Goal: Task Accomplishment & Management: Use online tool/utility

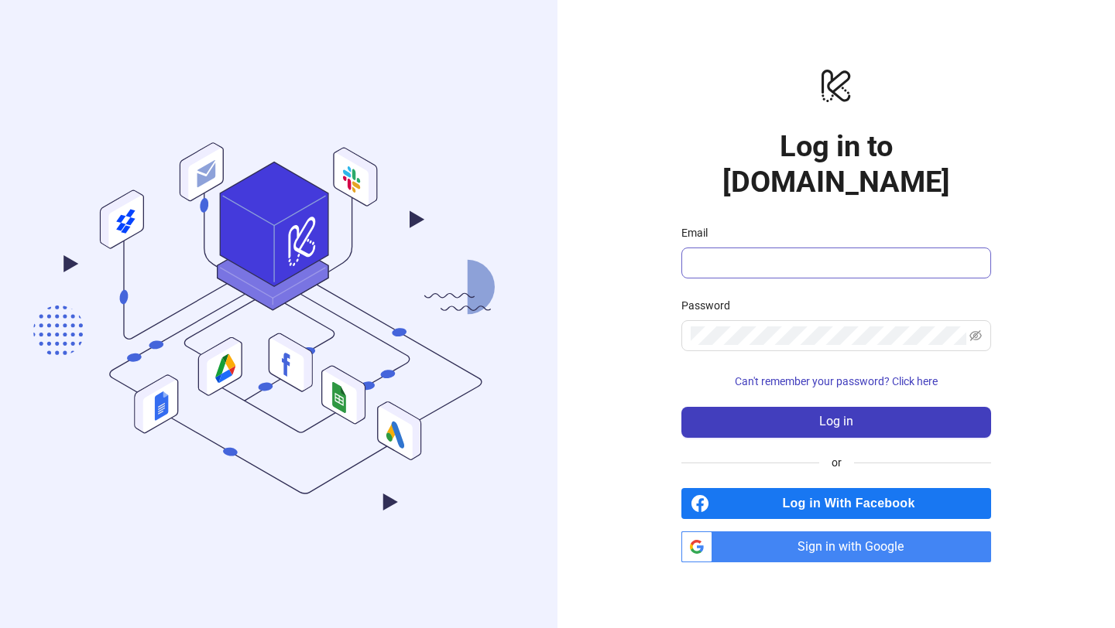
click at [735, 254] on input "Email" at bounding box center [834, 263] width 288 height 19
type input "**********"
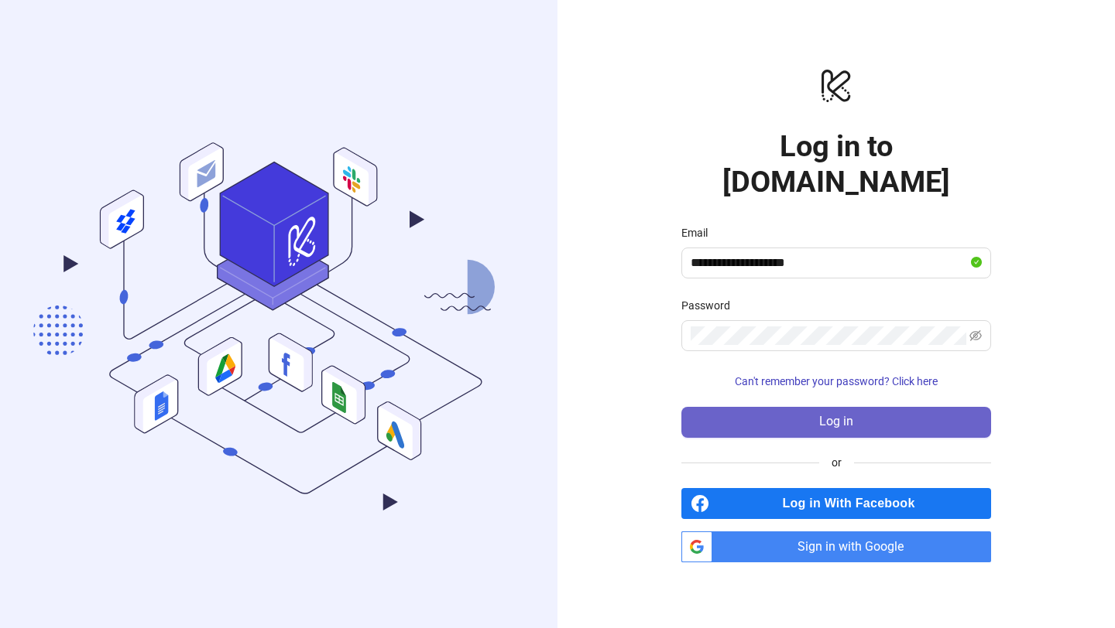
click at [837, 415] on span "Log in" at bounding box center [836, 422] width 34 height 14
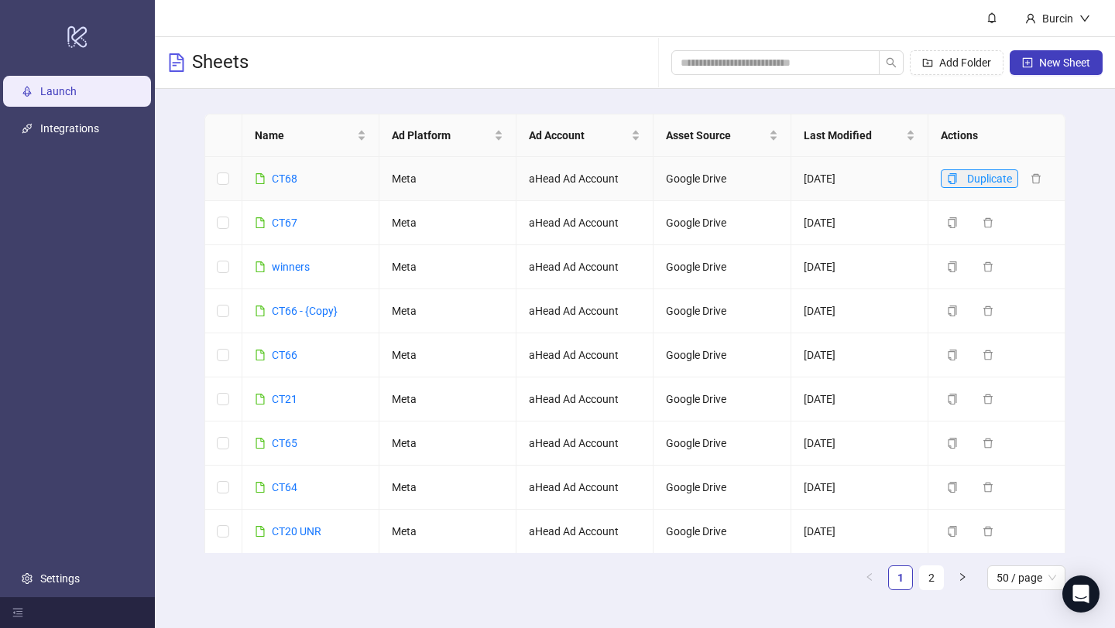
click at [949, 182] on icon "copy" at bounding box center [952, 178] width 9 height 11
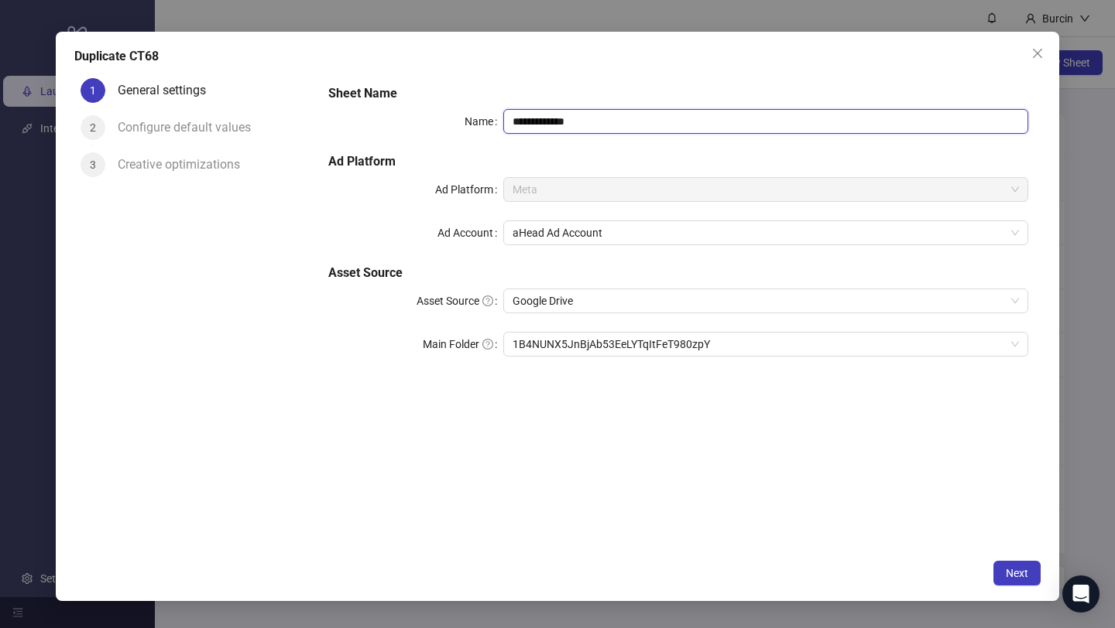
drag, startPoint x: 532, startPoint y: 121, endPoint x: 621, endPoint y: 122, distance: 89.0
click at [621, 122] on input "**********" at bounding box center [765, 121] width 525 height 25
click at [611, 340] on span "1B4NUNX5JnBjAb53EeLYTqItFeT980zpY" at bounding box center [765, 344] width 506 height 23
type input "****"
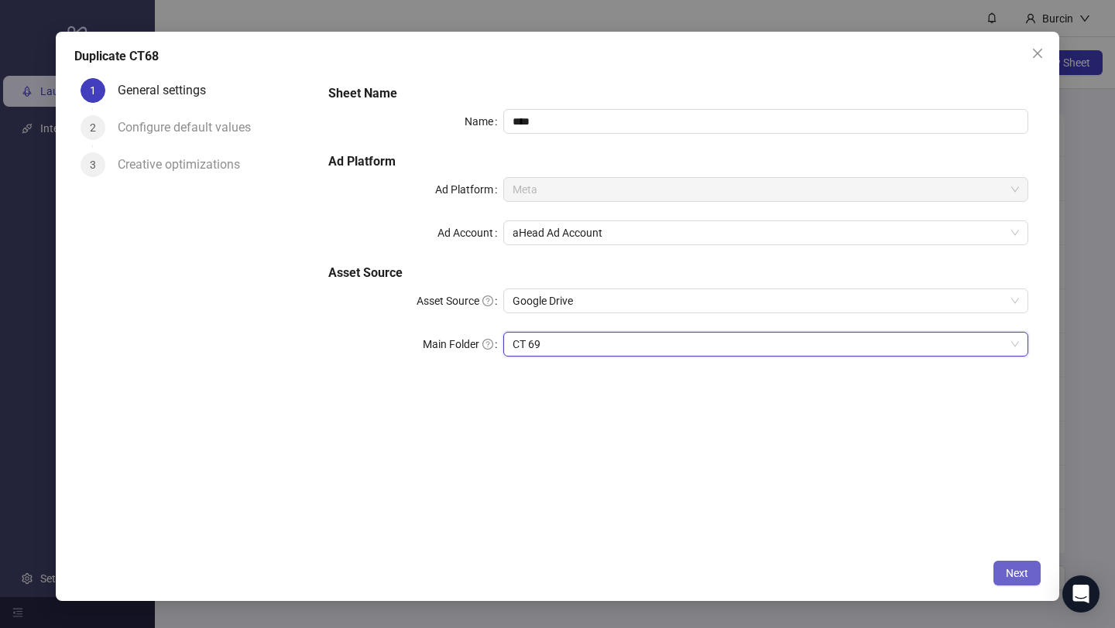
click at [1019, 573] on span "Next" at bounding box center [1016, 573] width 22 height 12
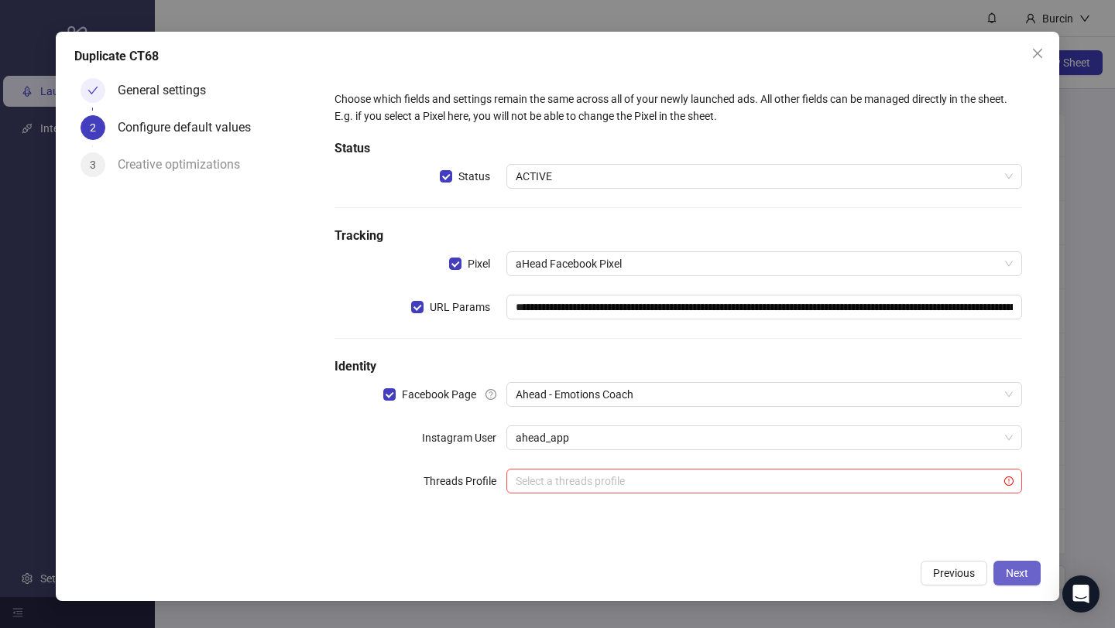
click at [1018, 569] on span "Next" at bounding box center [1016, 573] width 22 height 12
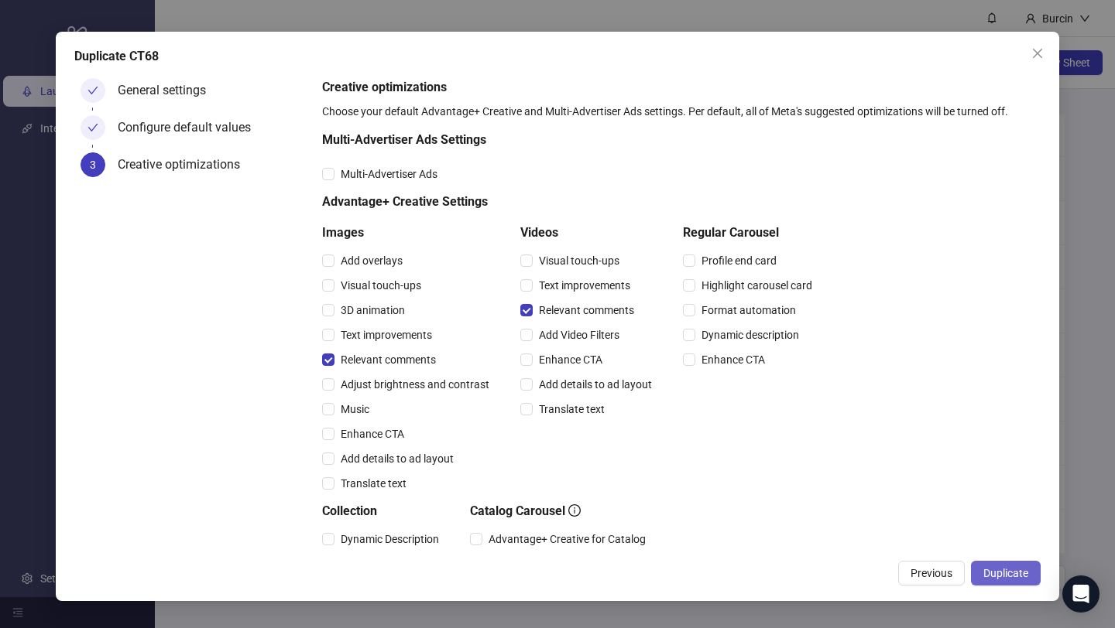
click at [1002, 573] on span "Duplicate" at bounding box center [1005, 573] width 45 height 12
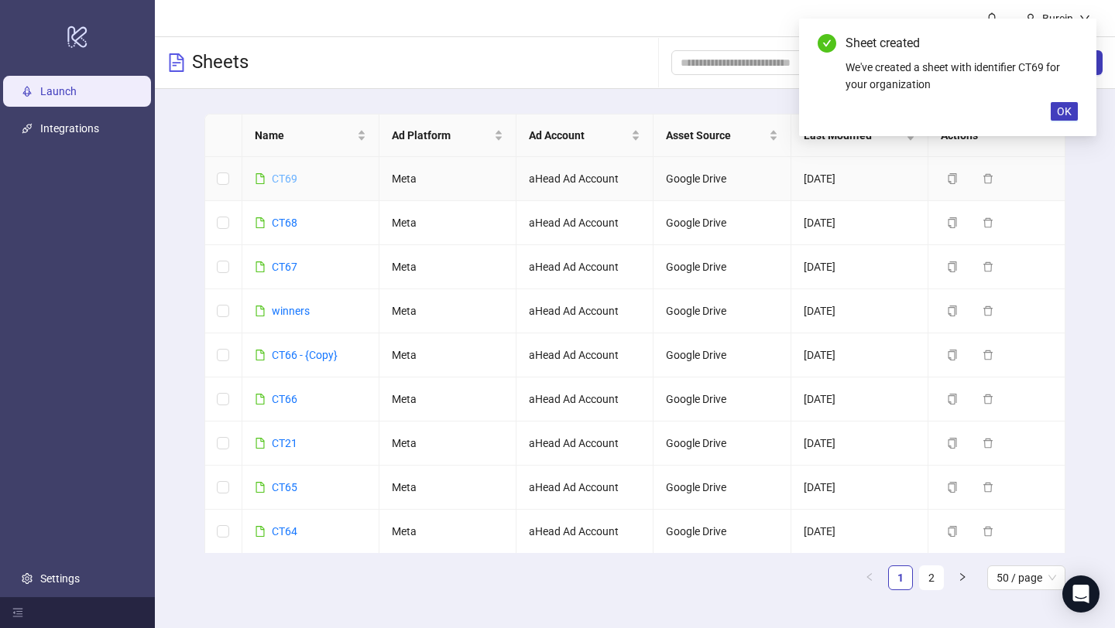
click at [281, 175] on link "CT69" at bounding box center [285, 179] width 26 height 12
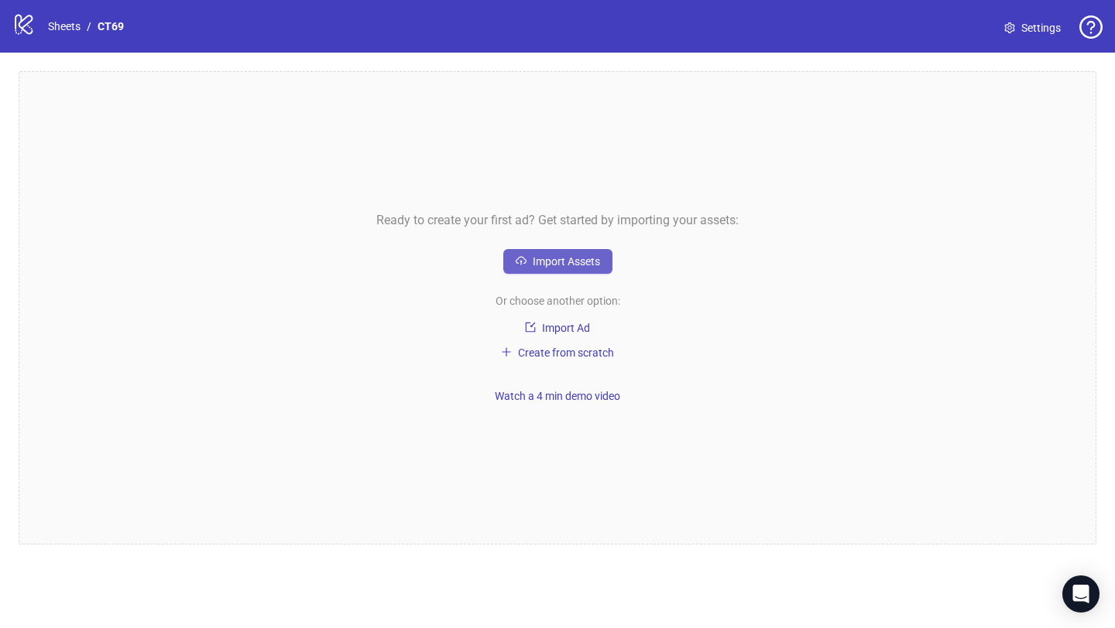
click at [567, 264] on span "Import Assets" at bounding box center [566, 261] width 67 height 12
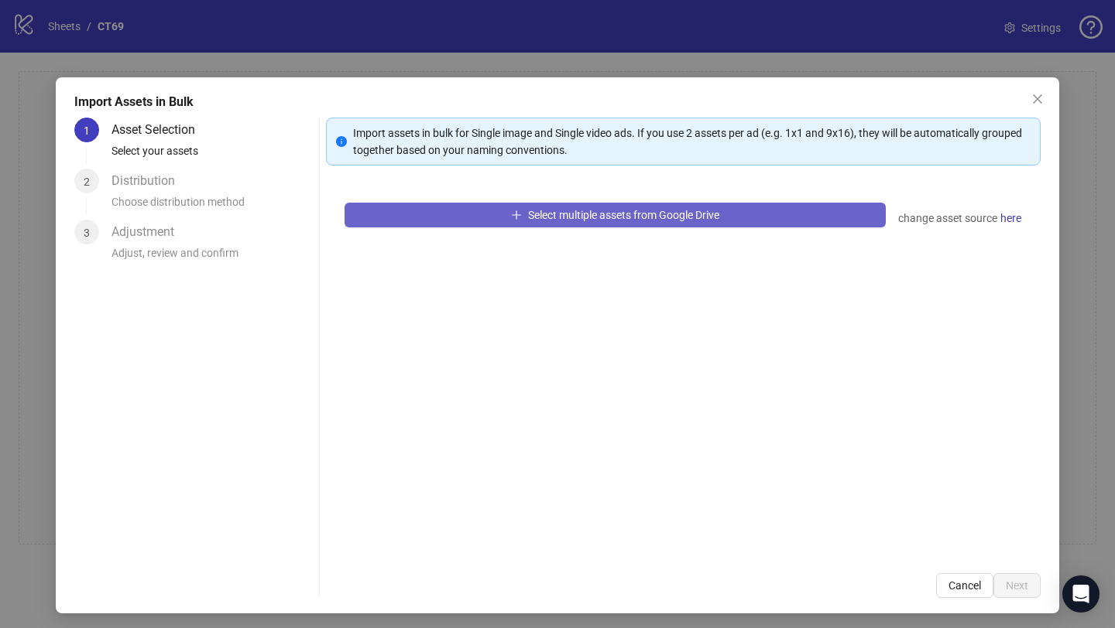
click at [531, 213] on span "Select multiple assets from Google Drive" at bounding box center [623, 215] width 191 height 12
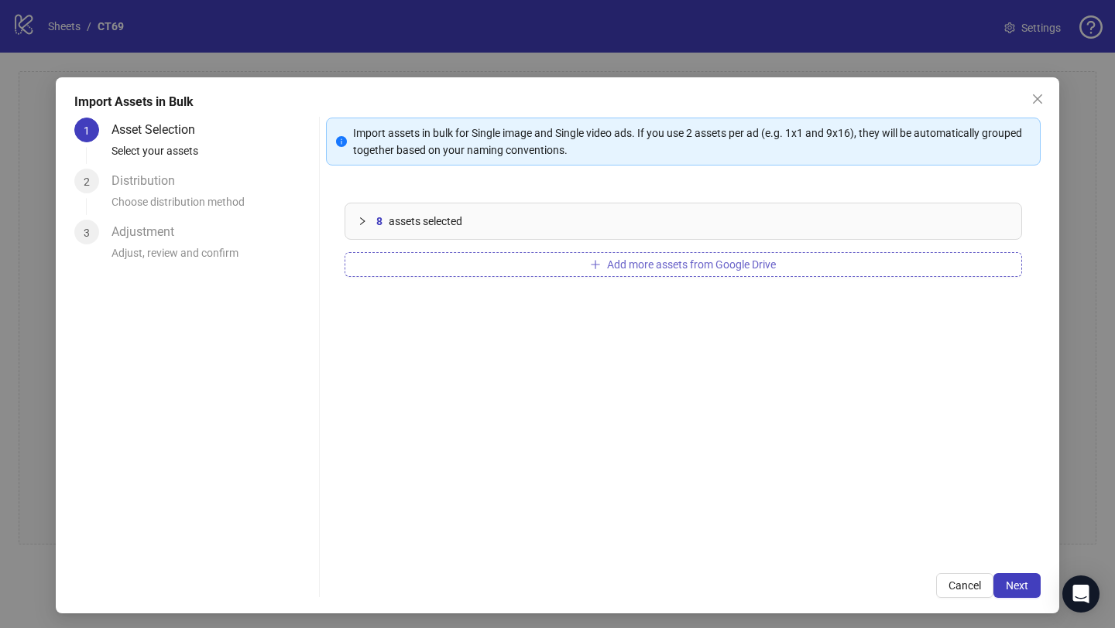
click at [515, 266] on button "Add more assets from Google Drive" at bounding box center [682, 264] width 677 height 25
click at [487, 275] on button "Add more assets from Google Drive" at bounding box center [682, 264] width 677 height 25
click at [551, 268] on button "Add more assets from Google Drive" at bounding box center [682, 264] width 677 height 25
click at [401, 275] on button "Add more assets from Google Drive" at bounding box center [682, 264] width 677 height 25
click at [436, 271] on button "Add more assets from Google Drive" at bounding box center [682, 264] width 677 height 25
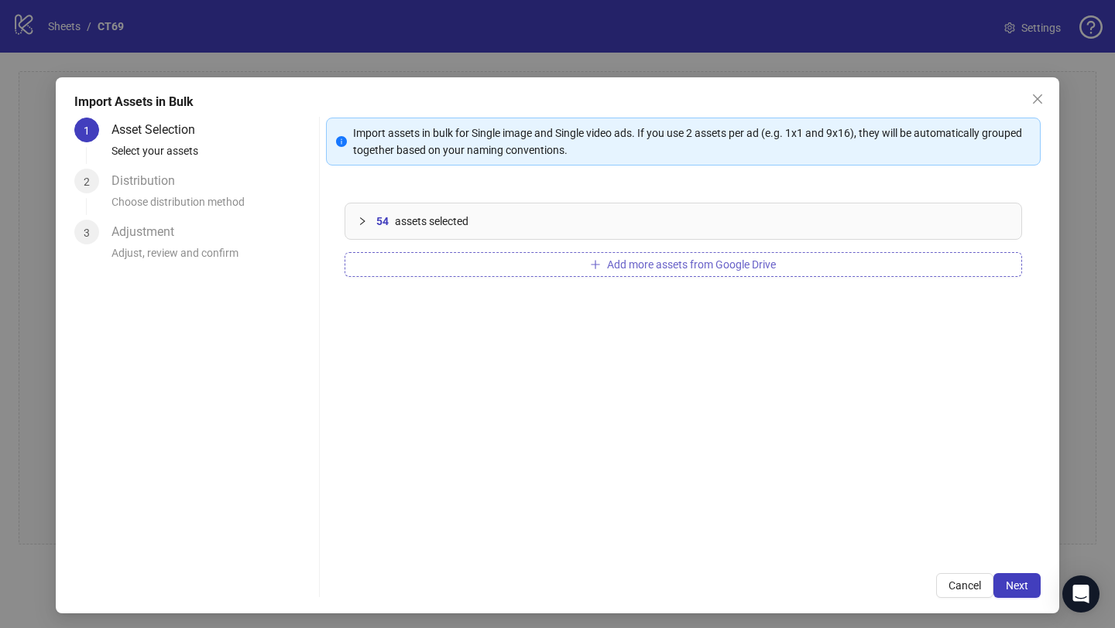
click at [535, 270] on button "Add more assets from Google Drive" at bounding box center [682, 264] width 677 height 25
click at [444, 257] on button "Add more assets from Google Drive" at bounding box center [682, 264] width 677 height 25
click at [433, 267] on button "Add more assets from Google Drive" at bounding box center [682, 264] width 677 height 25
click at [1012, 582] on span "Next" at bounding box center [1016, 586] width 22 height 12
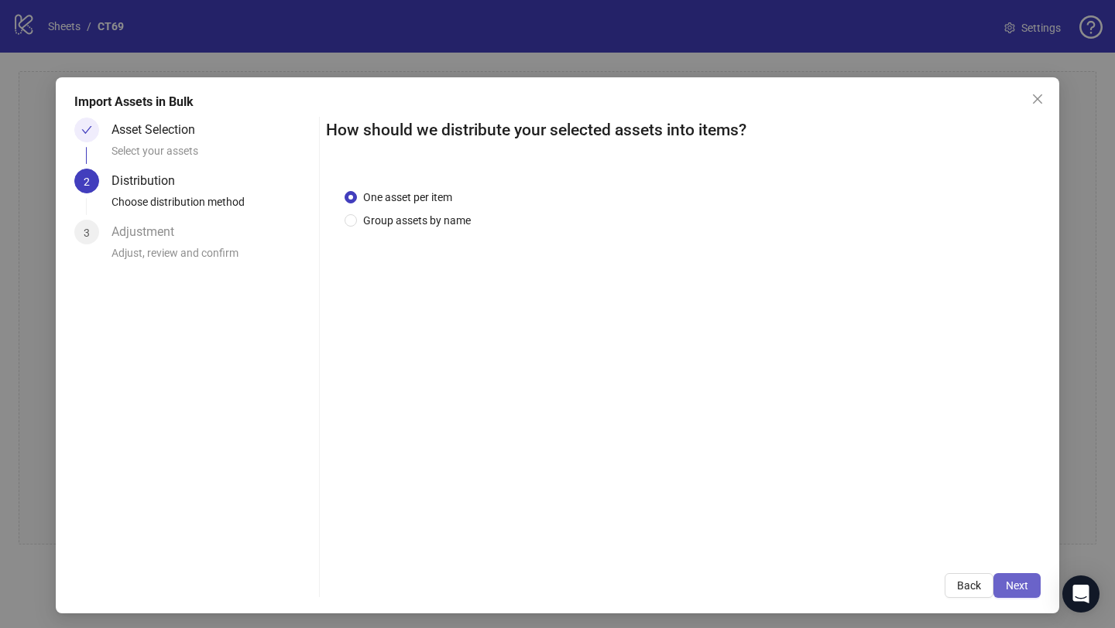
click at [1021, 588] on span "Next" at bounding box center [1016, 586] width 22 height 12
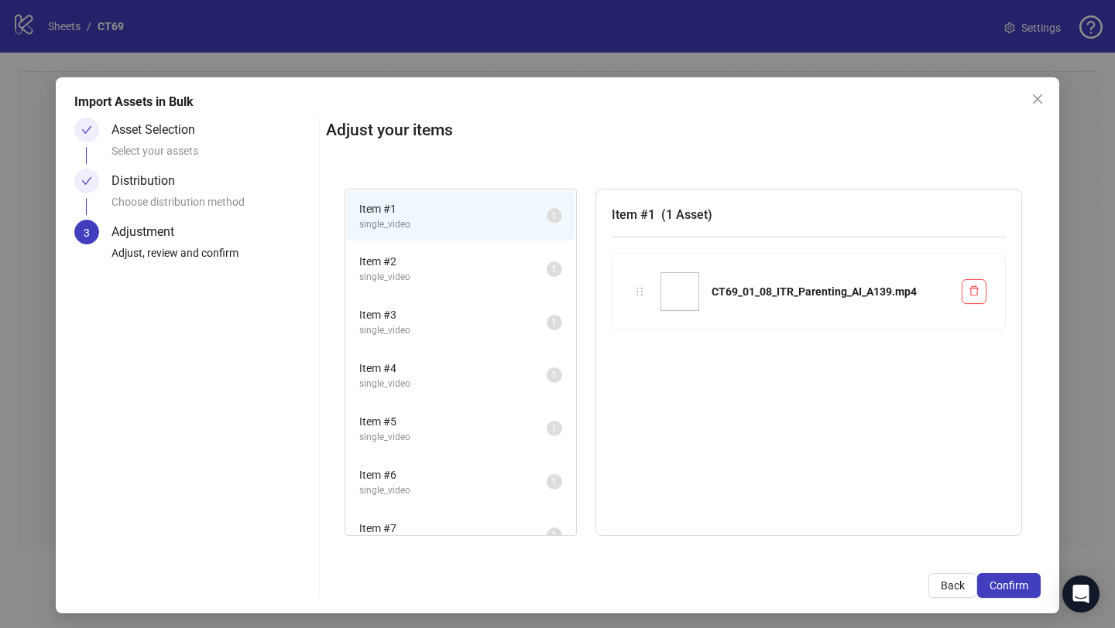
click at [1021, 588] on span "Confirm" at bounding box center [1008, 586] width 39 height 12
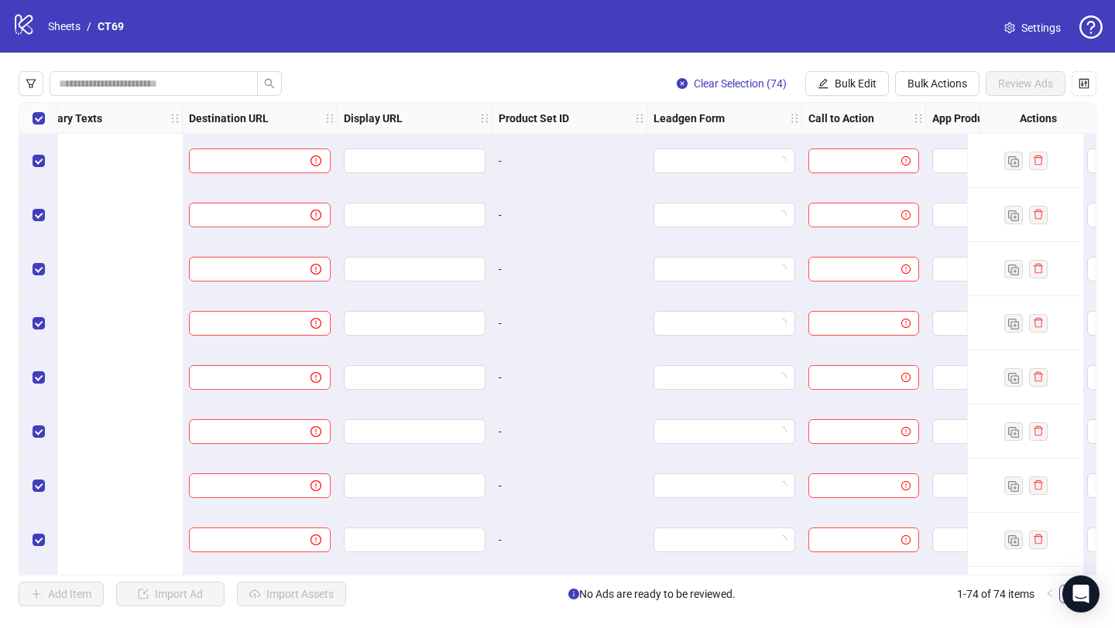
scroll to position [0, 1777]
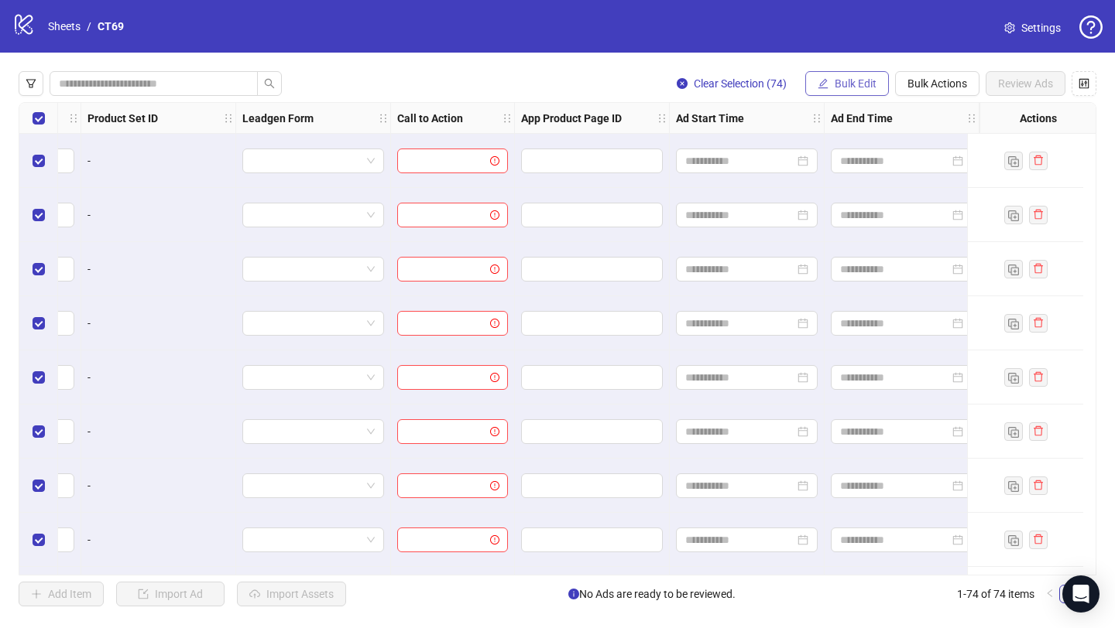
click at [852, 87] on span "Bulk Edit" at bounding box center [855, 83] width 42 height 12
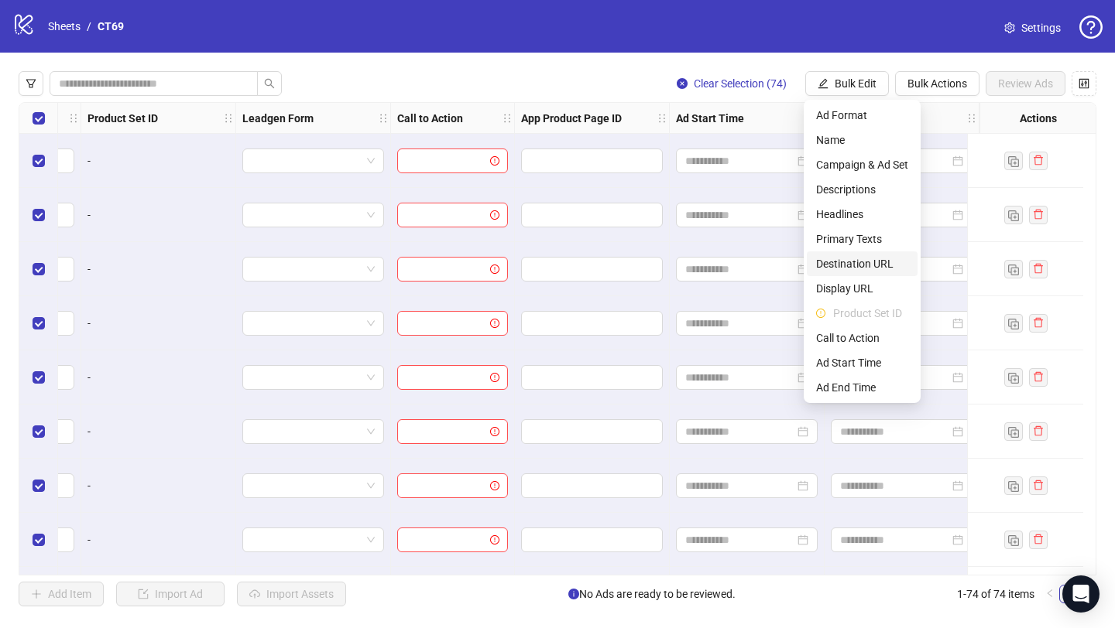
click at [857, 270] on span "Destination URL" at bounding box center [862, 263] width 92 height 17
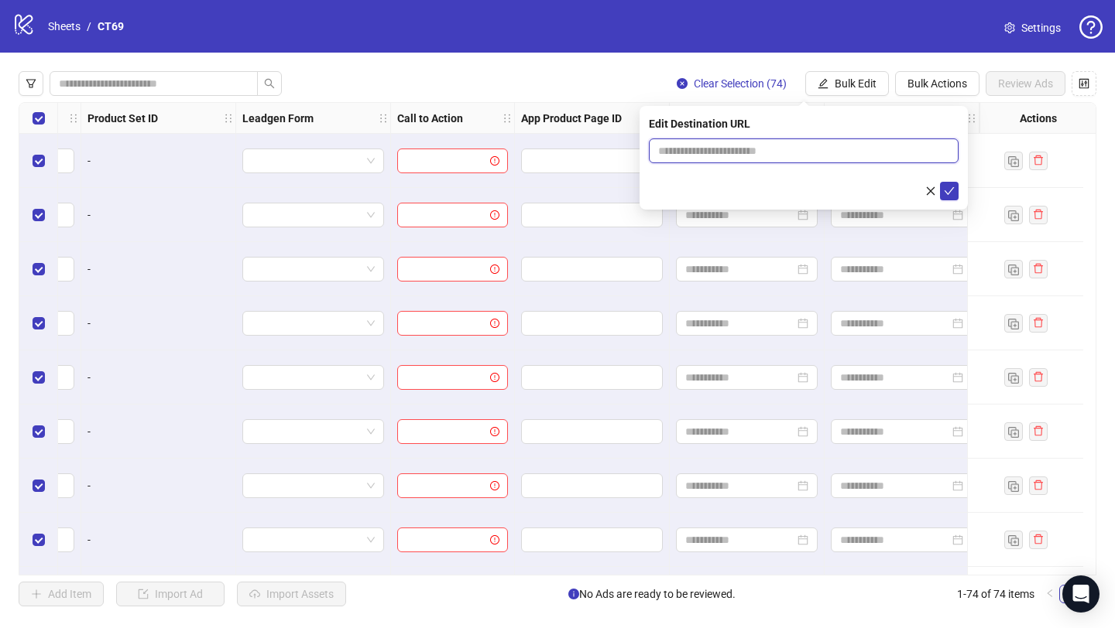
click at [722, 150] on input "text" at bounding box center [797, 150] width 279 height 17
paste input "**********"
type input "**********"
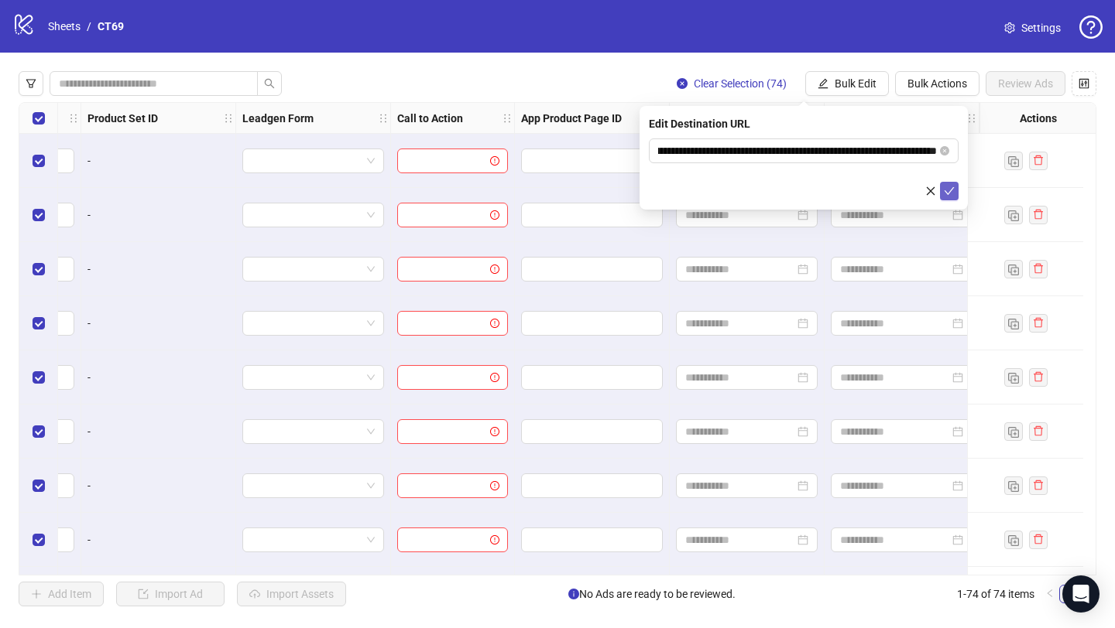
click at [946, 191] on icon "check" at bounding box center [949, 191] width 10 height 8
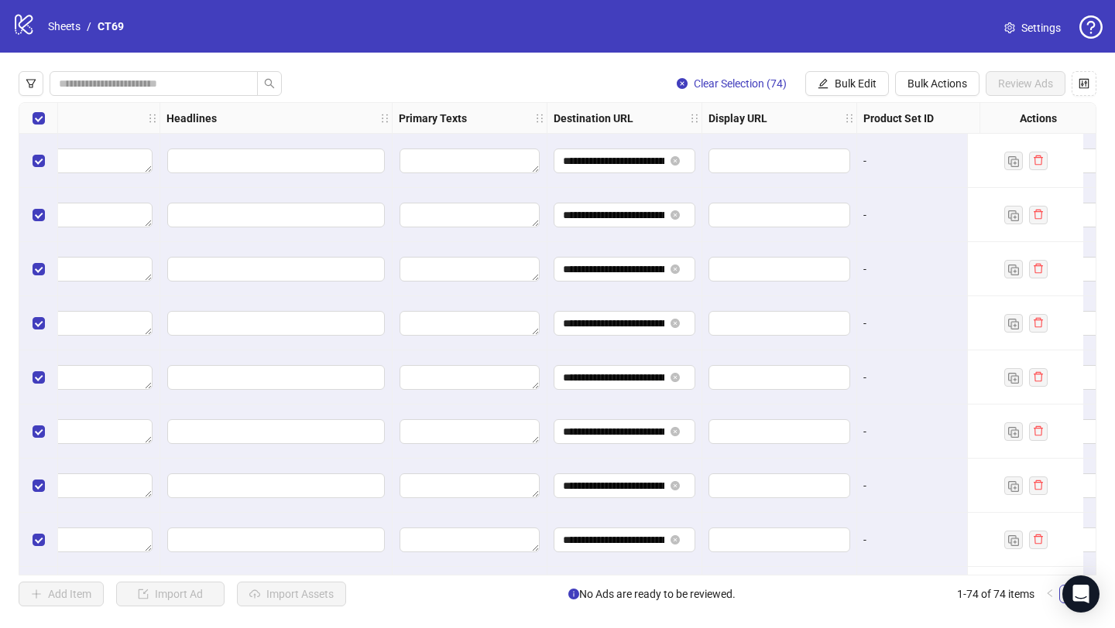
scroll to position [0, 1777]
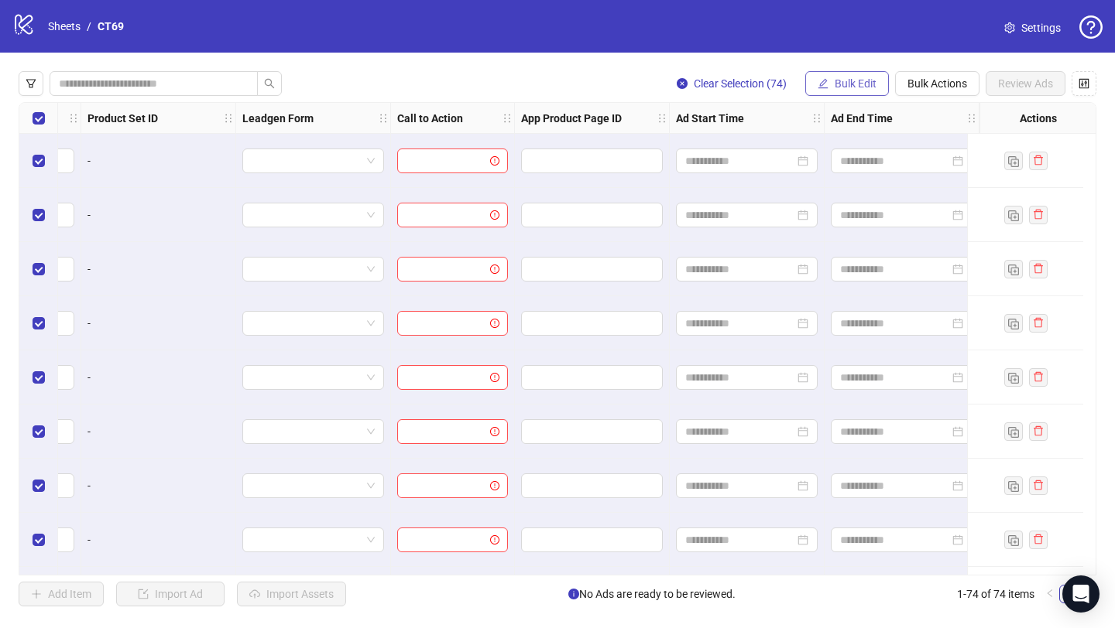
click at [842, 81] on span "Bulk Edit" at bounding box center [855, 83] width 42 height 12
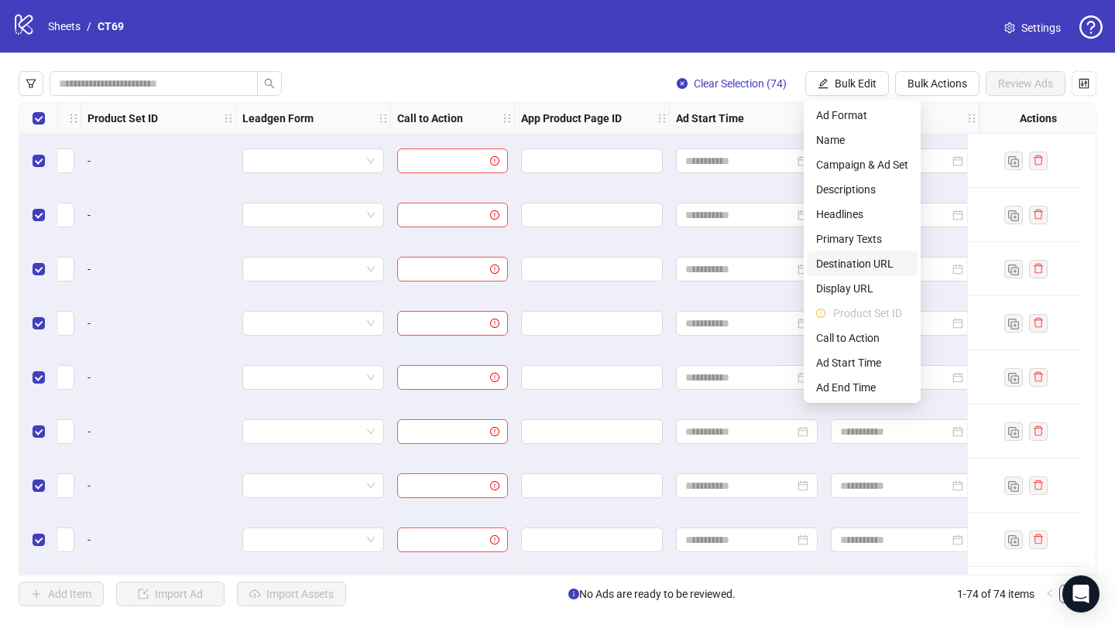
click at [844, 263] on span "Destination URL" at bounding box center [862, 263] width 92 height 17
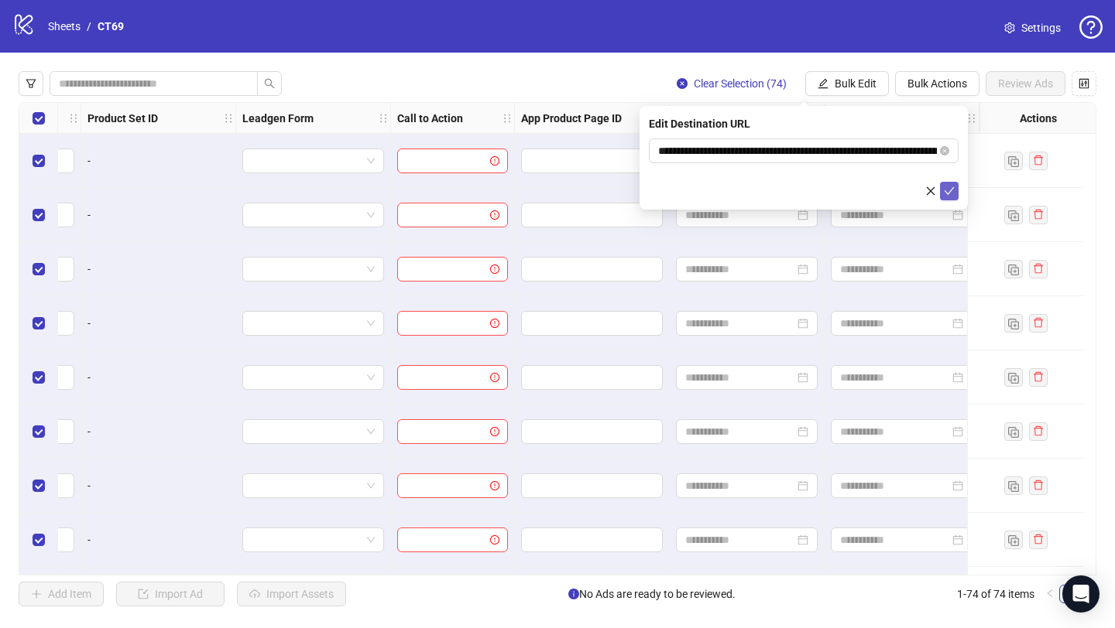
click at [950, 186] on icon "check" at bounding box center [949, 191] width 11 height 11
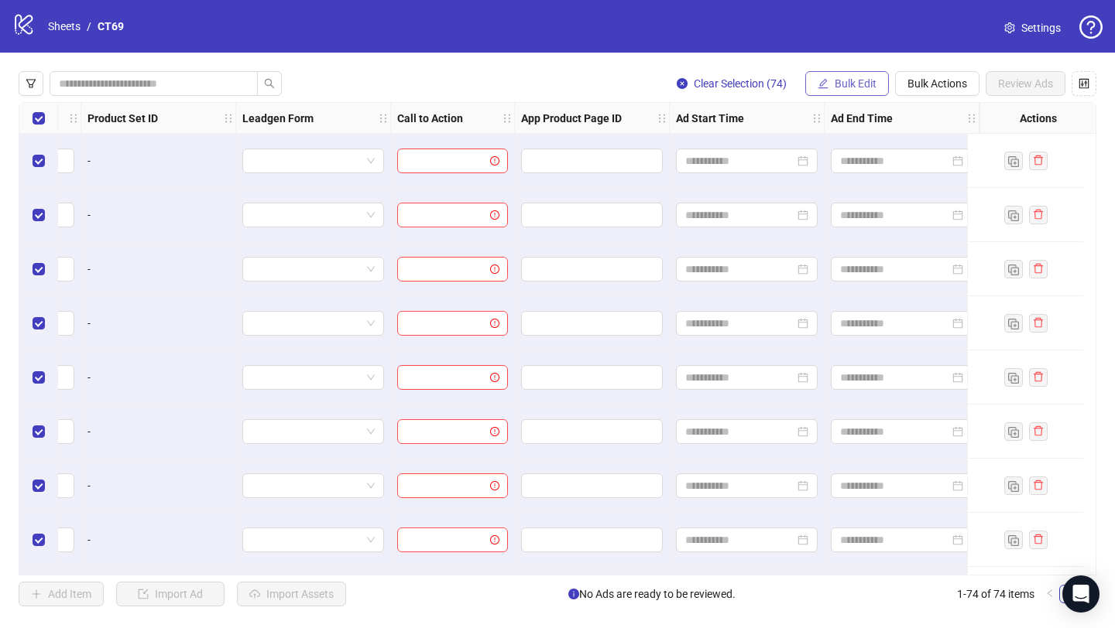
click at [853, 80] on span "Bulk Edit" at bounding box center [855, 83] width 42 height 12
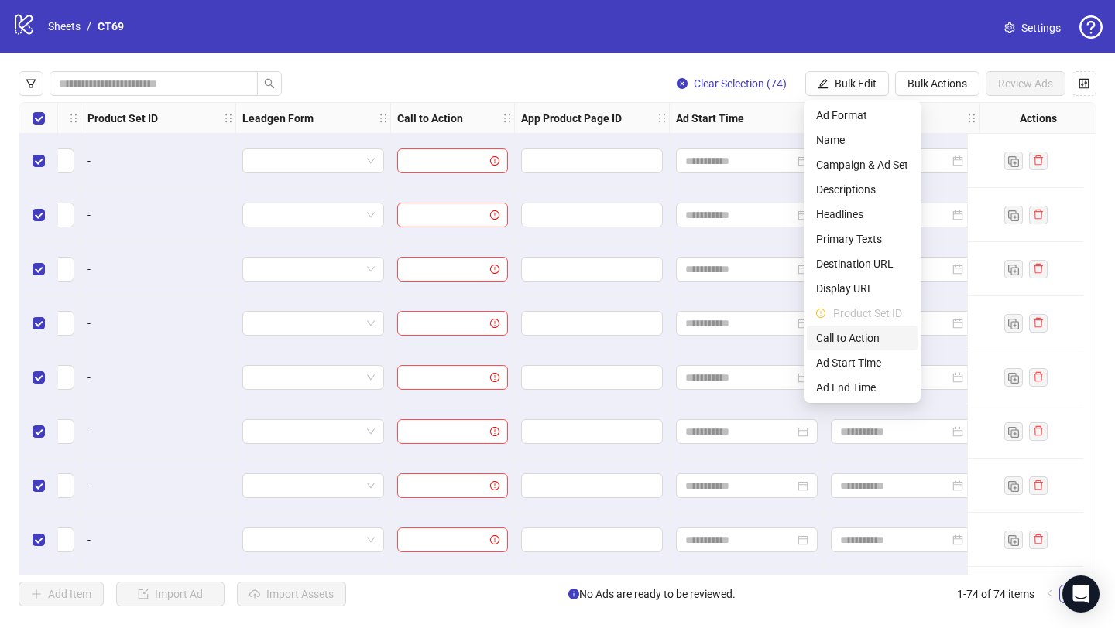
click at [856, 337] on span "Call to Action" at bounding box center [862, 338] width 92 height 17
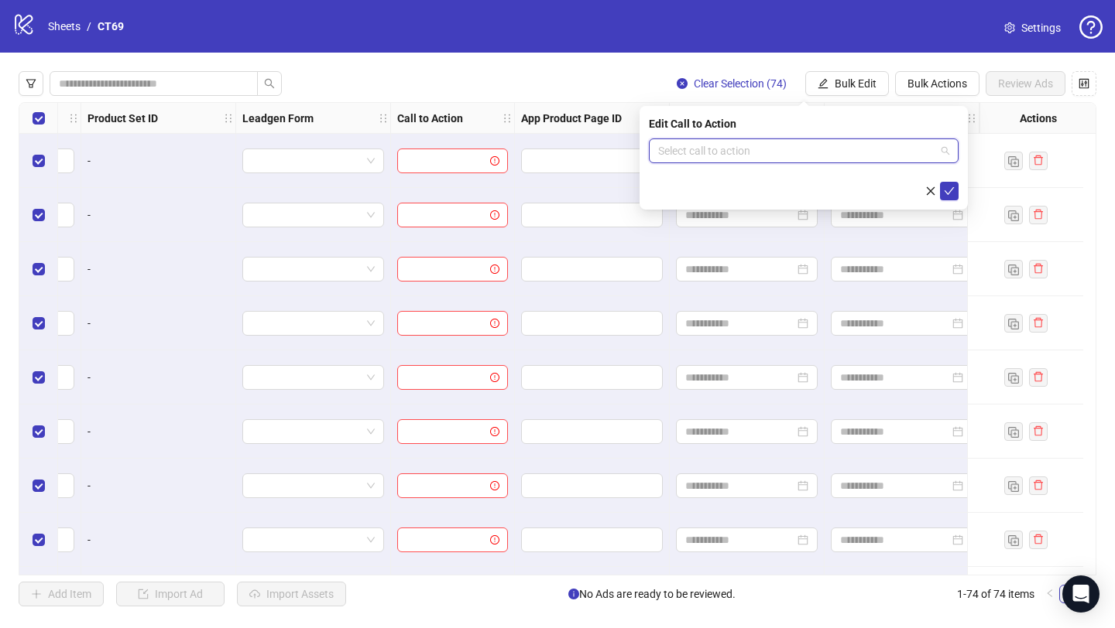
click at [747, 151] on input "search" at bounding box center [796, 150] width 277 height 23
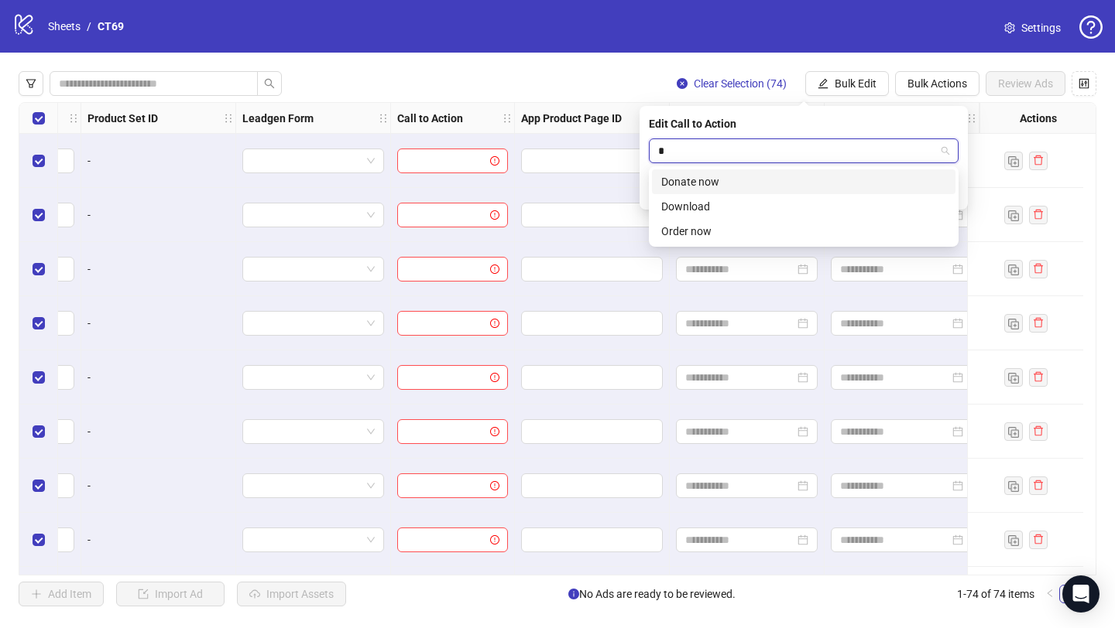
type input "**"
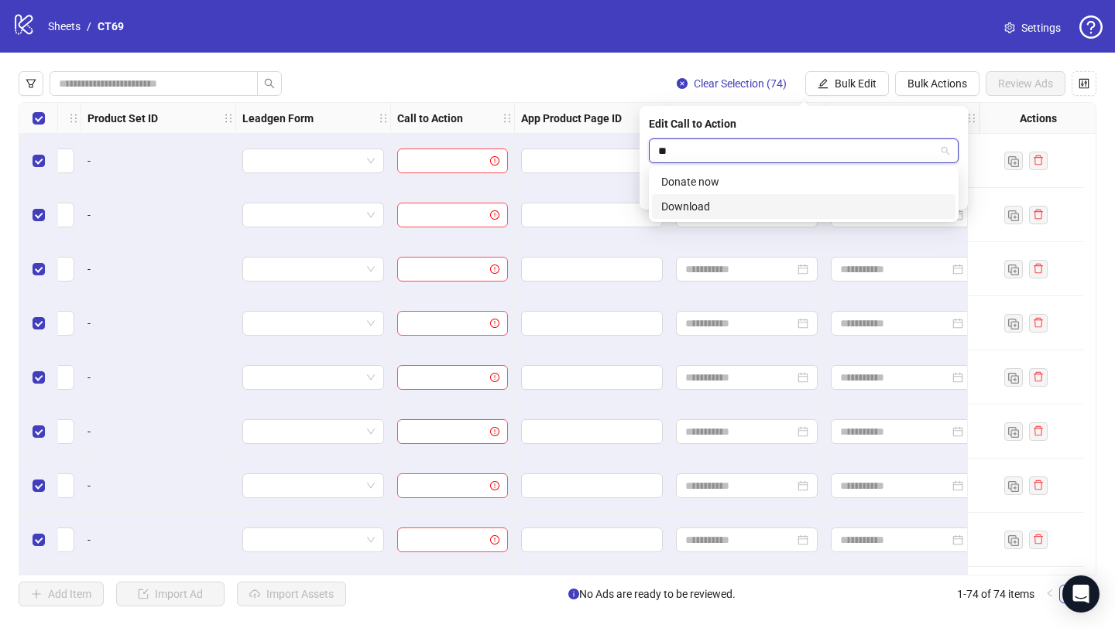
click at [721, 203] on div "Download" at bounding box center [803, 206] width 285 height 17
click at [947, 196] on icon "check" at bounding box center [949, 191] width 11 height 11
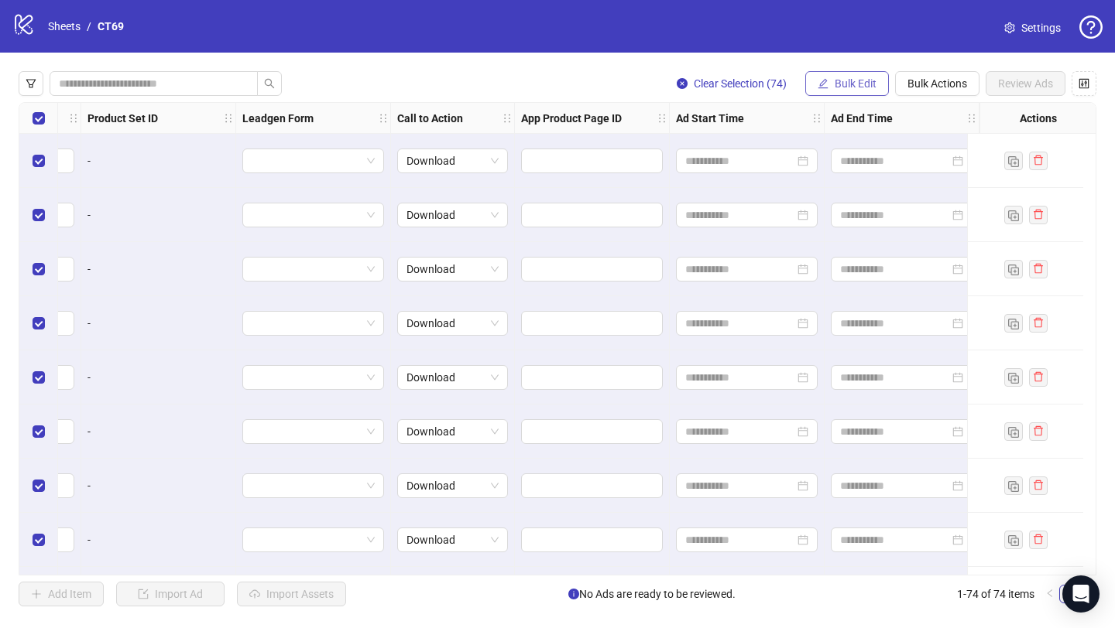
click at [854, 79] on span "Bulk Edit" at bounding box center [855, 83] width 42 height 12
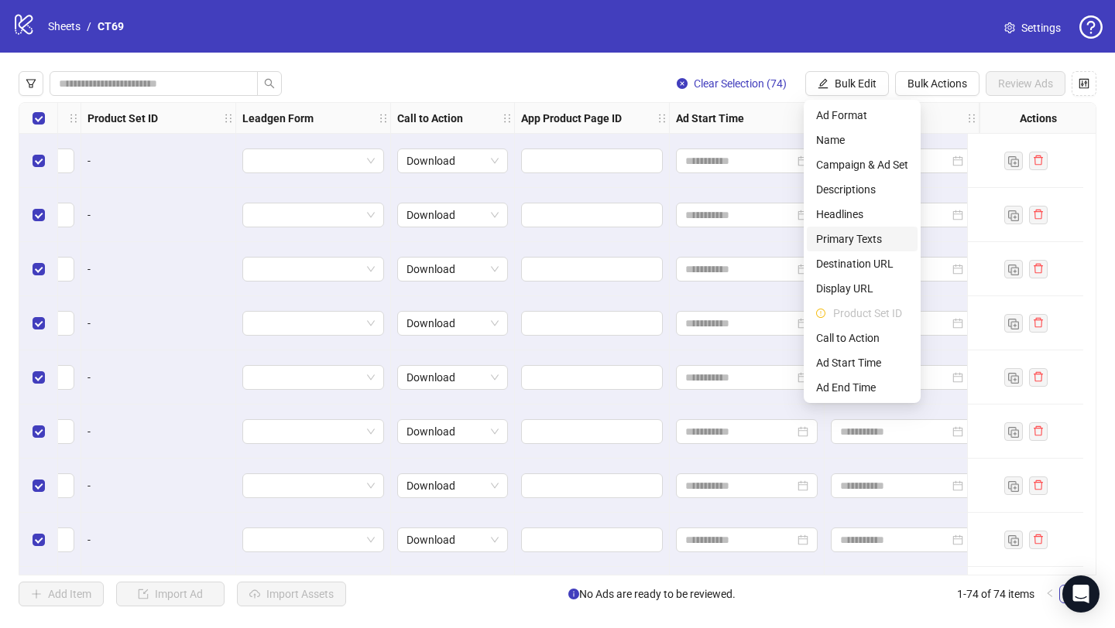
click at [848, 240] on span "Primary Texts" at bounding box center [862, 239] width 92 height 17
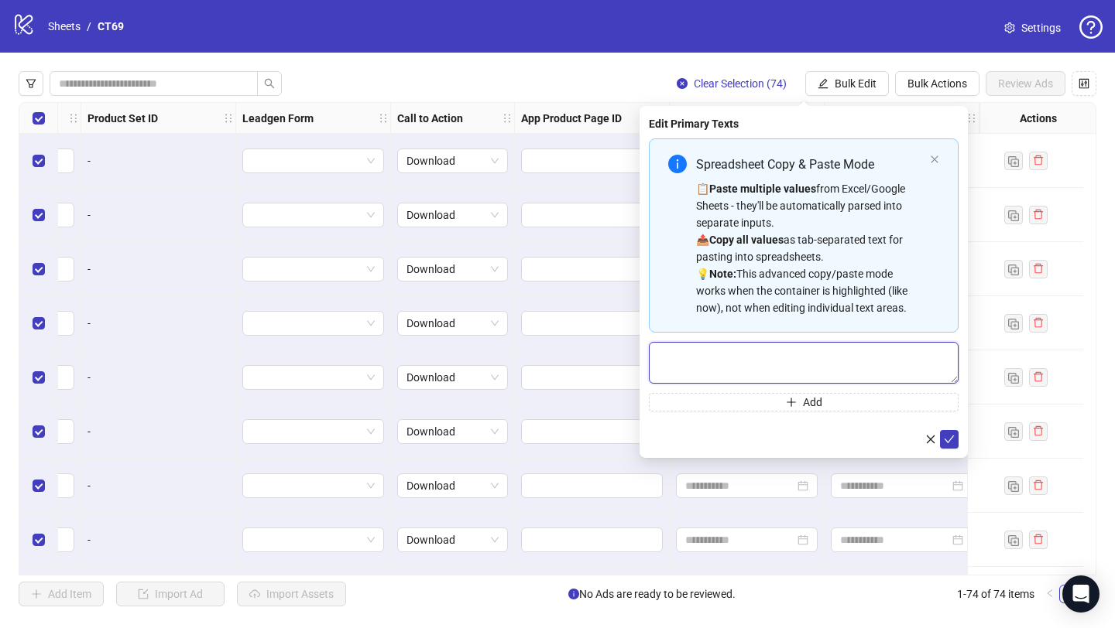
click at [781, 356] on textarea "Multi-text input container - paste or copy values" at bounding box center [804, 363] width 310 height 42
paste textarea "**********"
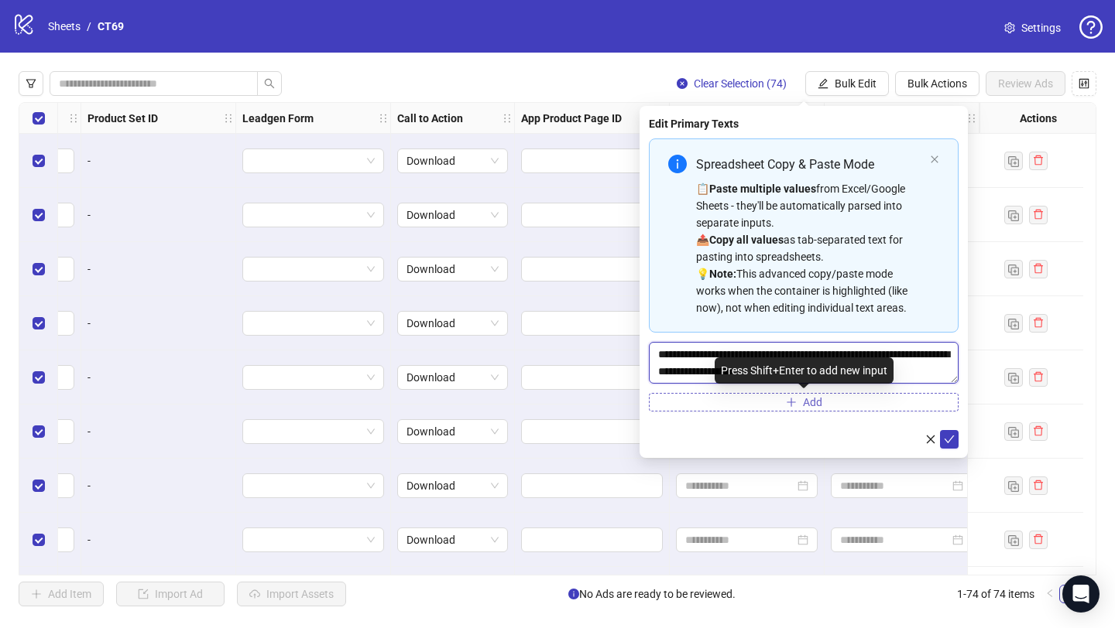
type textarea "**********"
click at [787, 402] on icon "plus" at bounding box center [790, 402] width 9 height 1
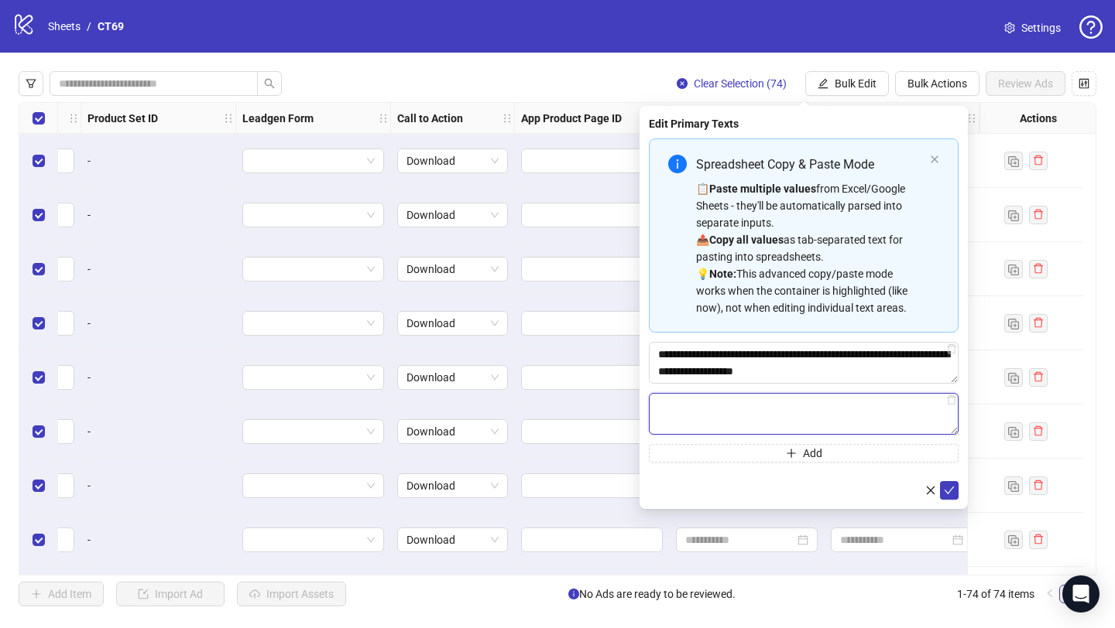
paste textarea "**********"
type textarea "**********"
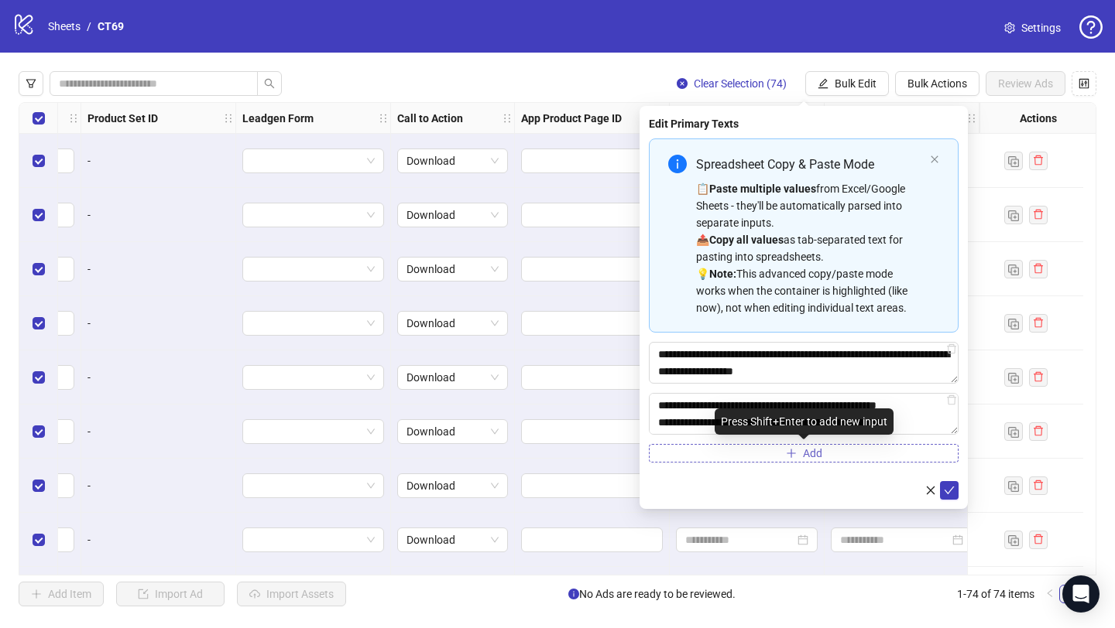
click at [729, 458] on button "Add" at bounding box center [804, 453] width 310 height 19
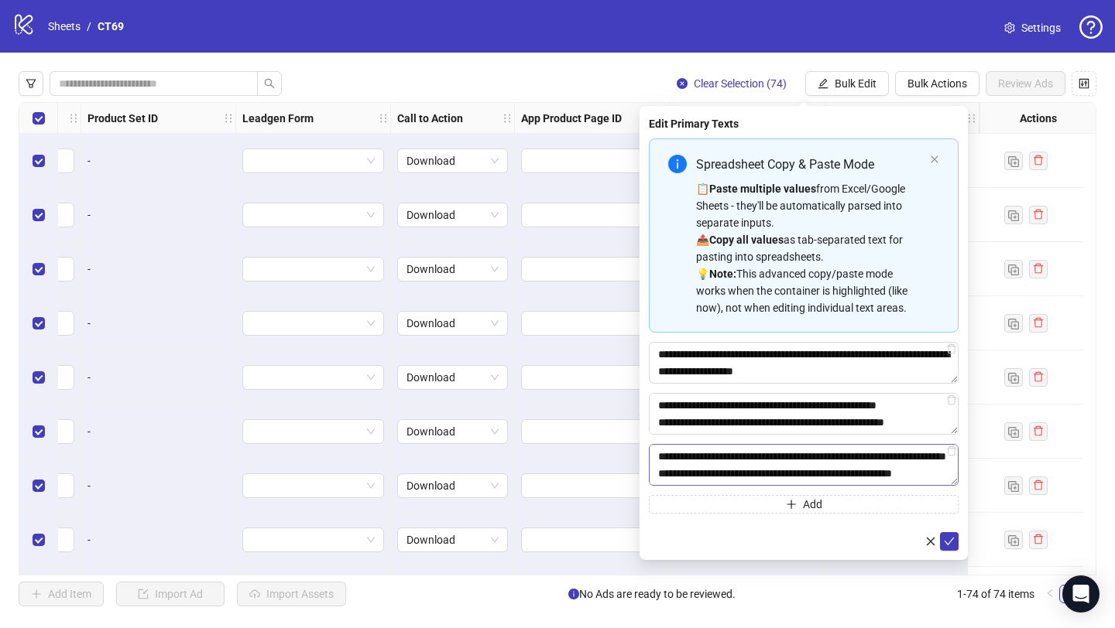
scroll to position [46, 0]
type textarea "**********"
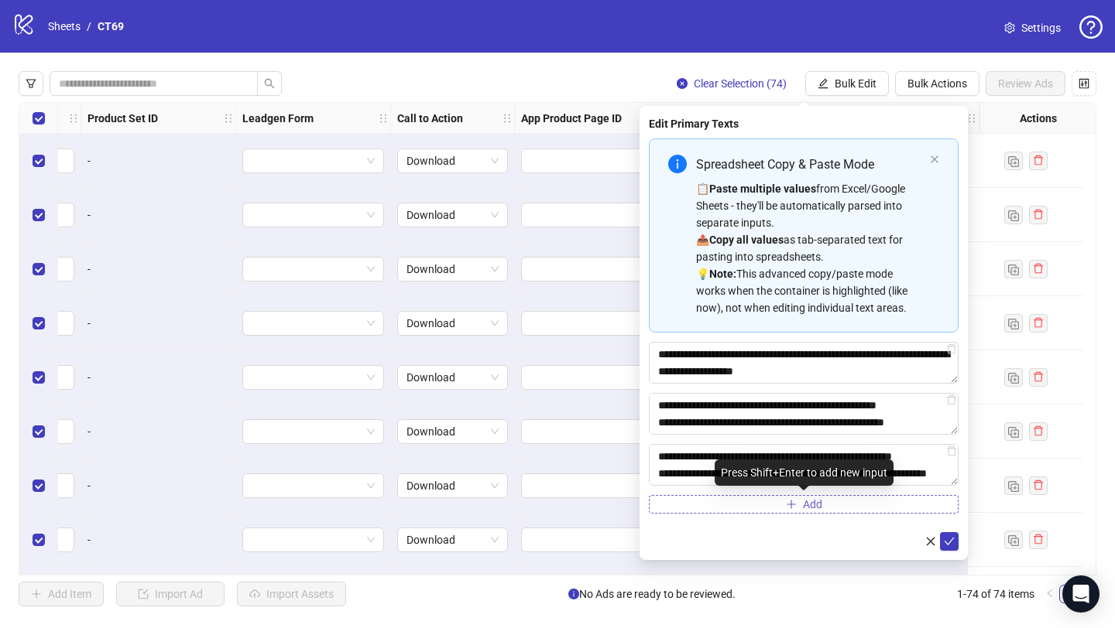
click at [715, 501] on button "Add" at bounding box center [804, 504] width 310 height 19
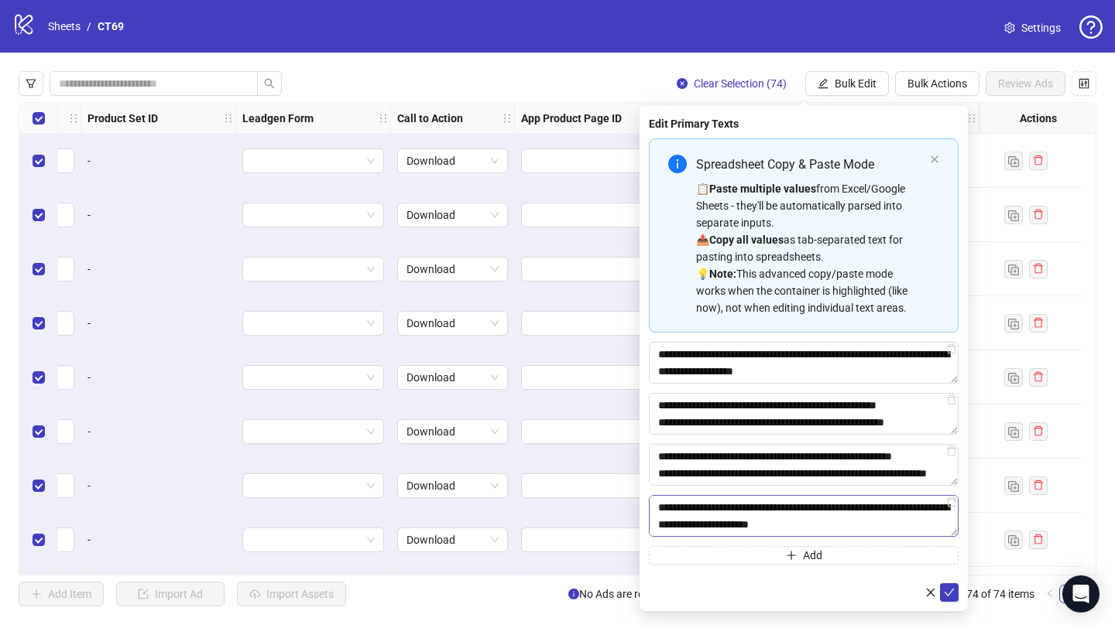
scroll to position [12, 0]
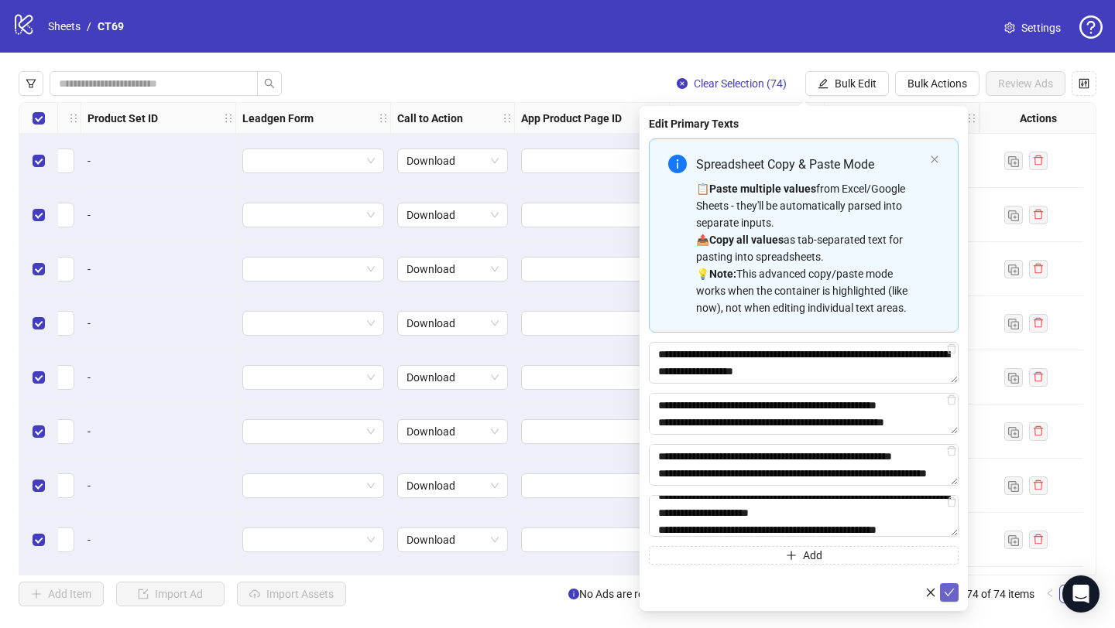
type textarea "**********"
click at [948, 591] on icon "check" at bounding box center [949, 592] width 11 height 11
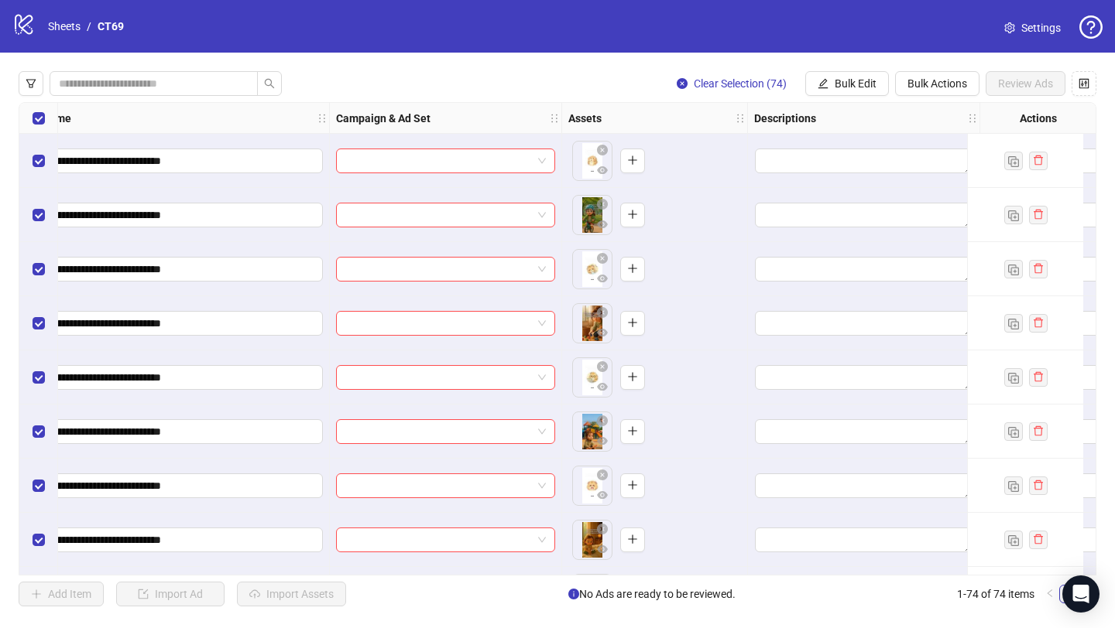
scroll to position [0, 0]
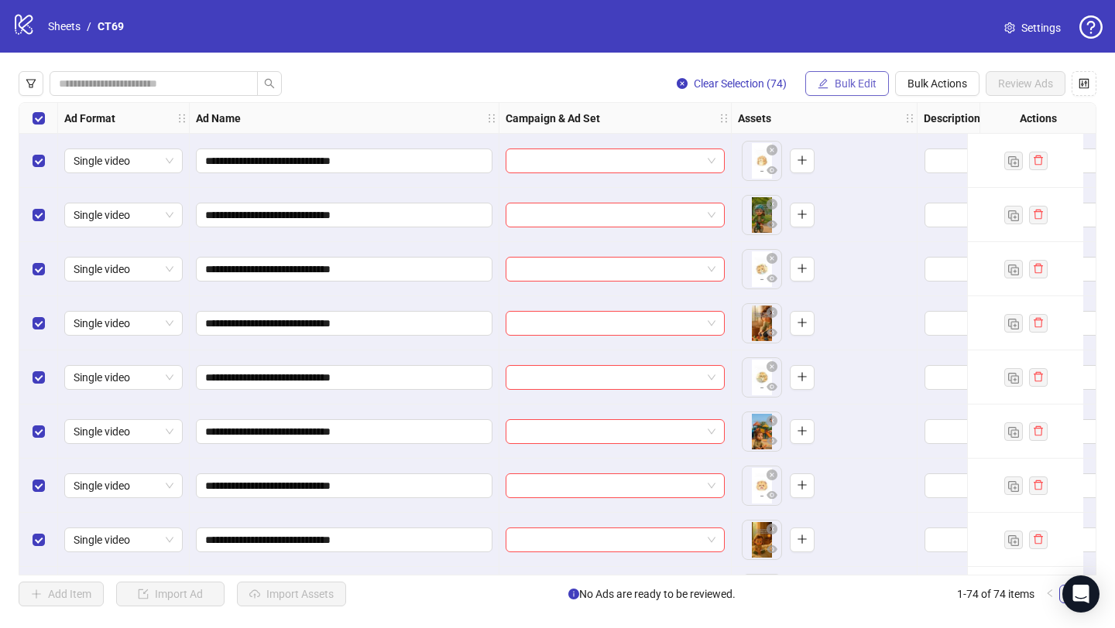
click at [847, 82] on span "Bulk Edit" at bounding box center [855, 83] width 42 height 12
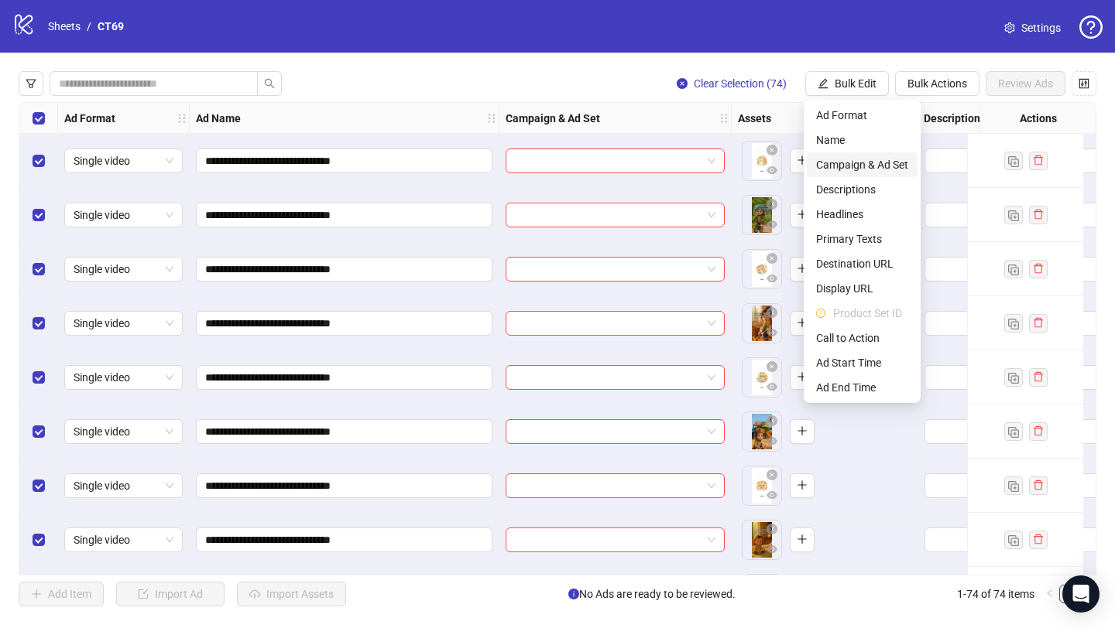
click at [856, 160] on span "Campaign & Ad Set" at bounding box center [862, 164] width 92 height 17
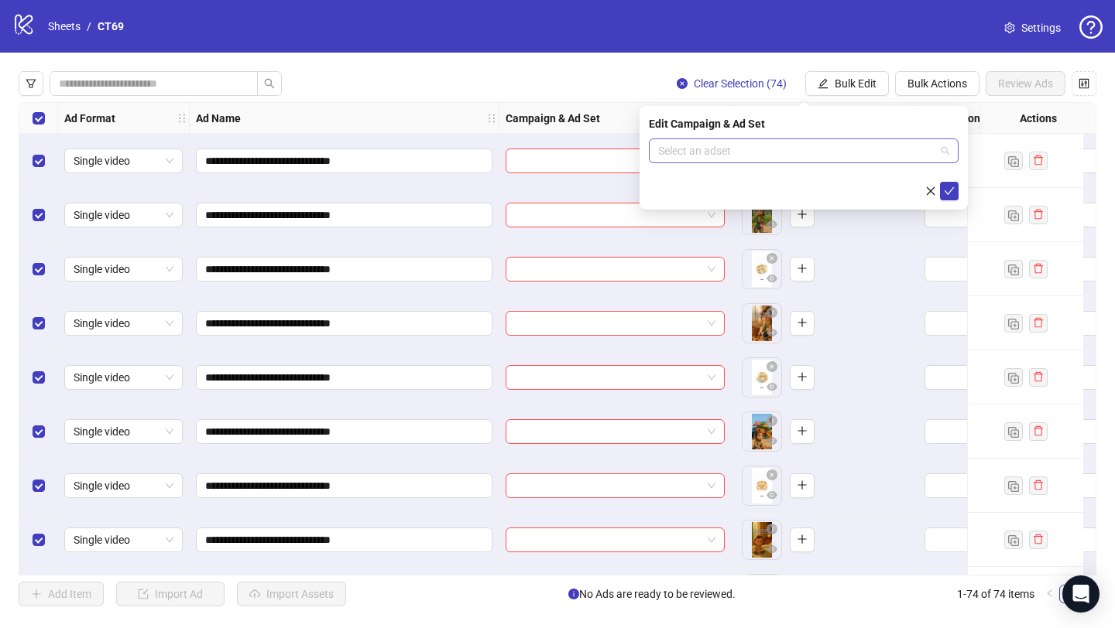
click at [687, 147] on input "search" at bounding box center [796, 150] width 277 height 23
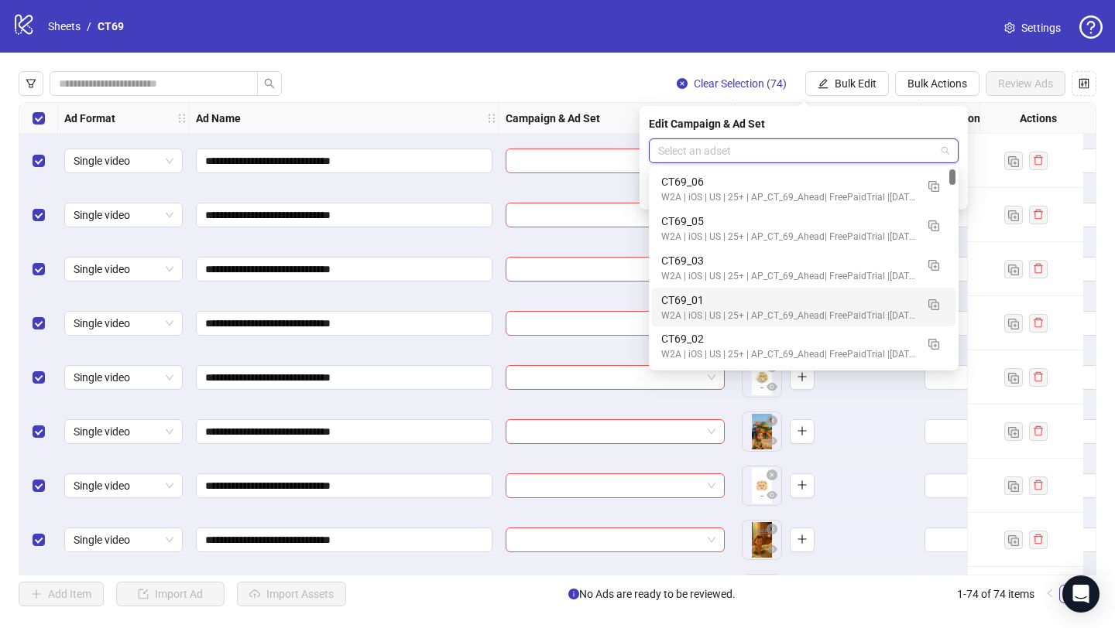
click at [303, 47] on div "logo/logo-mobile Sheets / CT69 Settings" at bounding box center [557, 26] width 1115 height 53
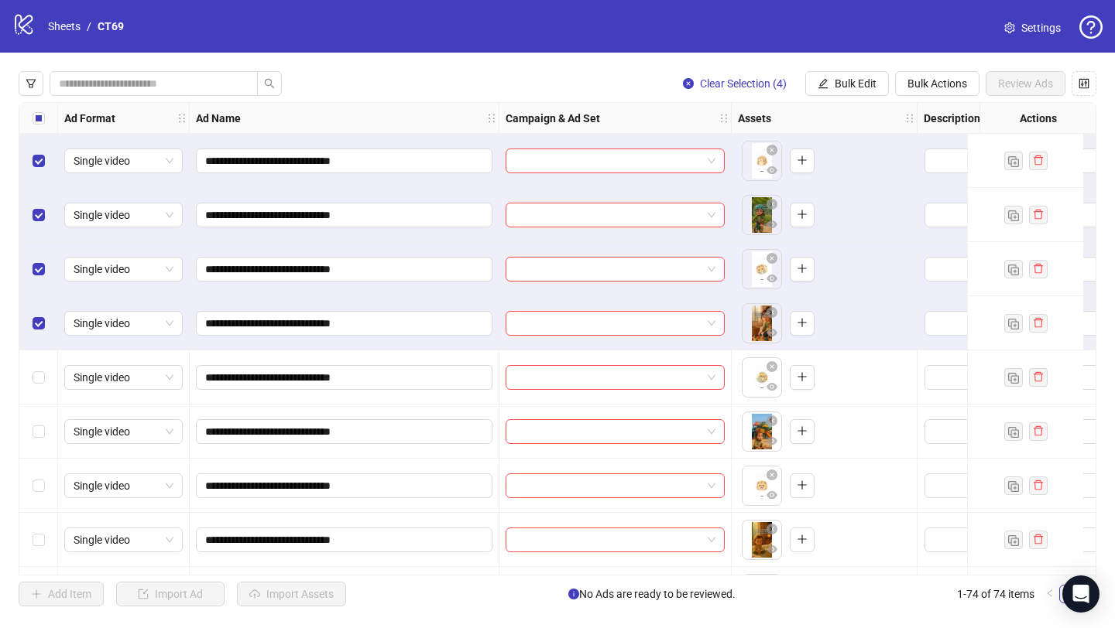
click at [38, 358] on div "Select row 5" at bounding box center [38, 378] width 39 height 54
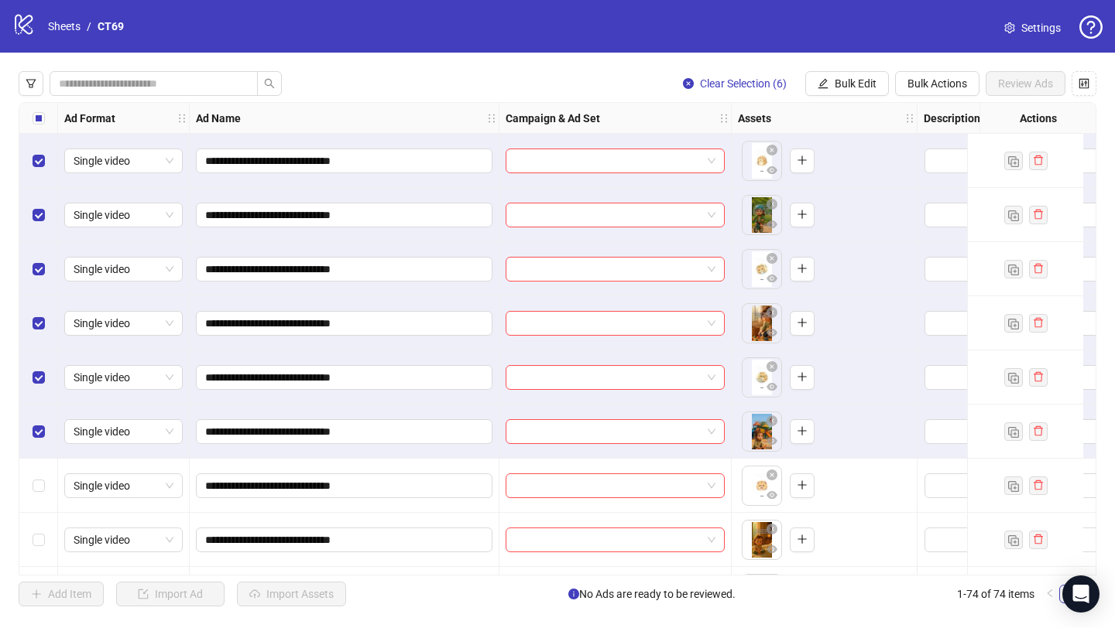
click at [41, 473] on div "Select row 7" at bounding box center [38, 486] width 39 height 54
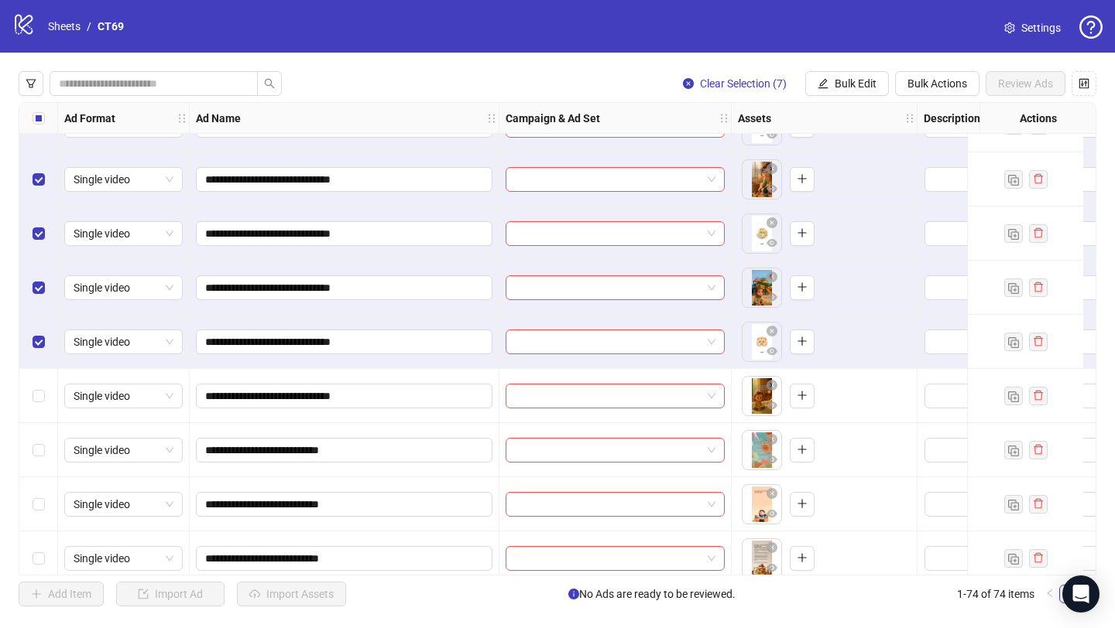
scroll to position [176, 0]
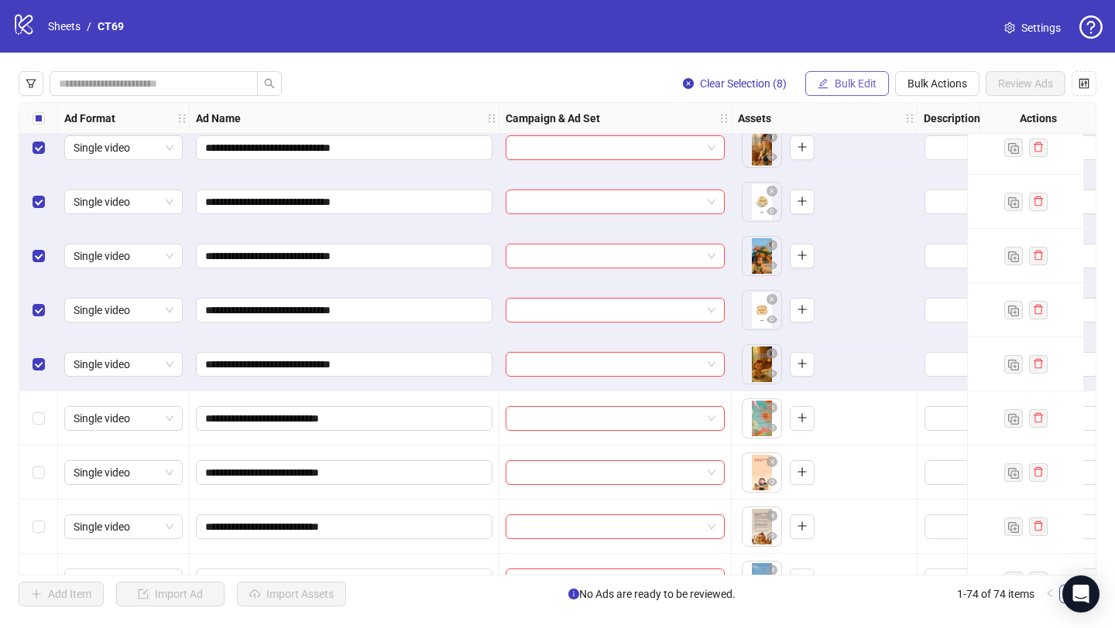
click at [830, 84] on button "Bulk Edit" at bounding box center [847, 83] width 84 height 25
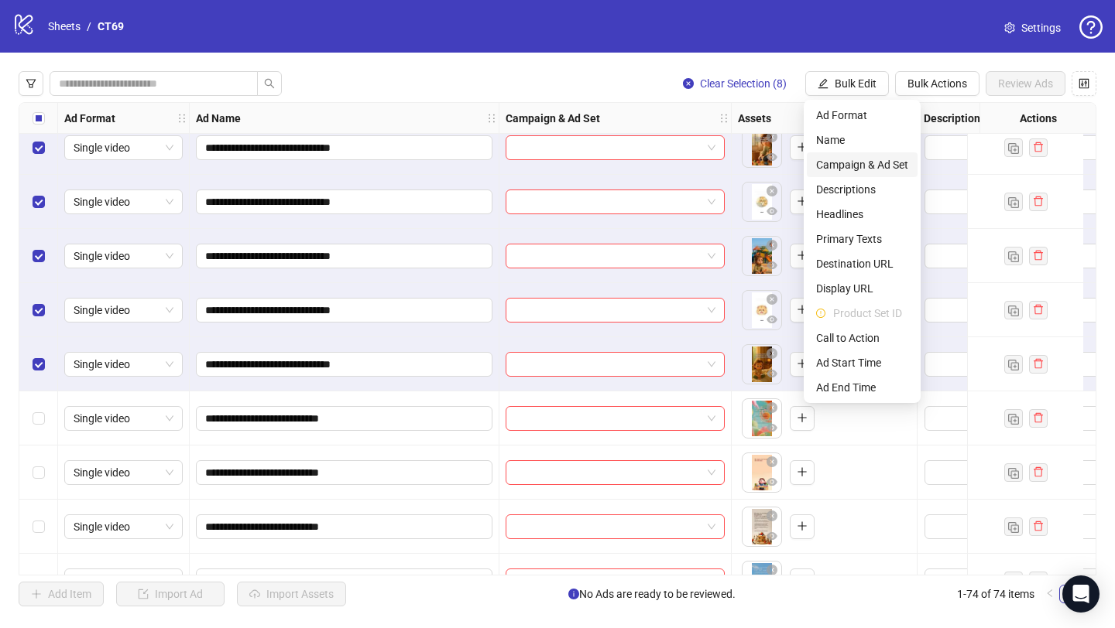
click at [844, 159] on span "Campaign & Ad Set" at bounding box center [862, 164] width 92 height 17
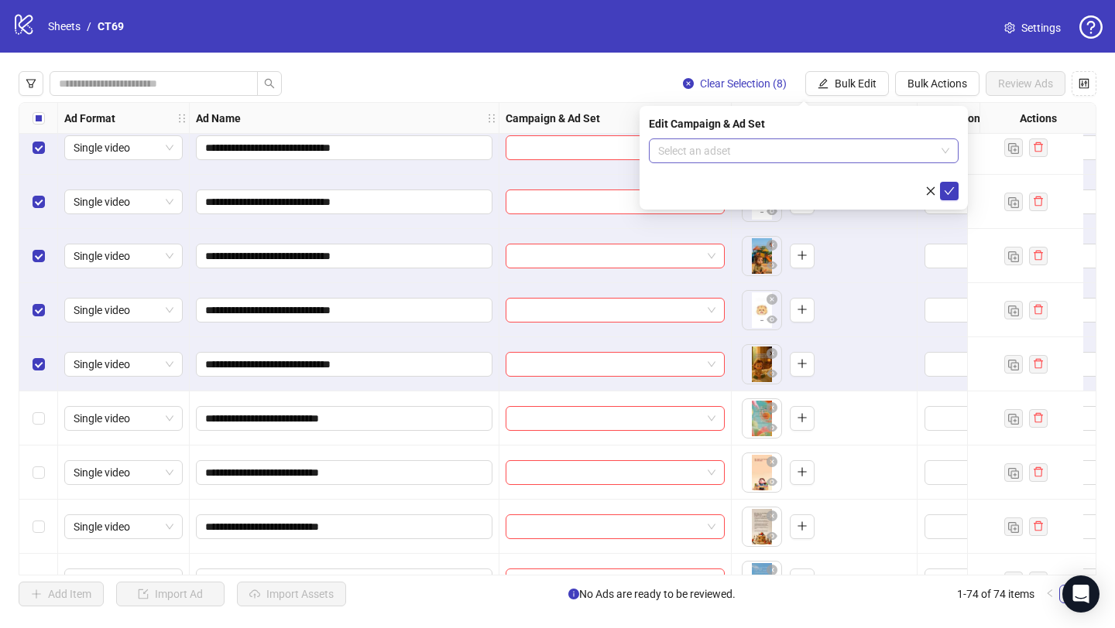
click at [732, 144] on input "search" at bounding box center [796, 150] width 277 height 23
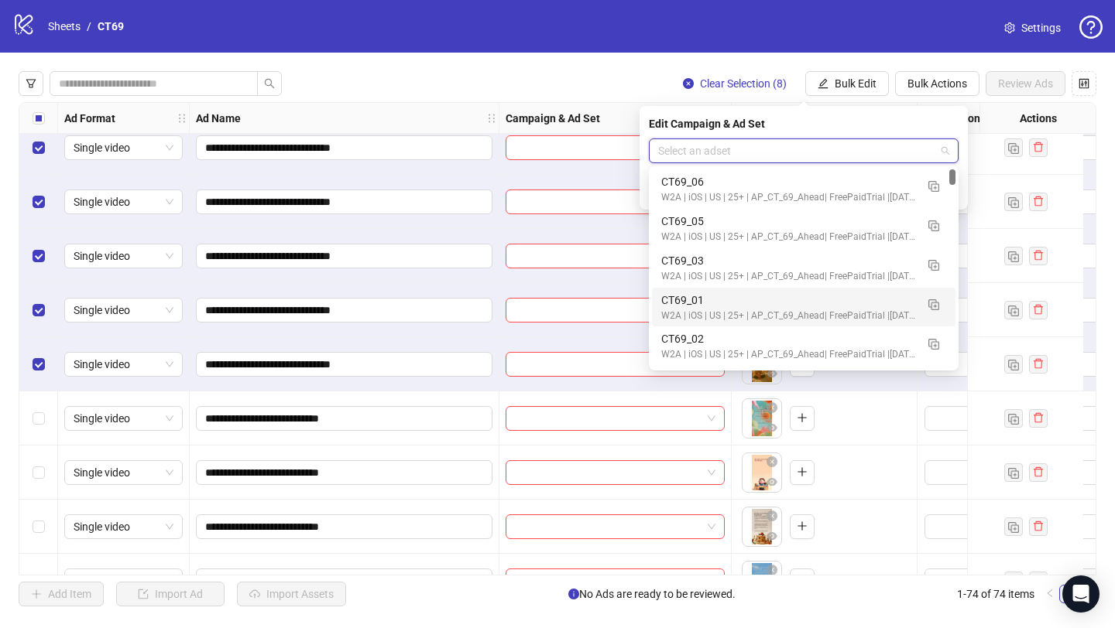
click at [676, 319] on div "W2A | iOS | US | 25+ | AP_CT_69_Ahead| FreePaidTrial |[DATE]" at bounding box center [788, 316] width 254 height 15
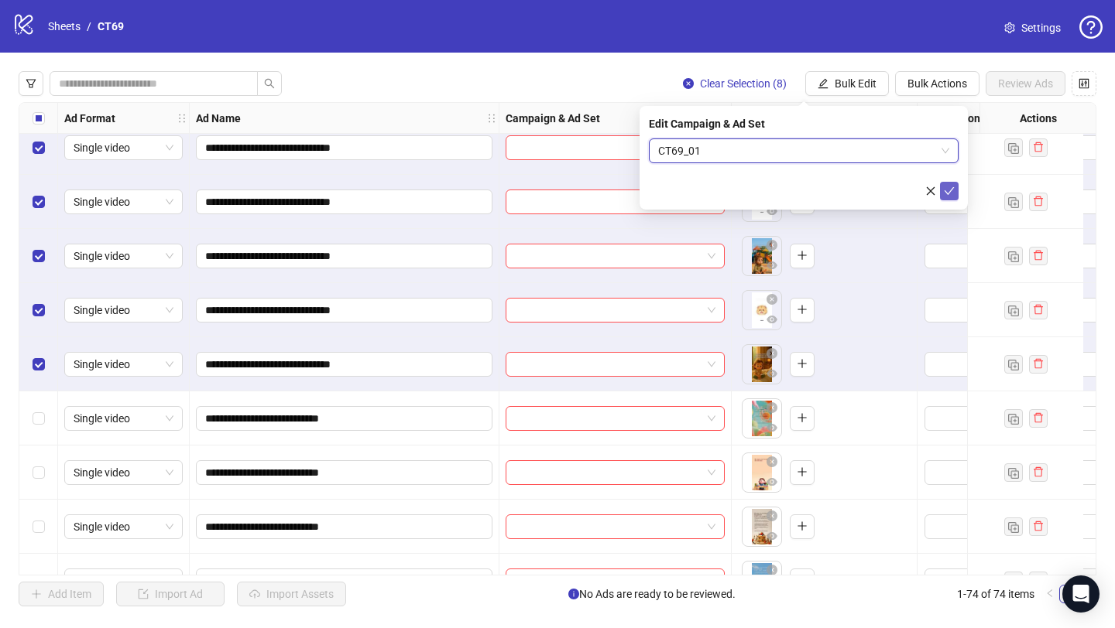
click at [952, 192] on icon "check" at bounding box center [949, 191] width 11 height 11
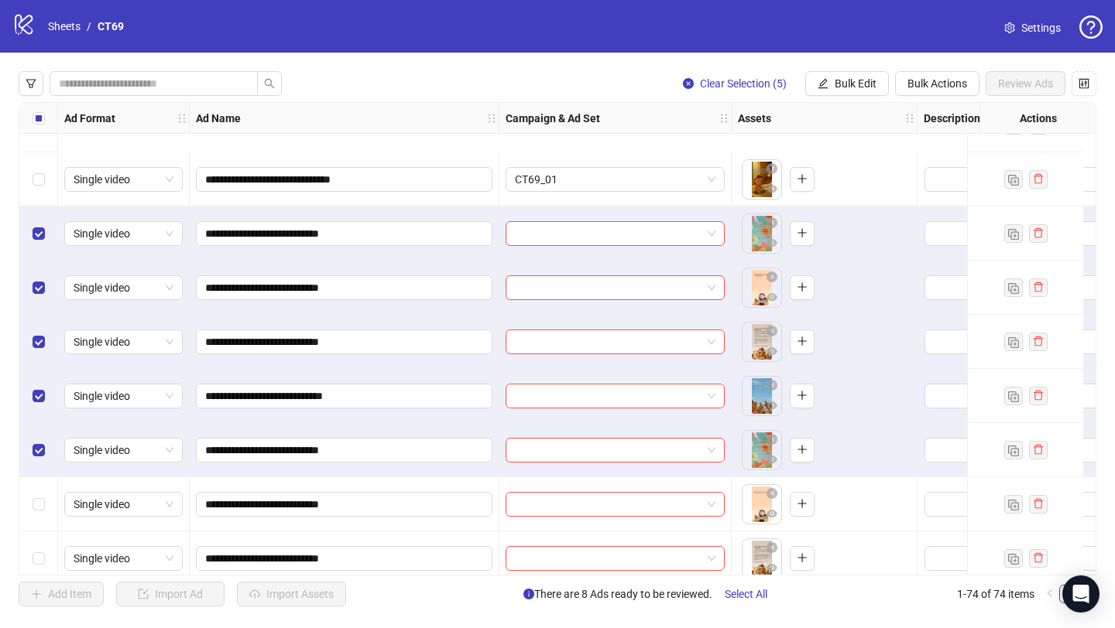
scroll to position [505, 0]
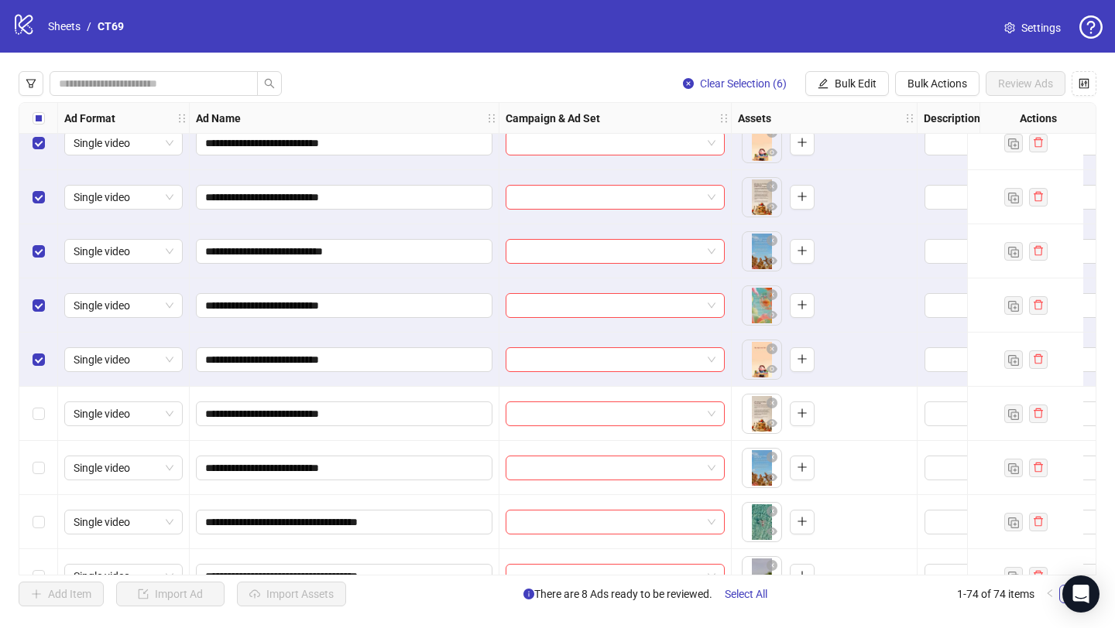
click at [35, 424] on div "Select row 15" at bounding box center [38, 414] width 39 height 54
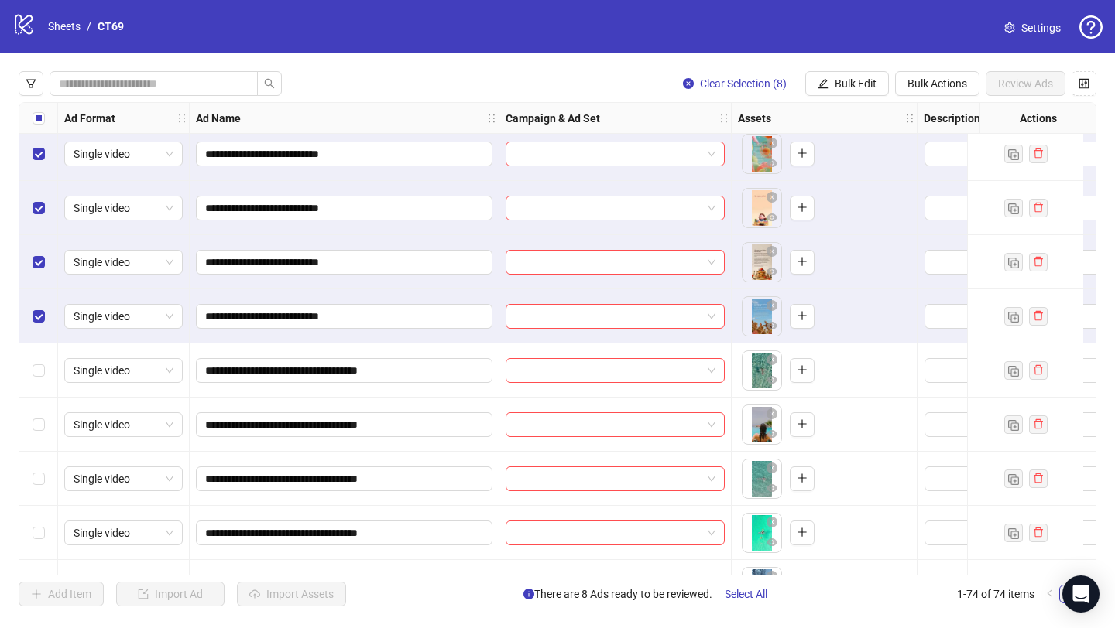
scroll to position [662, 0]
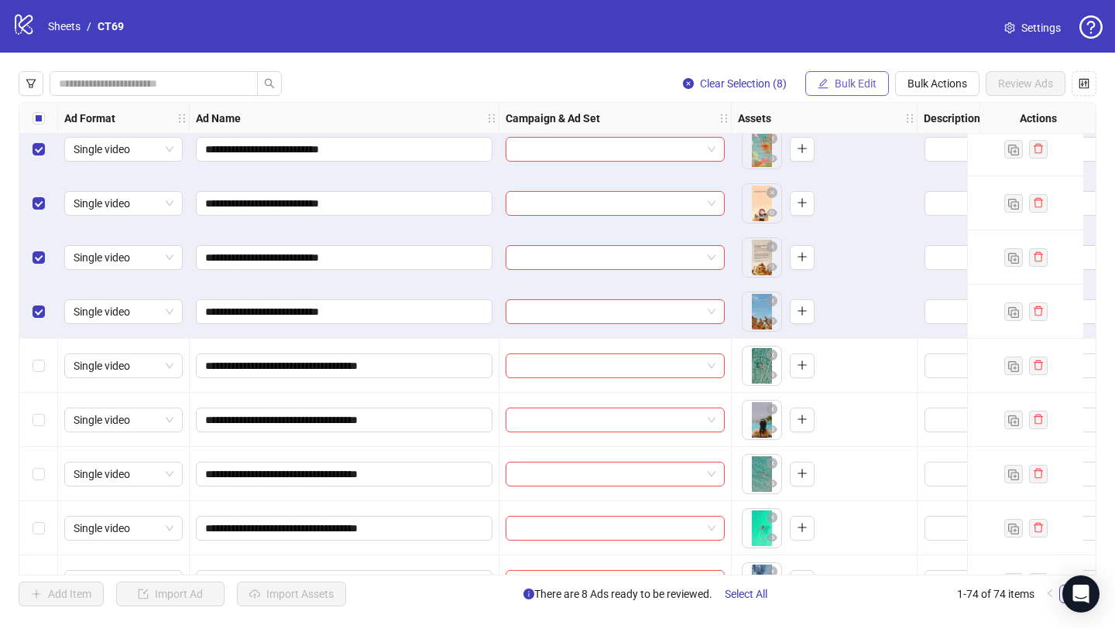
click at [852, 80] on span "Bulk Edit" at bounding box center [855, 83] width 42 height 12
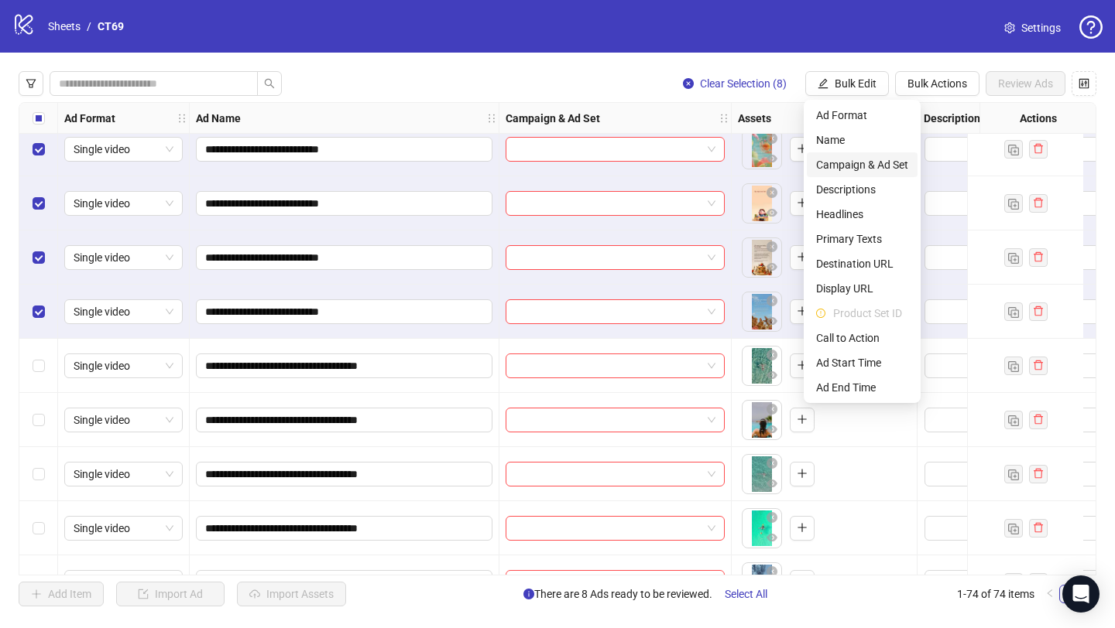
click at [837, 158] on span "Campaign & Ad Set" at bounding box center [862, 164] width 92 height 17
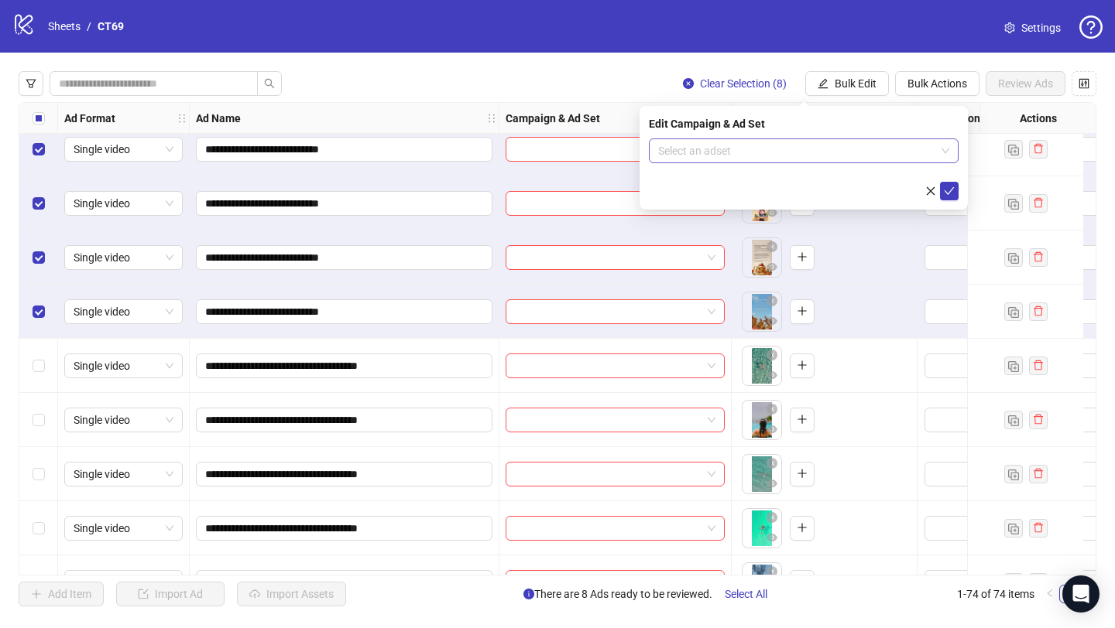
click at [771, 155] on input "search" at bounding box center [796, 150] width 277 height 23
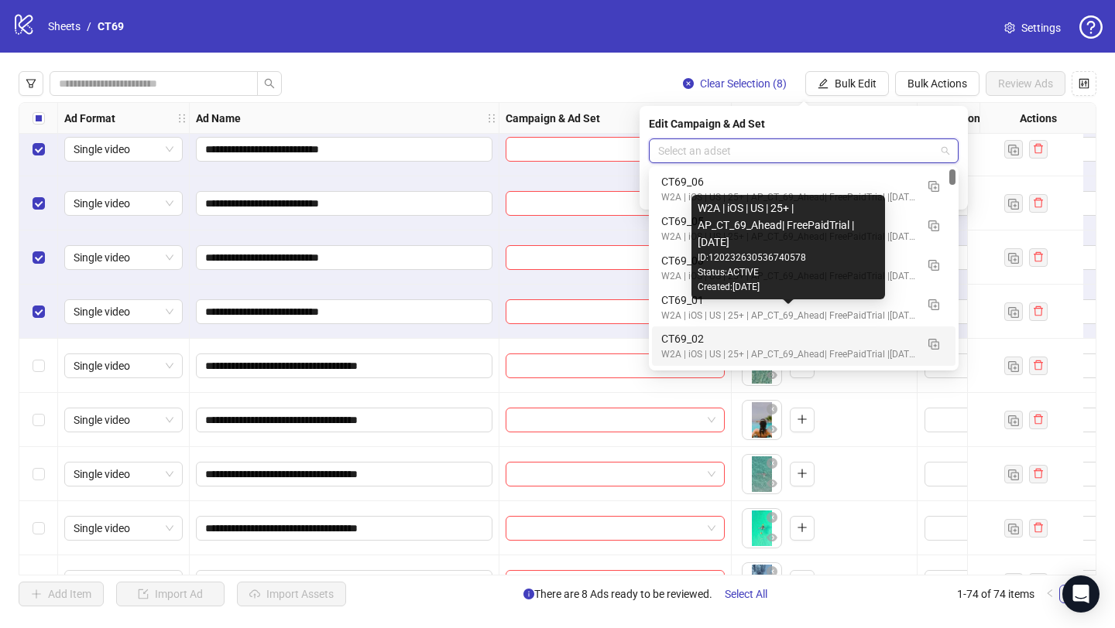
click at [693, 356] on div "W2A | iOS | US | 25+ | AP_CT_69_Ahead| FreePaidTrial |[DATE]" at bounding box center [788, 355] width 254 height 15
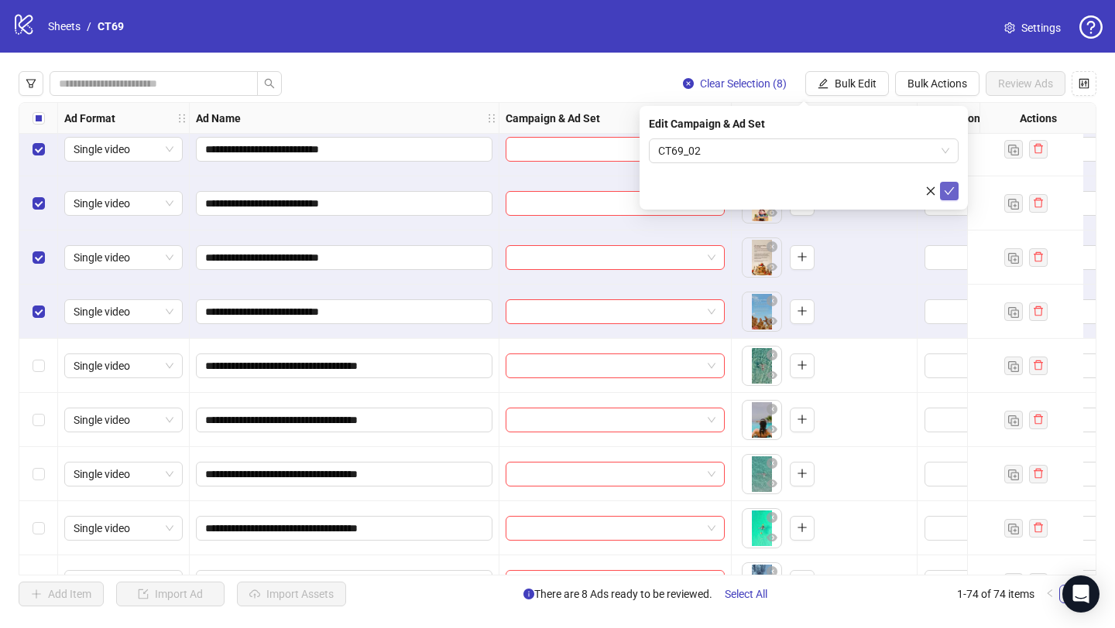
click at [952, 187] on icon "check" at bounding box center [949, 191] width 11 height 11
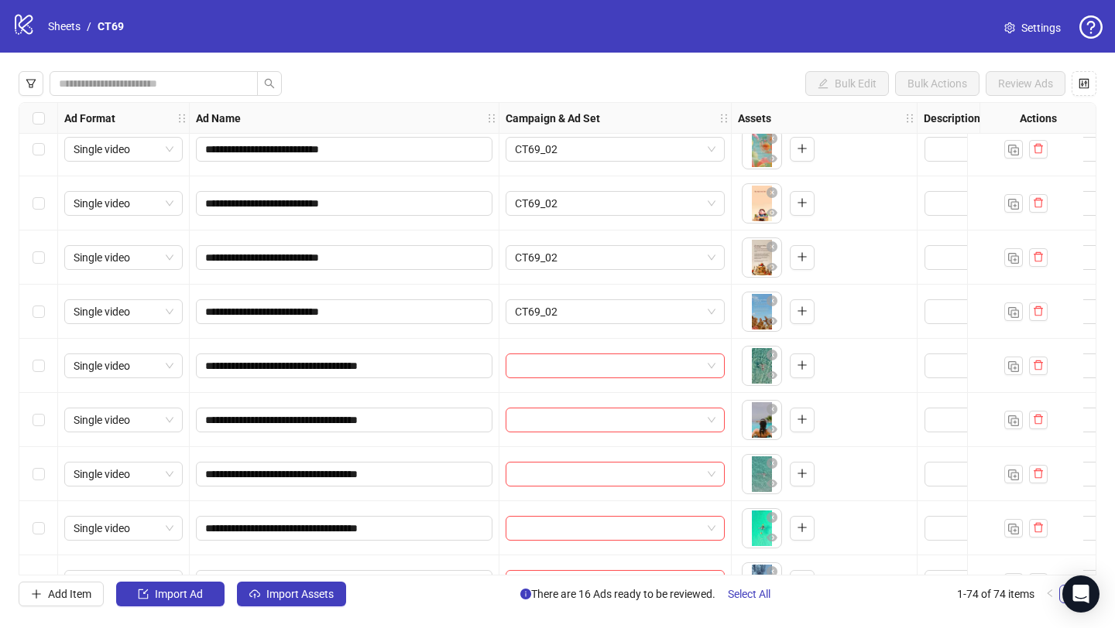
click at [31, 365] on div "Select row 17" at bounding box center [38, 366] width 39 height 54
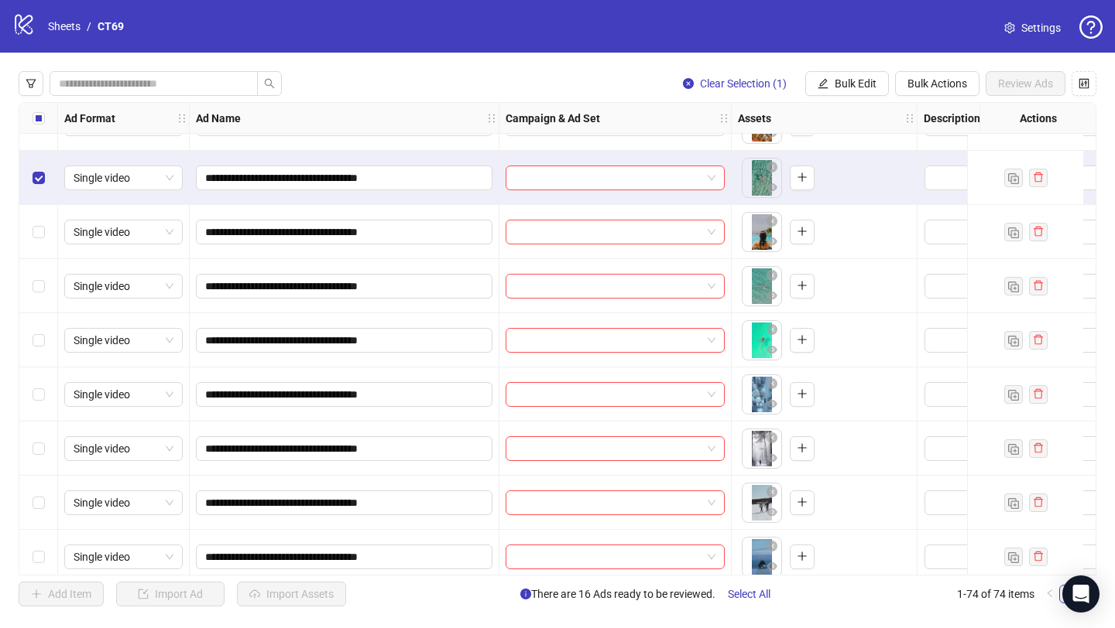
scroll to position [851, 0]
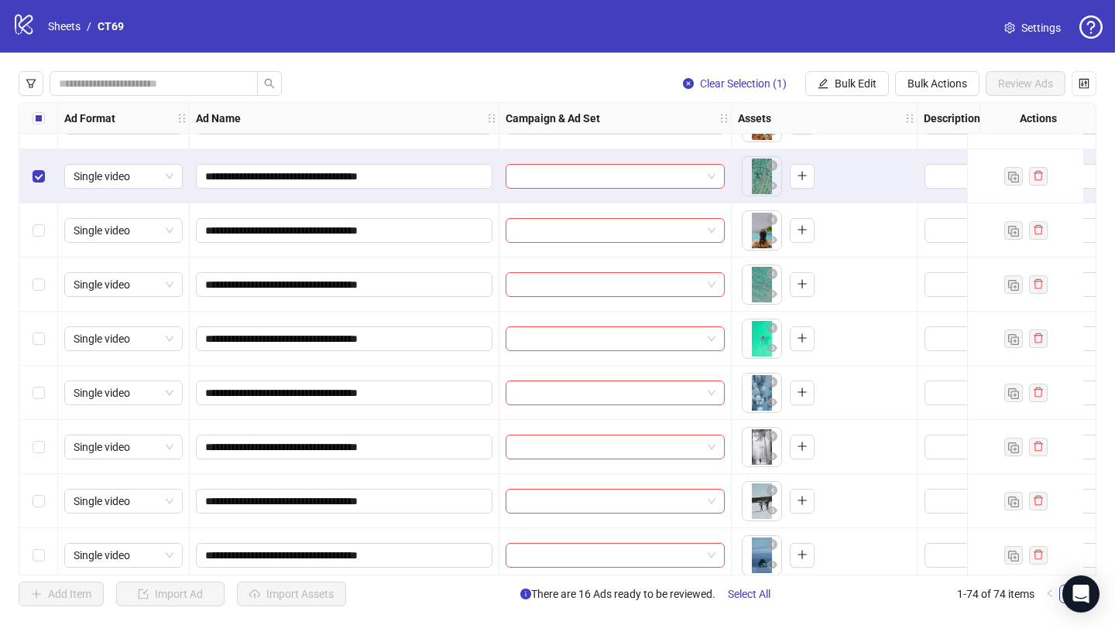
click at [35, 241] on div "Select row 18" at bounding box center [38, 231] width 39 height 54
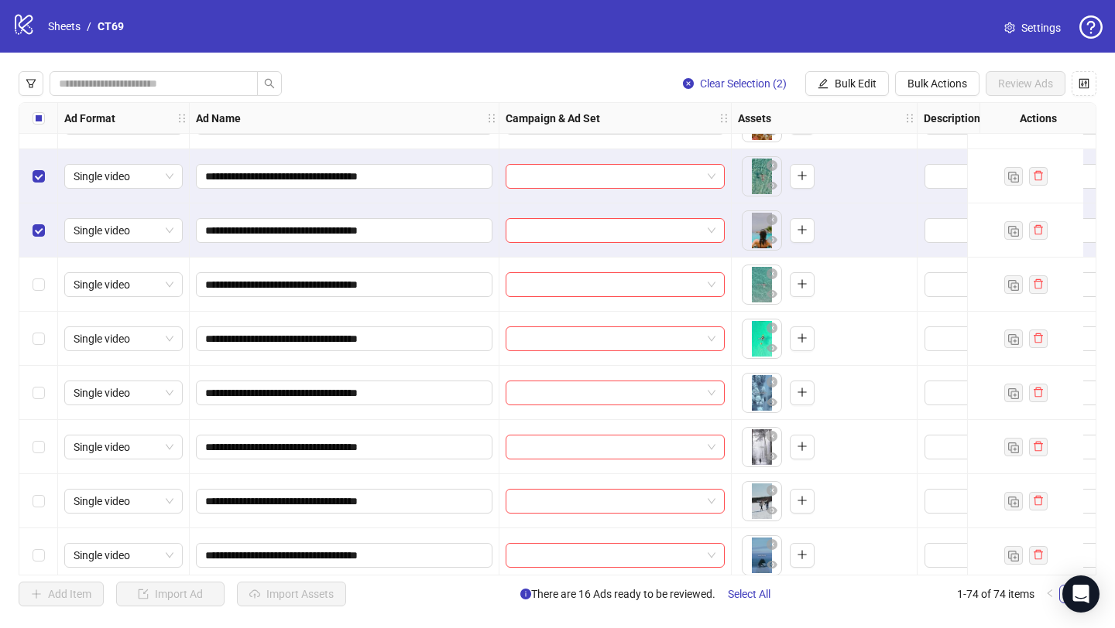
click at [33, 297] on div "Select row 19" at bounding box center [38, 285] width 39 height 54
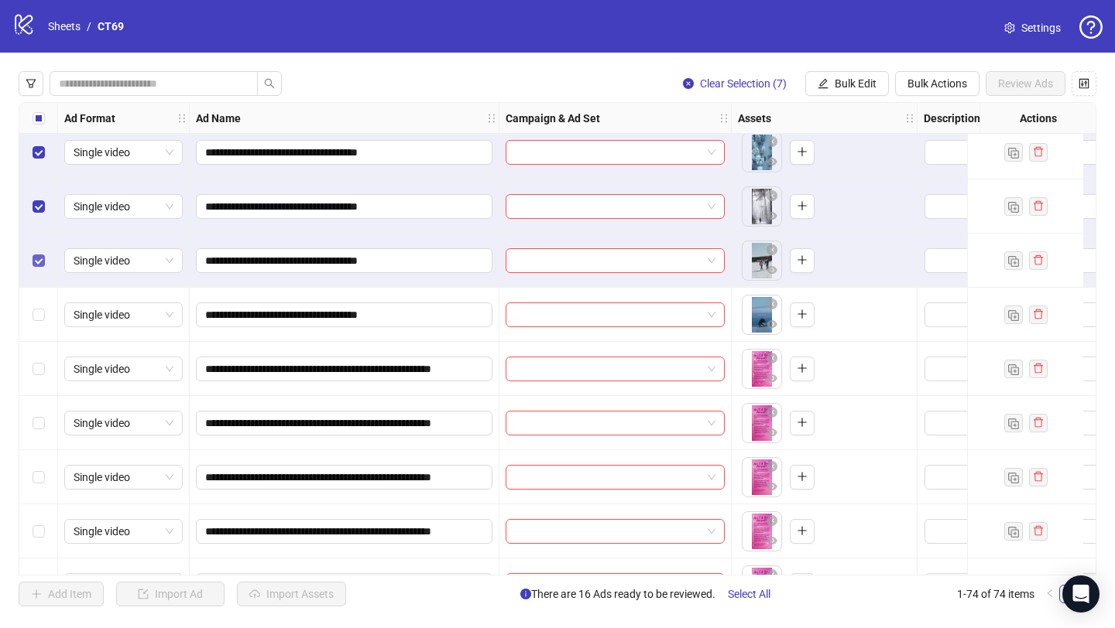
scroll to position [1095, 0]
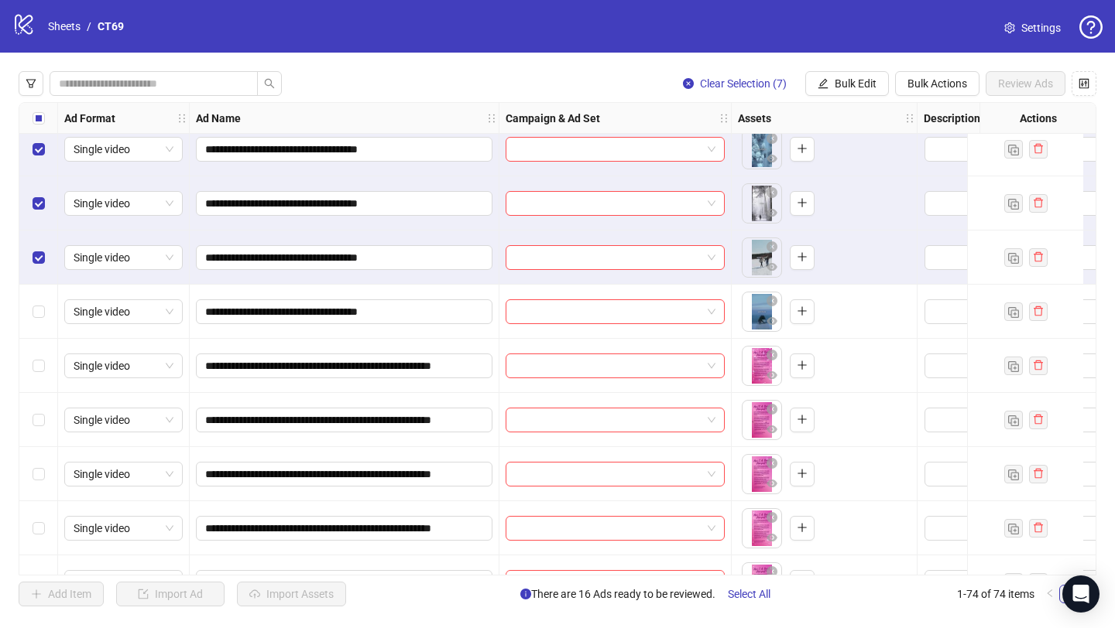
click at [43, 321] on div "Select row 24" at bounding box center [38, 312] width 39 height 54
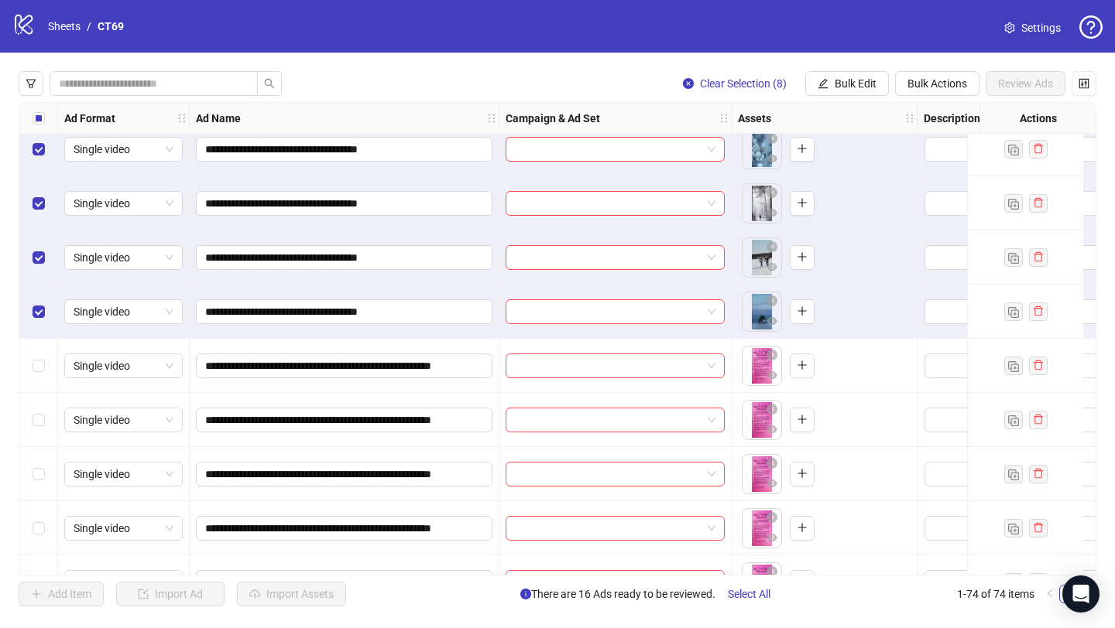
click at [841, 101] on div "**********" at bounding box center [557, 339] width 1115 height 573
click at [848, 82] on span "Bulk Edit" at bounding box center [855, 83] width 42 height 12
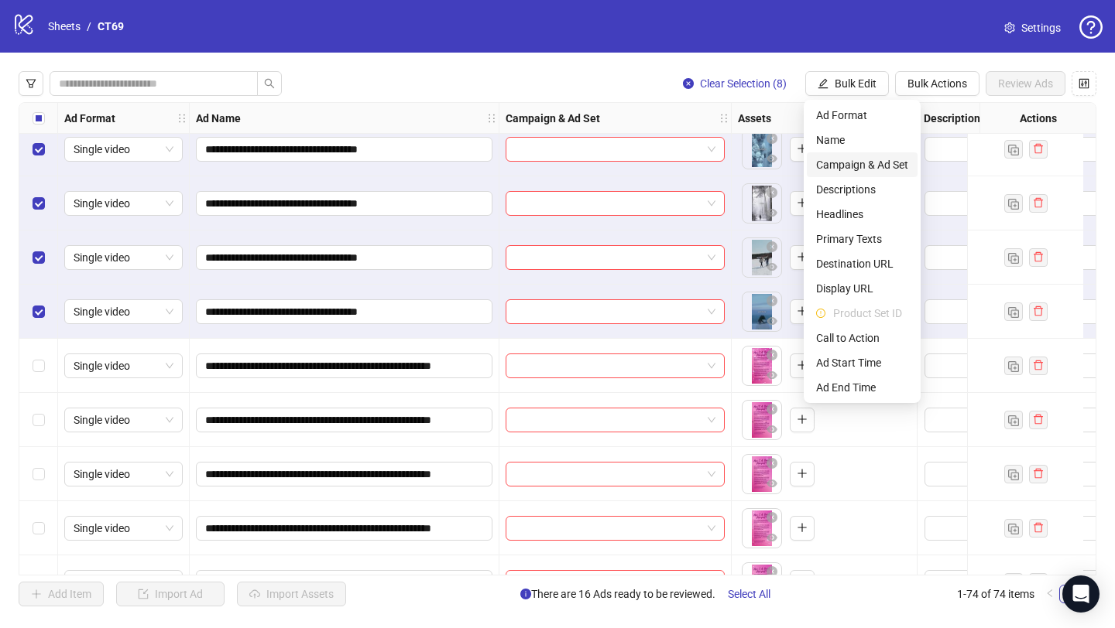
click at [848, 157] on span "Campaign & Ad Set" at bounding box center [862, 164] width 92 height 17
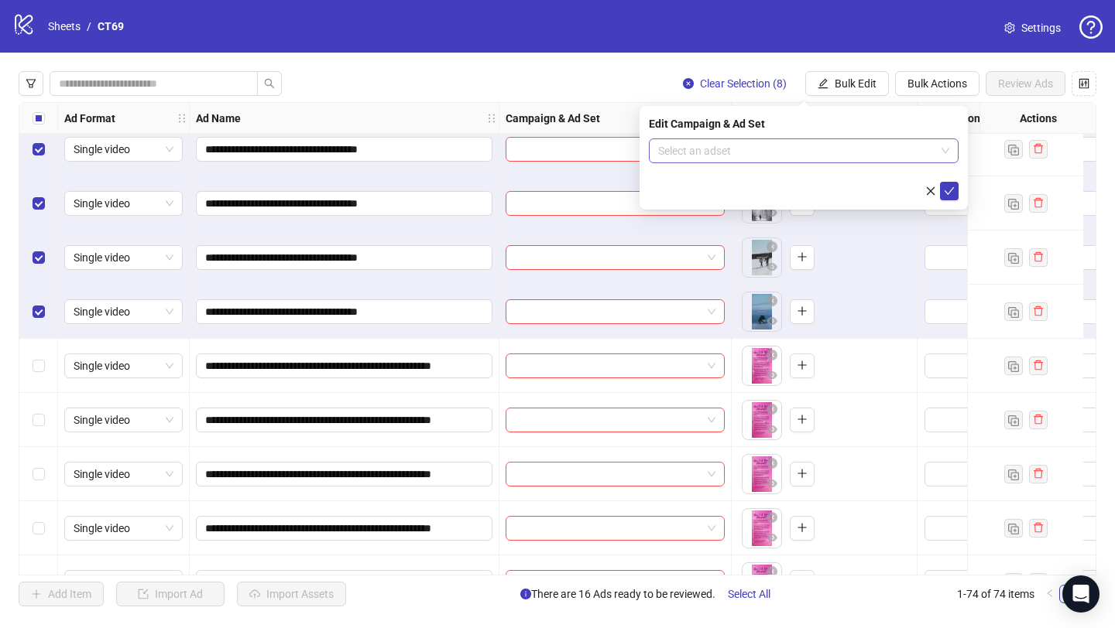
click at [755, 155] on input "search" at bounding box center [796, 150] width 277 height 23
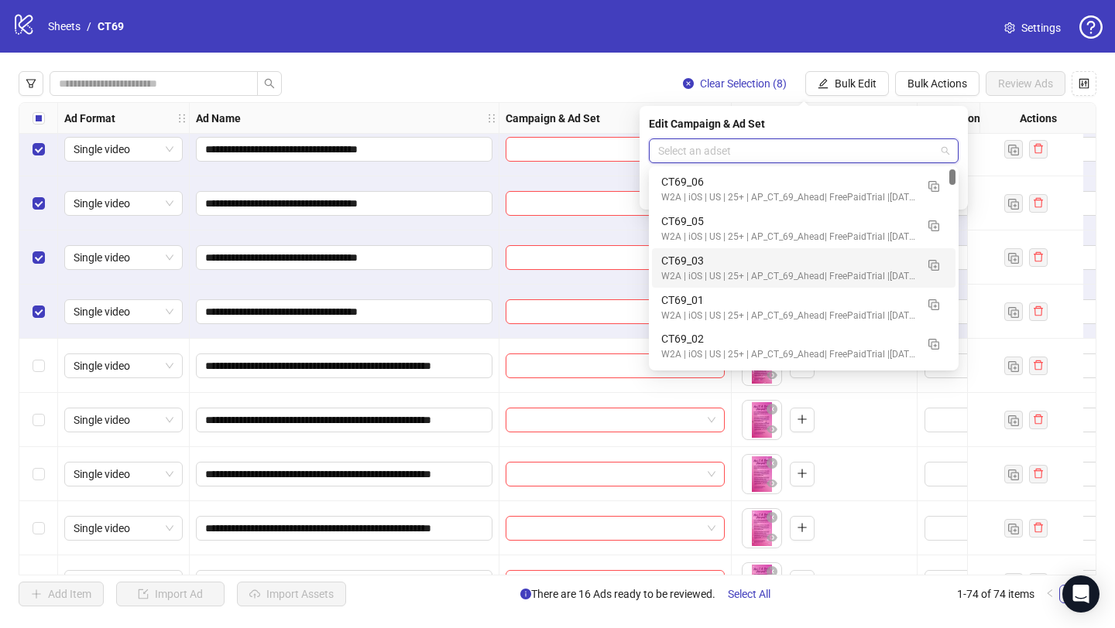
click at [722, 259] on div "CT69_03" at bounding box center [788, 260] width 254 height 17
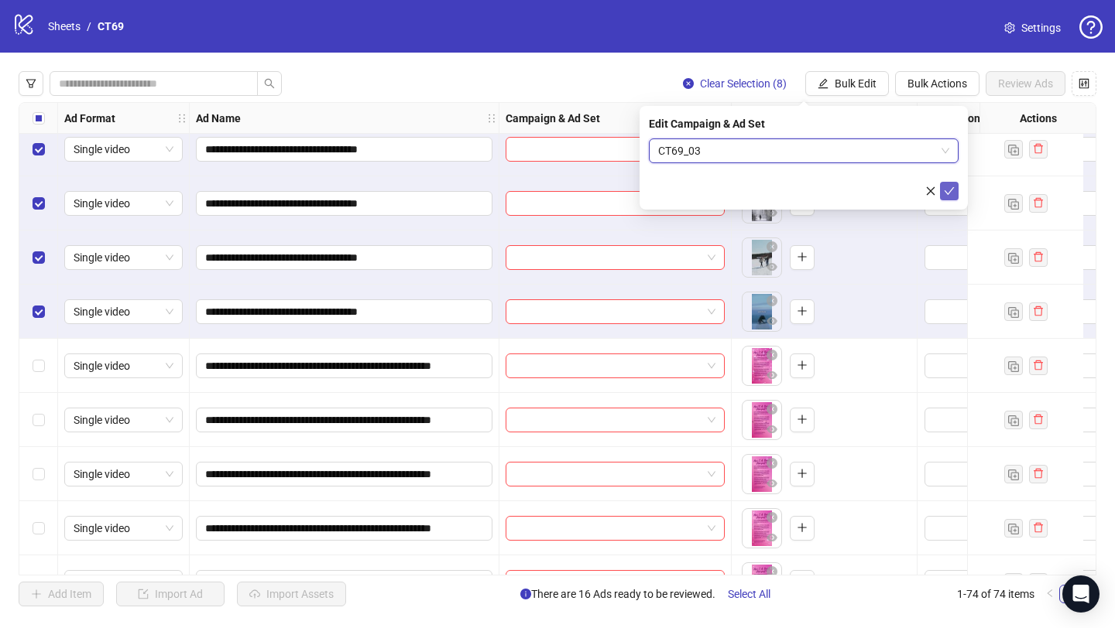
click at [944, 188] on icon "check" at bounding box center [949, 191] width 11 height 11
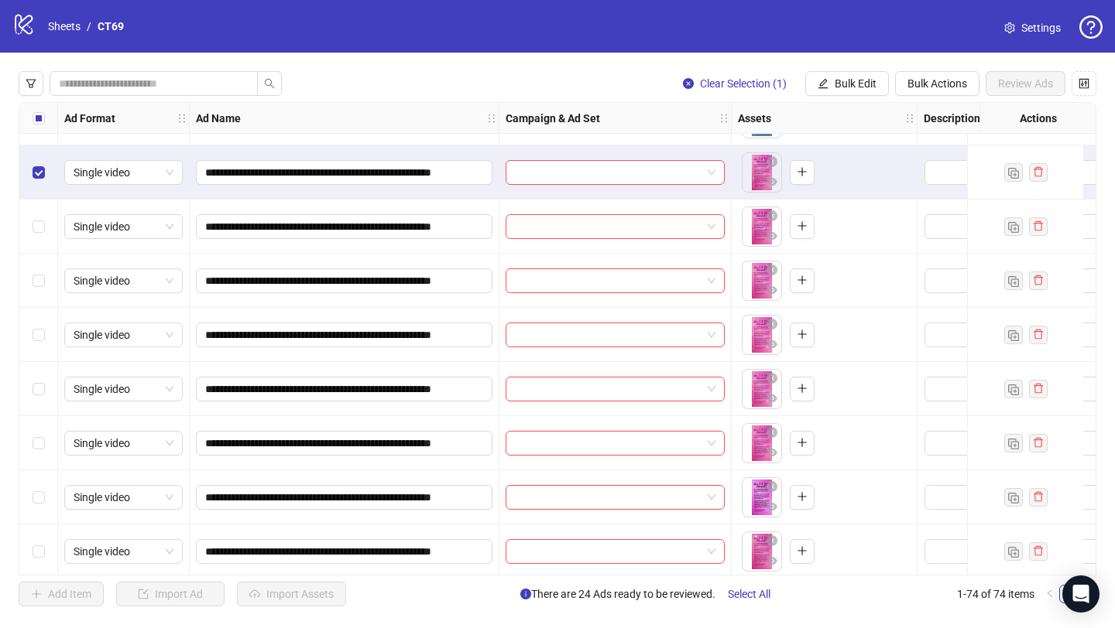
scroll to position [1297, 0]
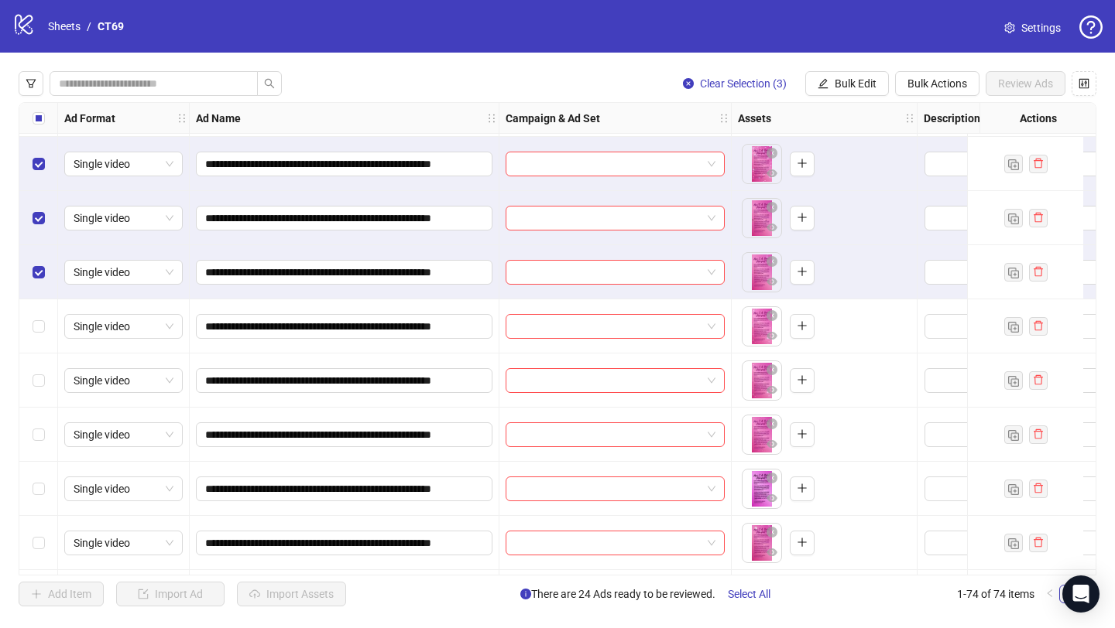
click at [36, 339] on div "Select row 28" at bounding box center [38, 327] width 39 height 54
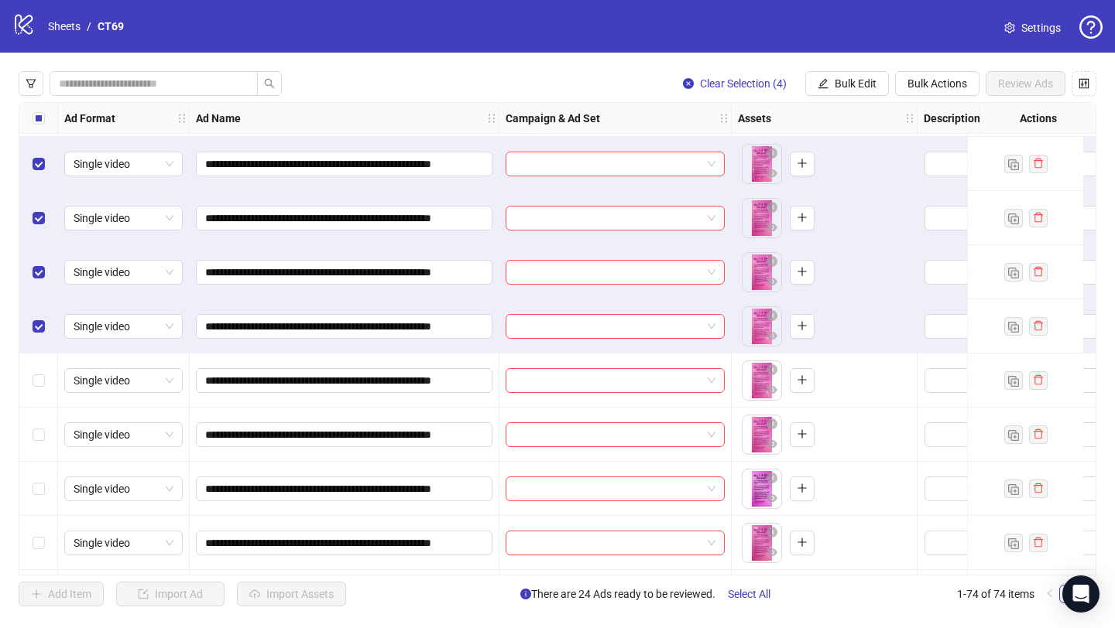
click at [33, 390] on div "Select row 29" at bounding box center [38, 381] width 39 height 54
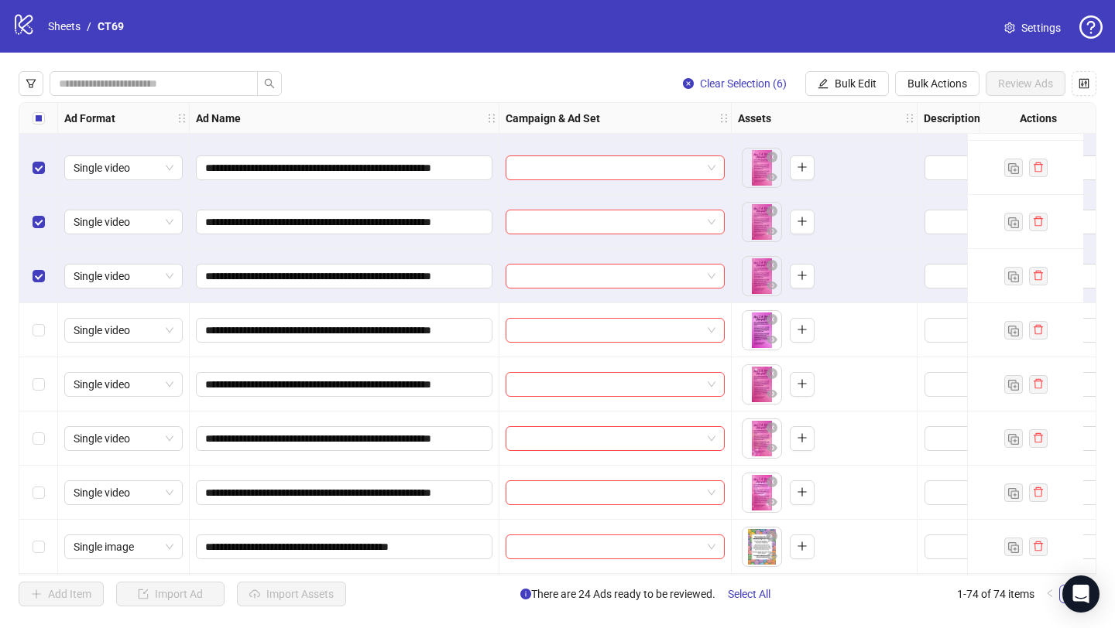
scroll to position [1461, 0]
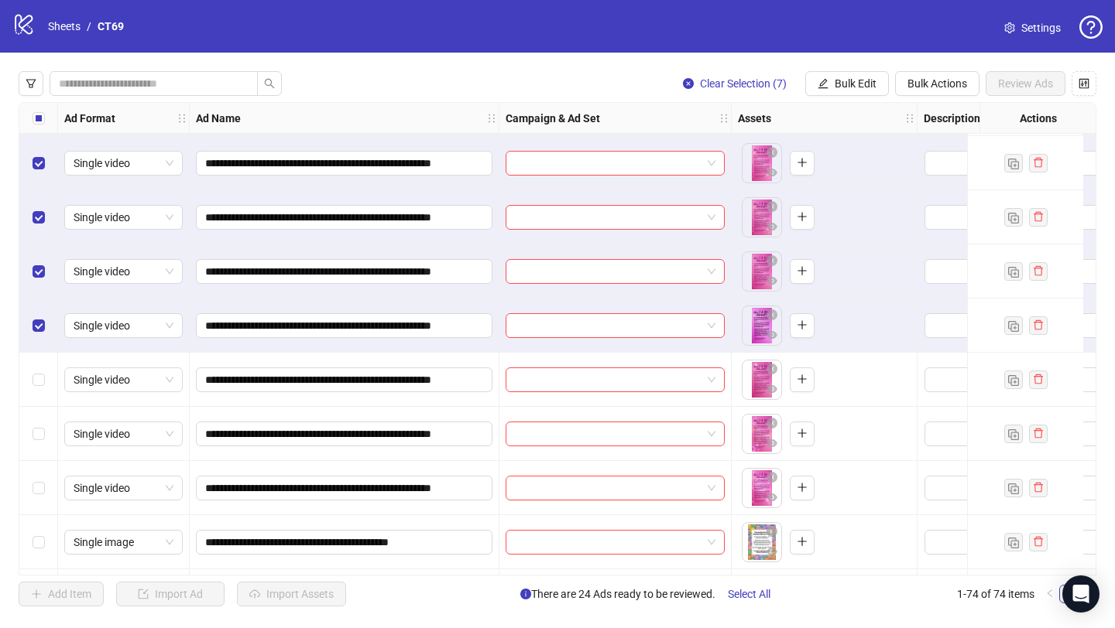
click at [44, 375] on div "Select row 32" at bounding box center [38, 380] width 39 height 54
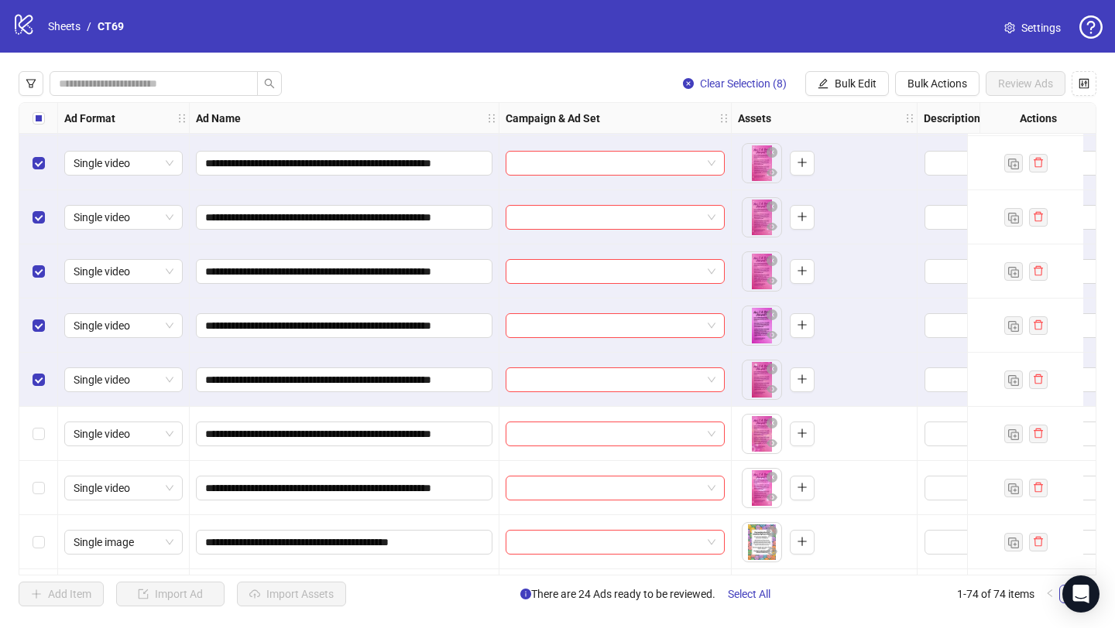
click at [45, 431] on div "Select row 33" at bounding box center [38, 434] width 39 height 54
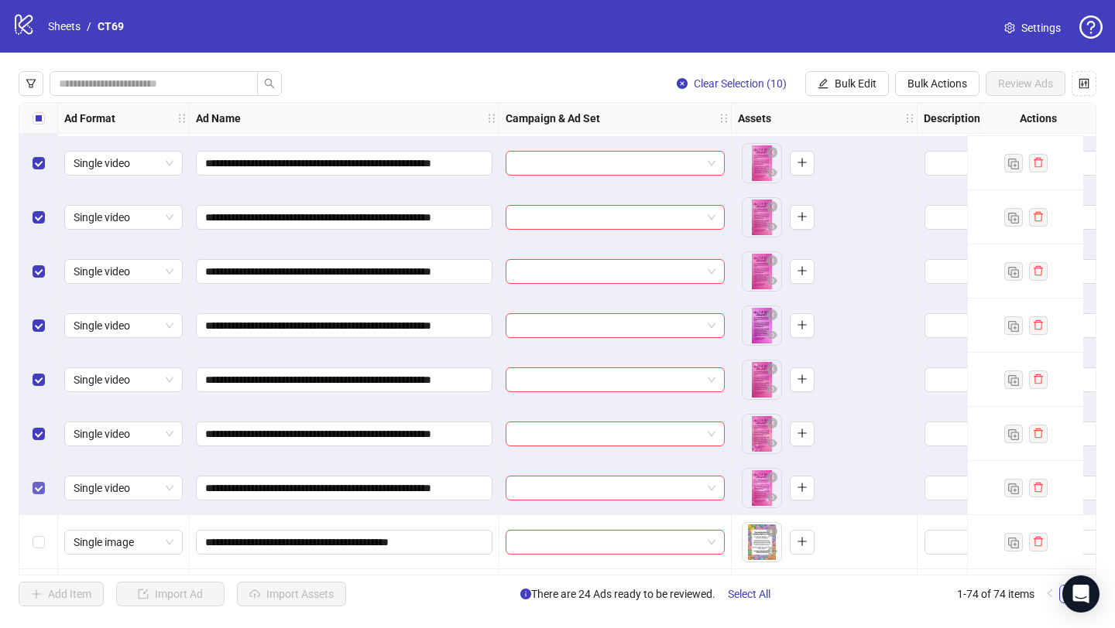
scroll to position [1588, 0]
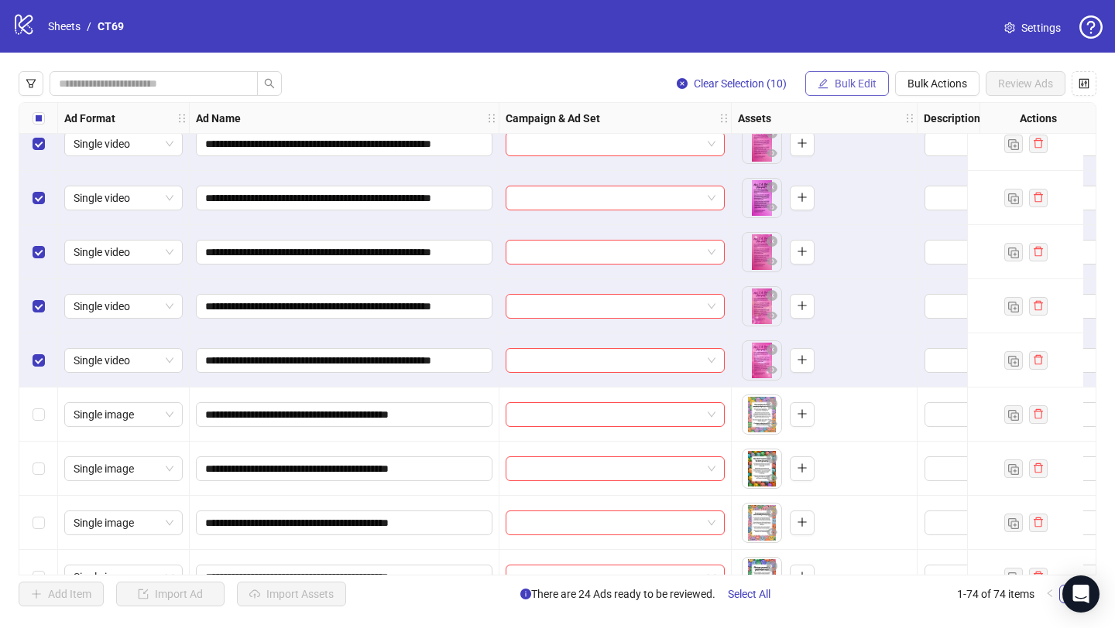
click at [848, 83] on span "Bulk Edit" at bounding box center [855, 83] width 42 height 12
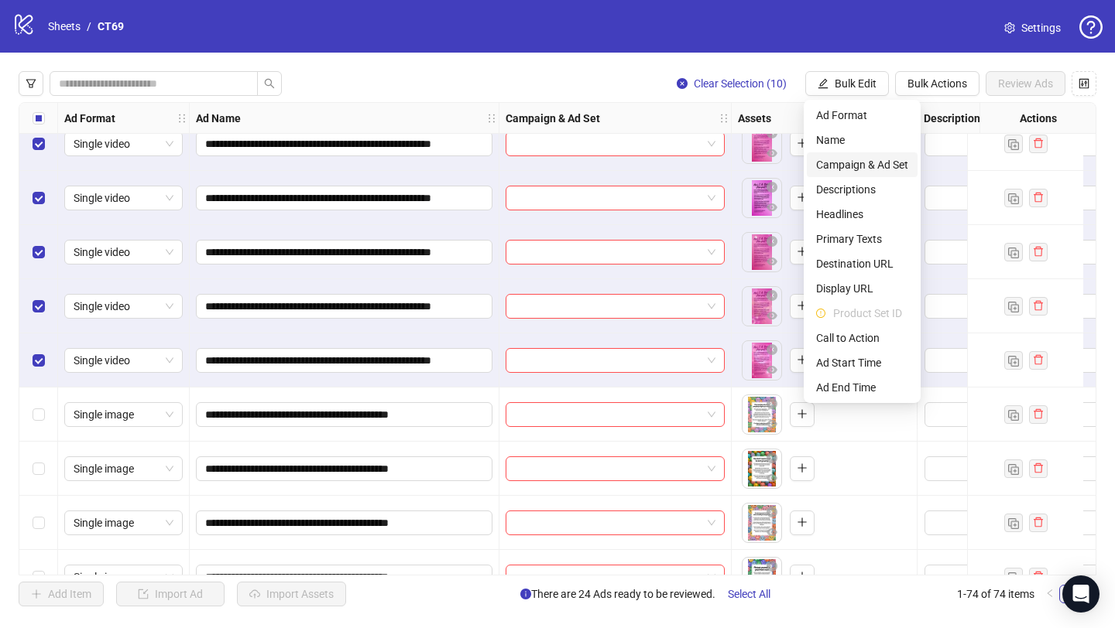
click at [852, 169] on span "Campaign & Ad Set" at bounding box center [862, 164] width 92 height 17
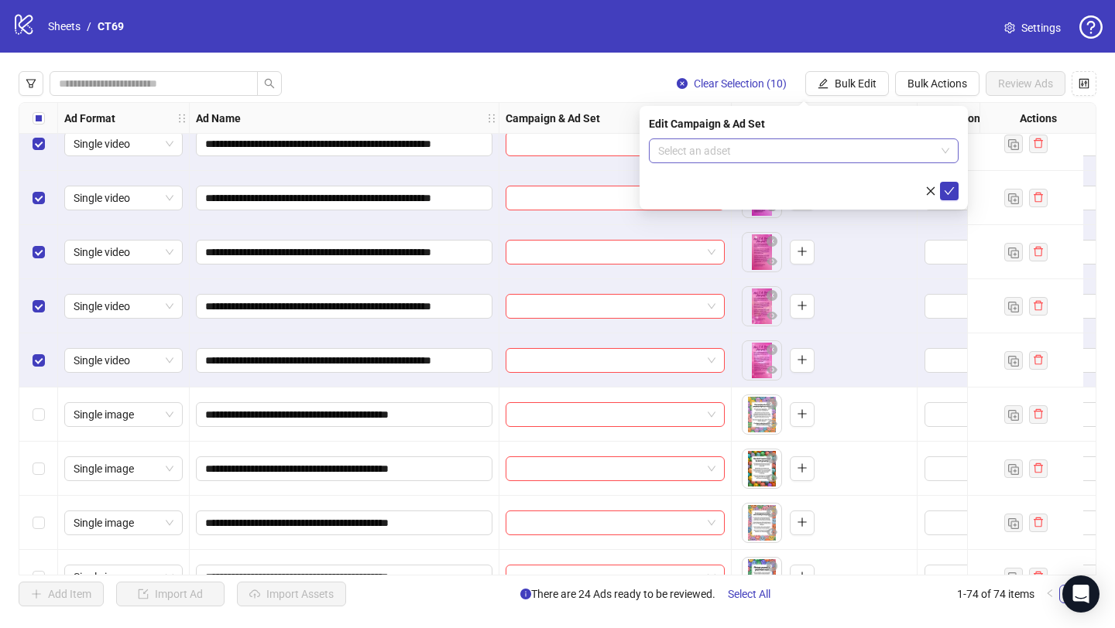
click at [748, 152] on input "search" at bounding box center [796, 150] width 277 height 23
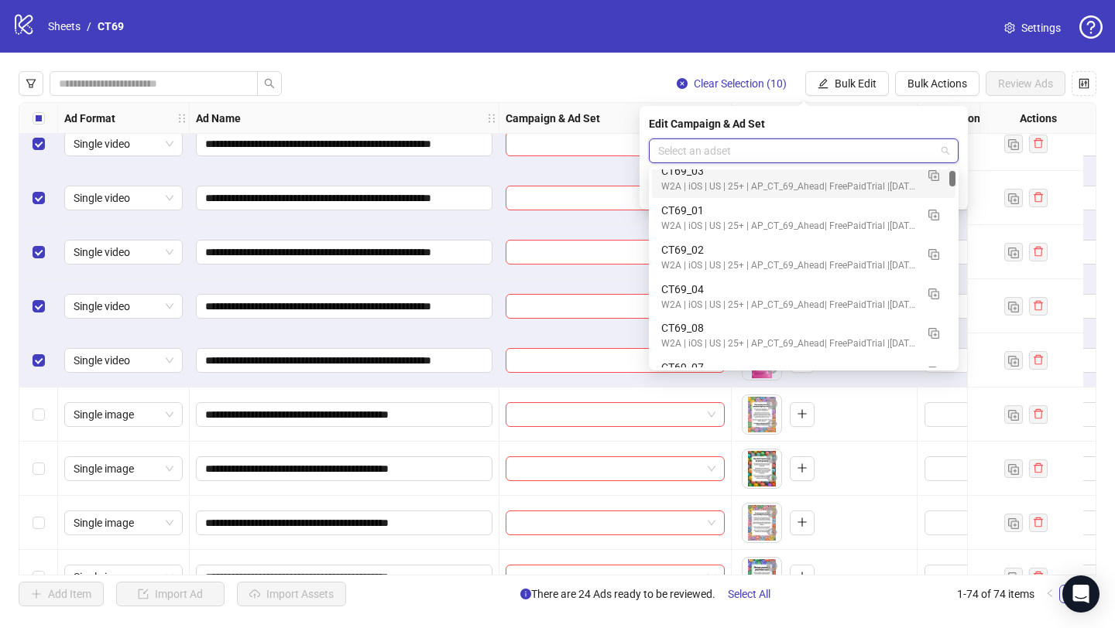
scroll to position [101, 0]
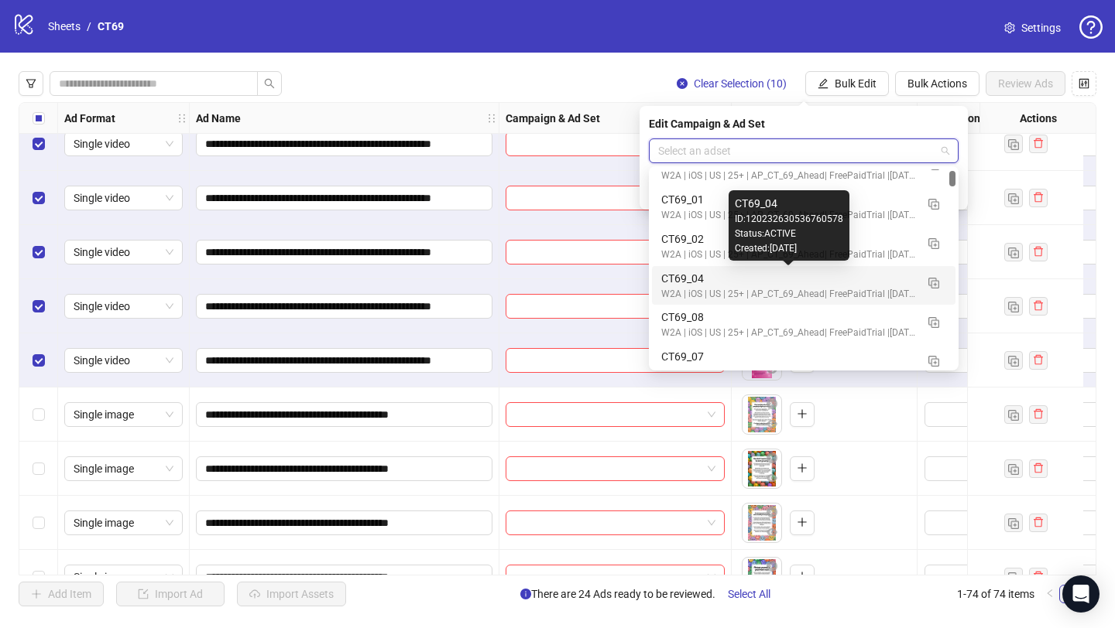
click at [694, 280] on div "CT69_04" at bounding box center [788, 278] width 254 height 17
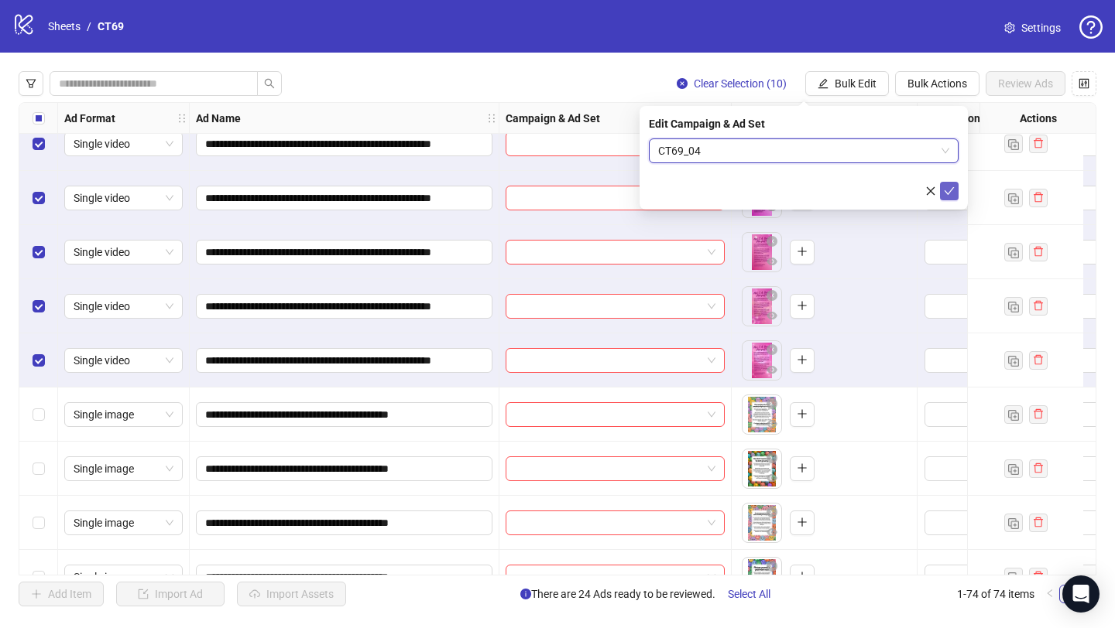
click at [949, 190] on icon "check" at bounding box center [949, 191] width 11 height 11
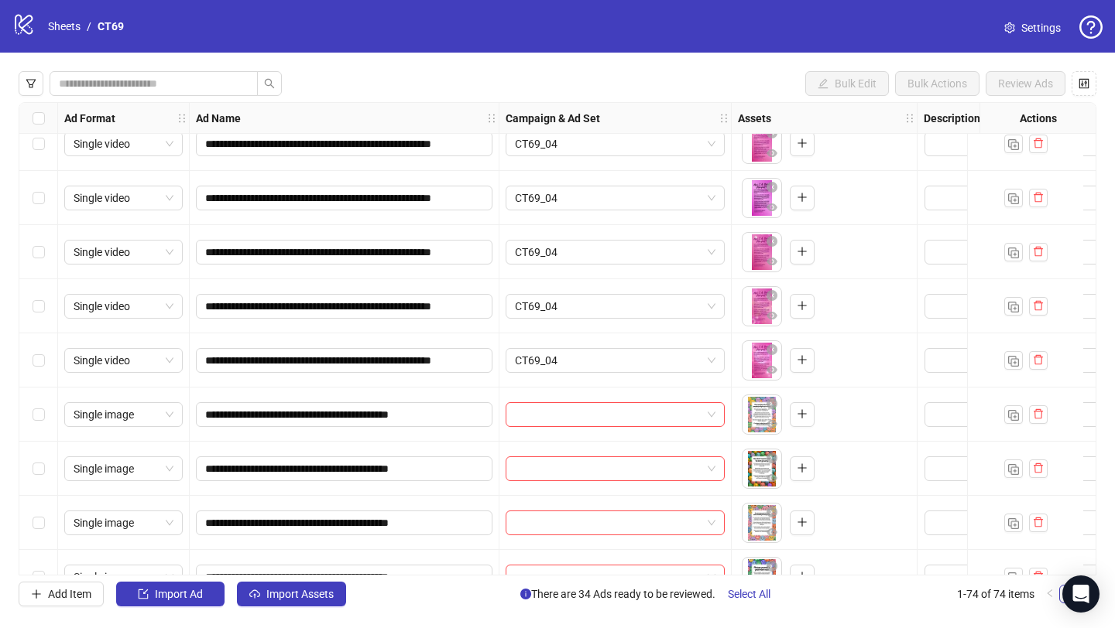
click at [39, 405] on div "Select row 35" at bounding box center [38, 415] width 39 height 54
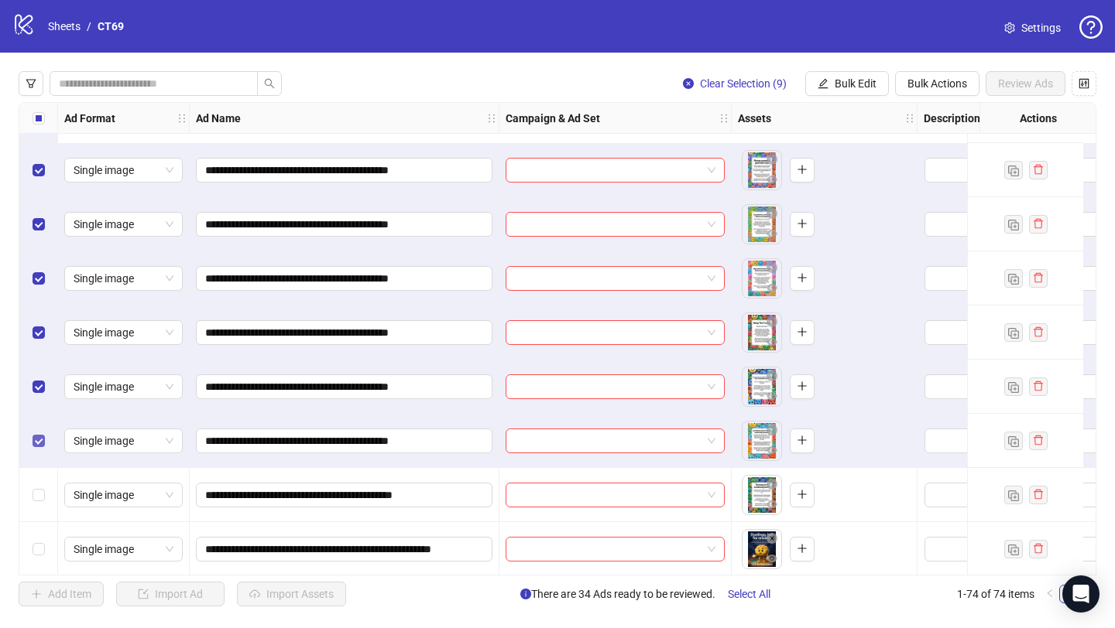
scroll to position [2169, 0]
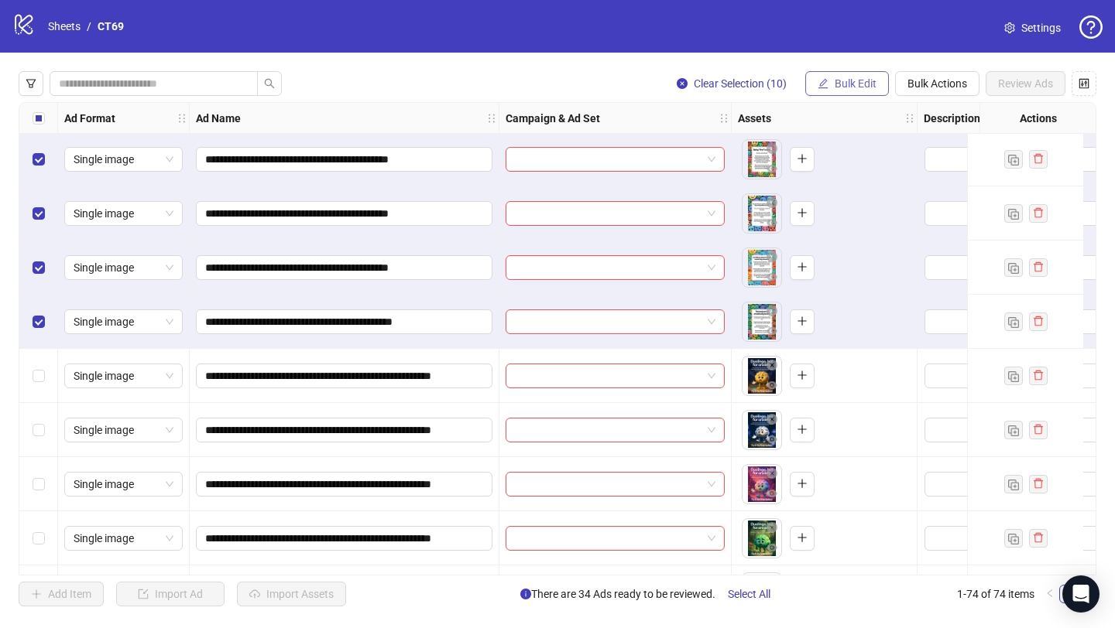
click at [856, 86] on span "Bulk Edit" at bounding box center [855, 83] width 42 height 12
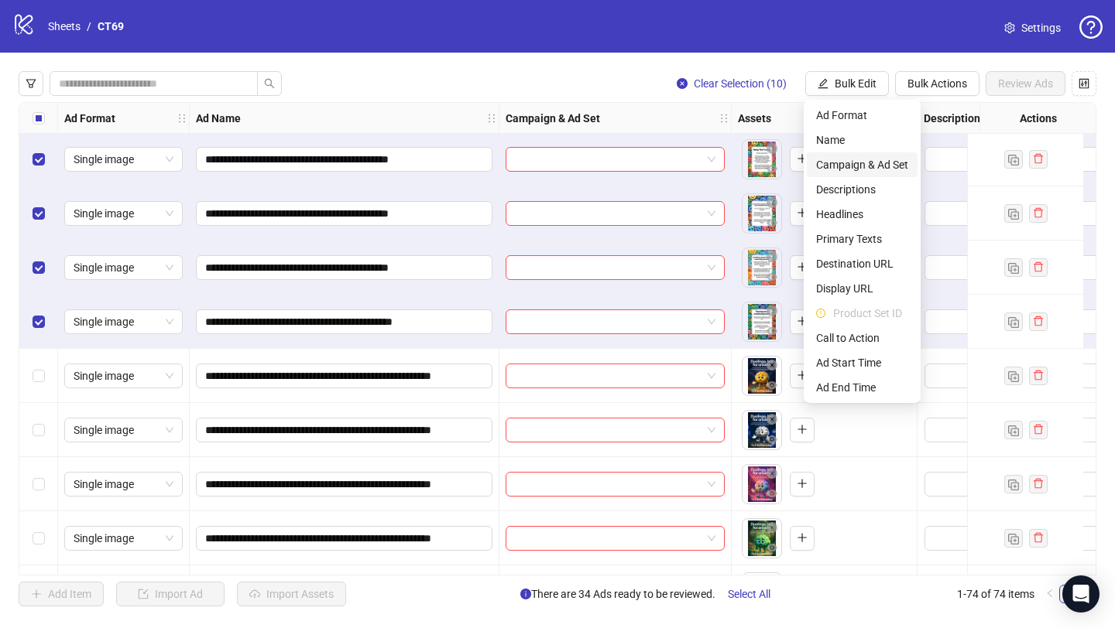
click at [859, 167] on span "Campaign & Ad Set" at bounding box center [862, 164] width 92 height 17
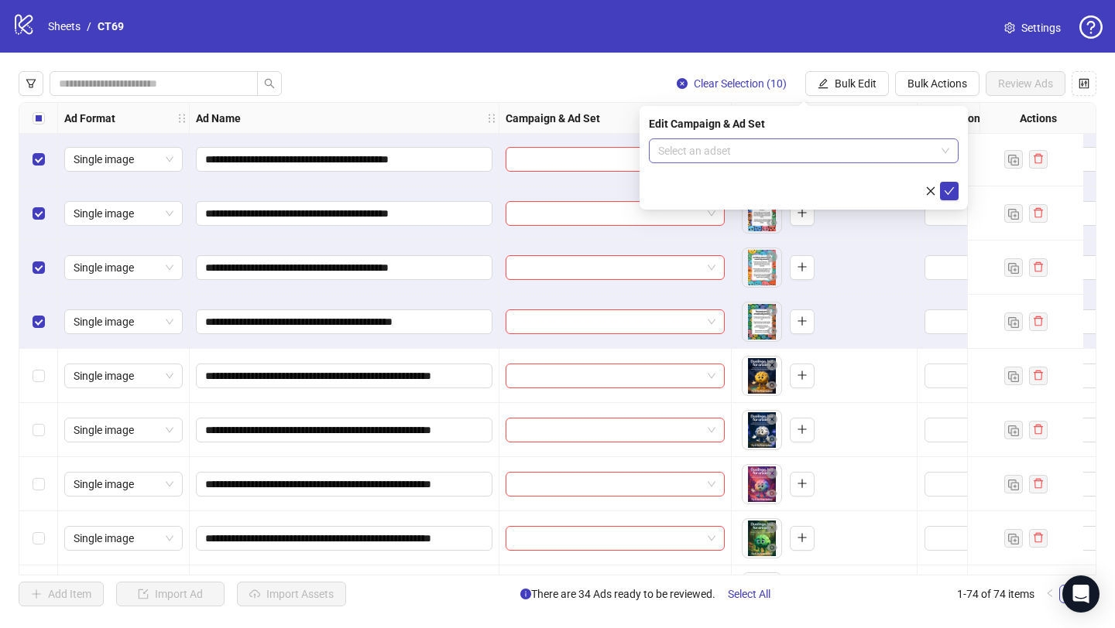
click at [729, 151] on input "search" at bounding box center [796, 150] width 277 height 23
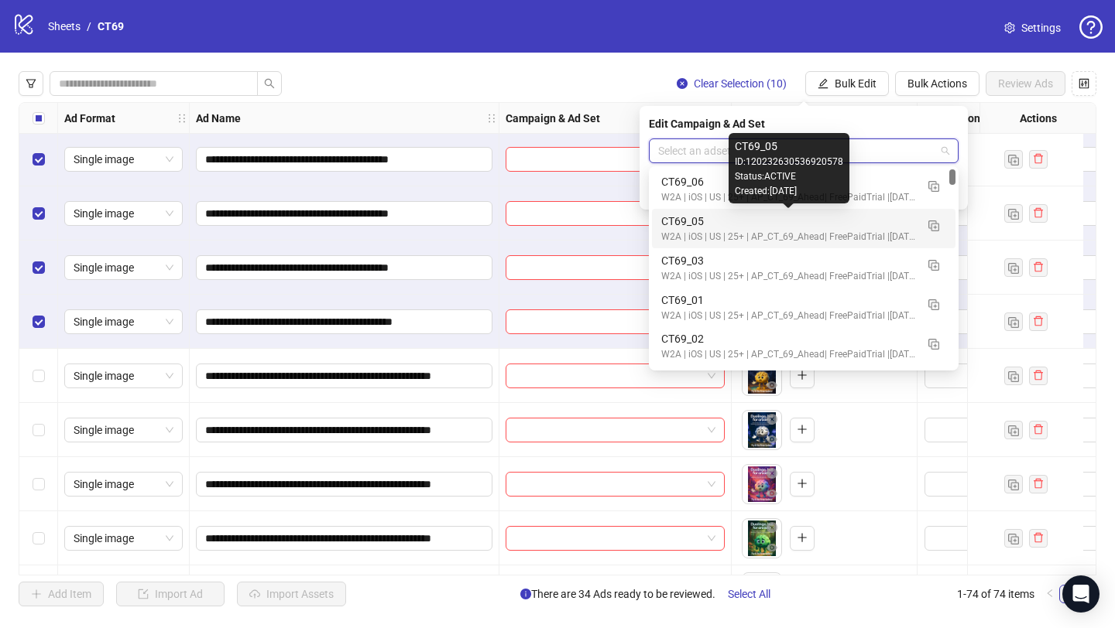
click at [708, 224] on div "CT69_05" at bounding box center [788, 221] width 254 height 17
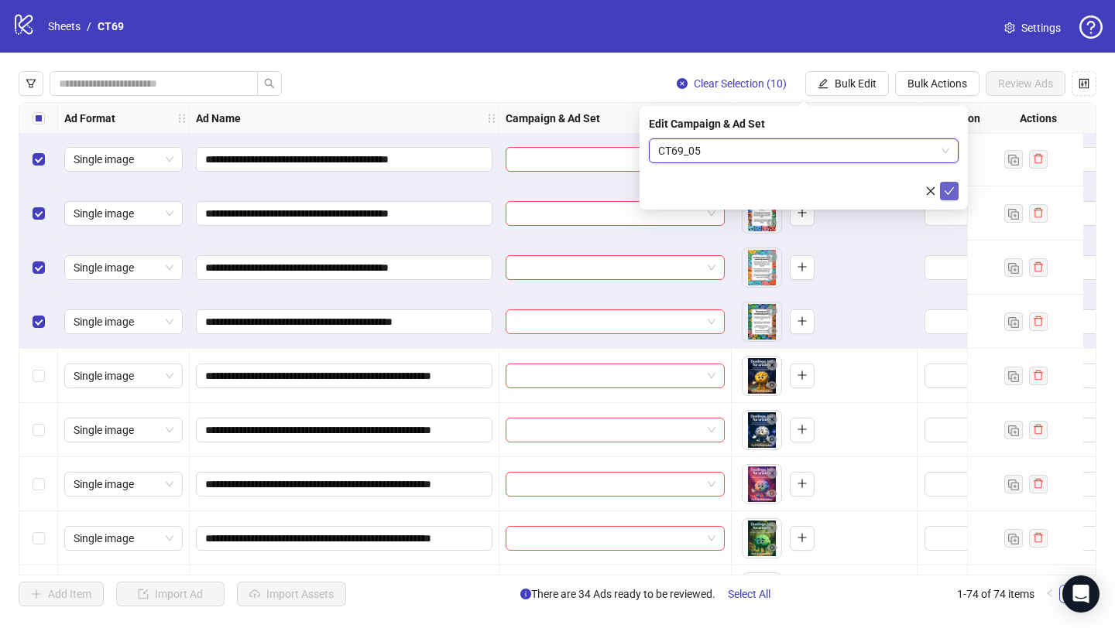
click at [947, 185] on span "submit" at bounding box center [949, 191] width 11 height 12
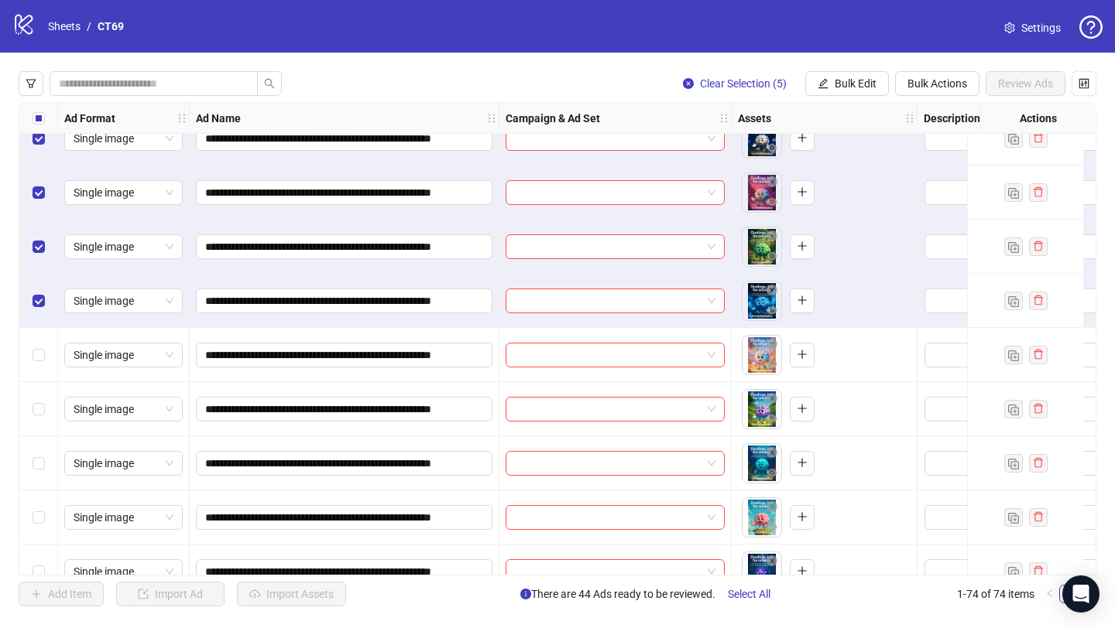
scroll to position [2493, 0]
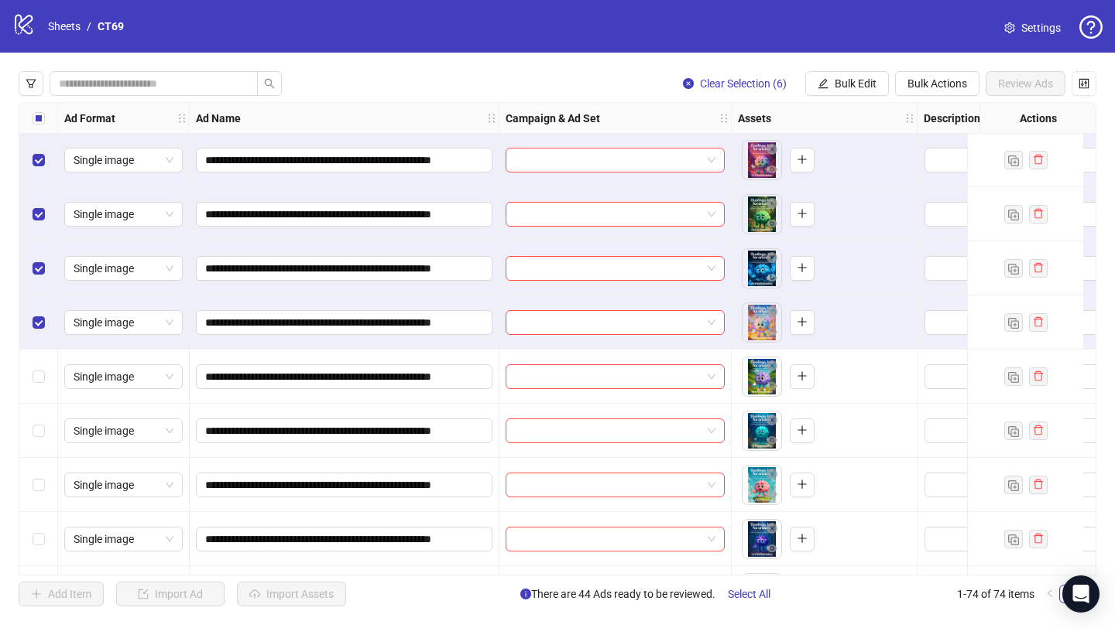
click at [35, 389] on div "Select row 51" at bounding box center [38, 377] width 39 height 54
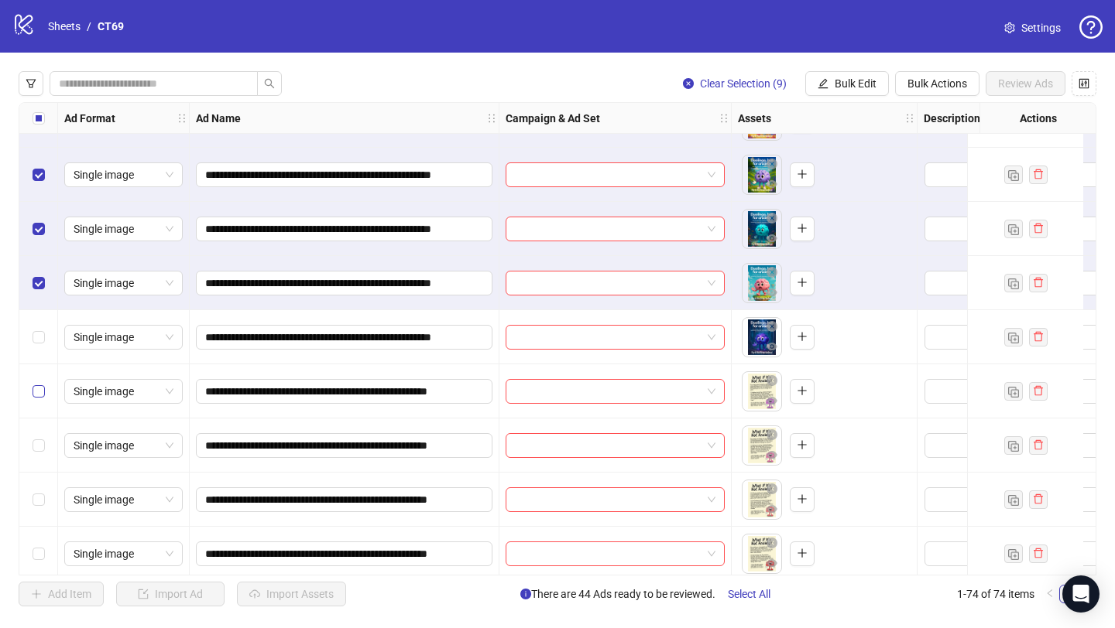
scroll to position [2723, 0]
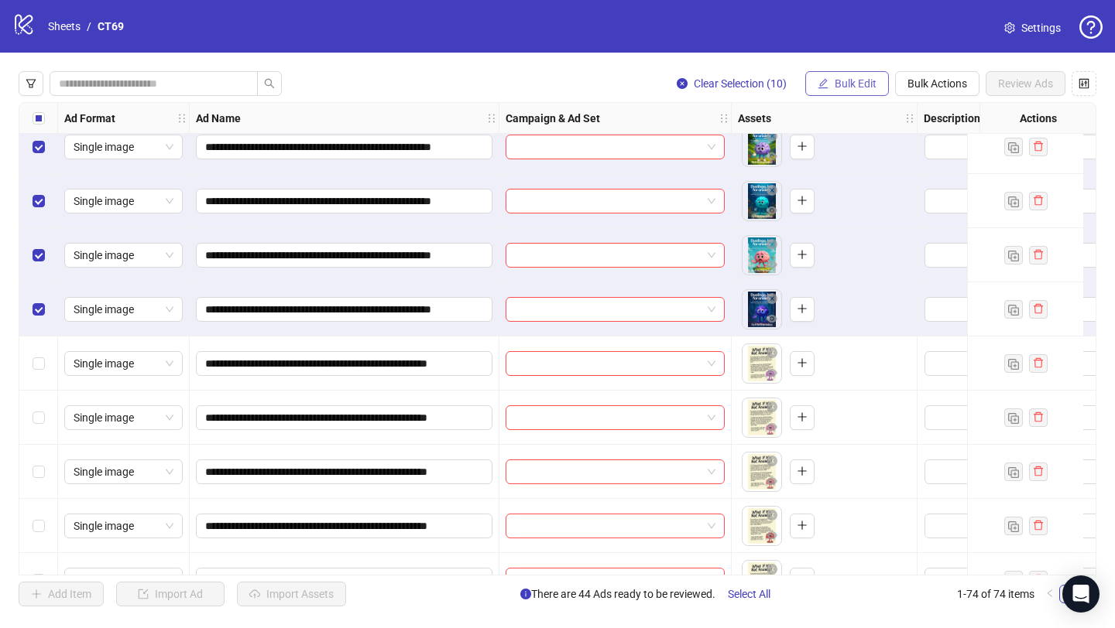
click at [857, 89] on span "Bulk Edit" at bounding box center [855, 83] width 42 height 12
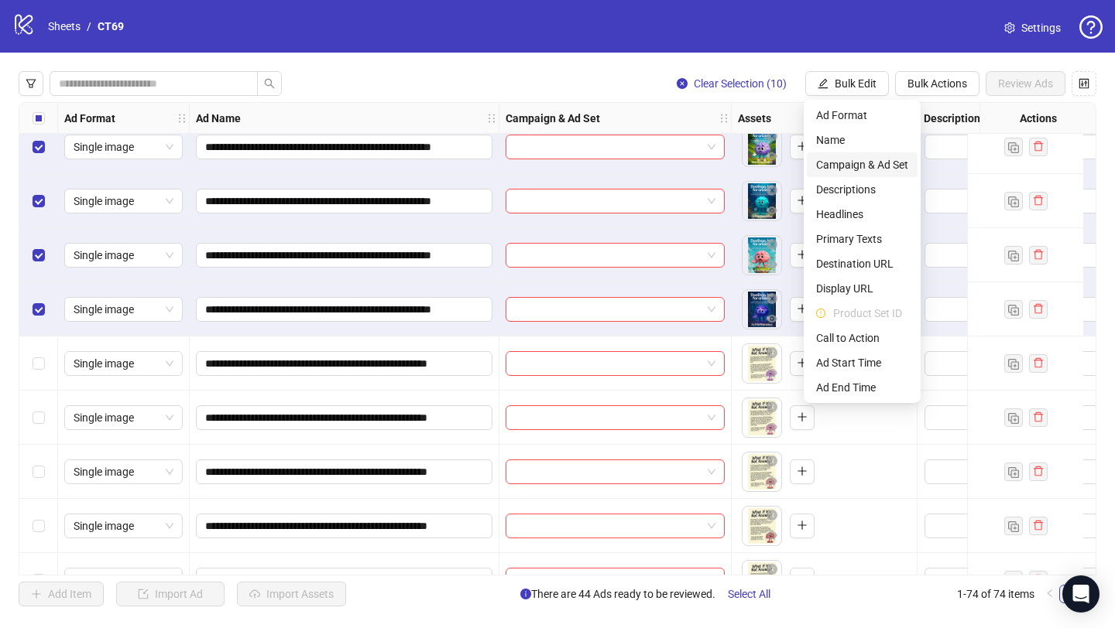
click at [848, 166] on span "Campaign & Ad Set" at bounding box center [862, 164] width 92 height 17
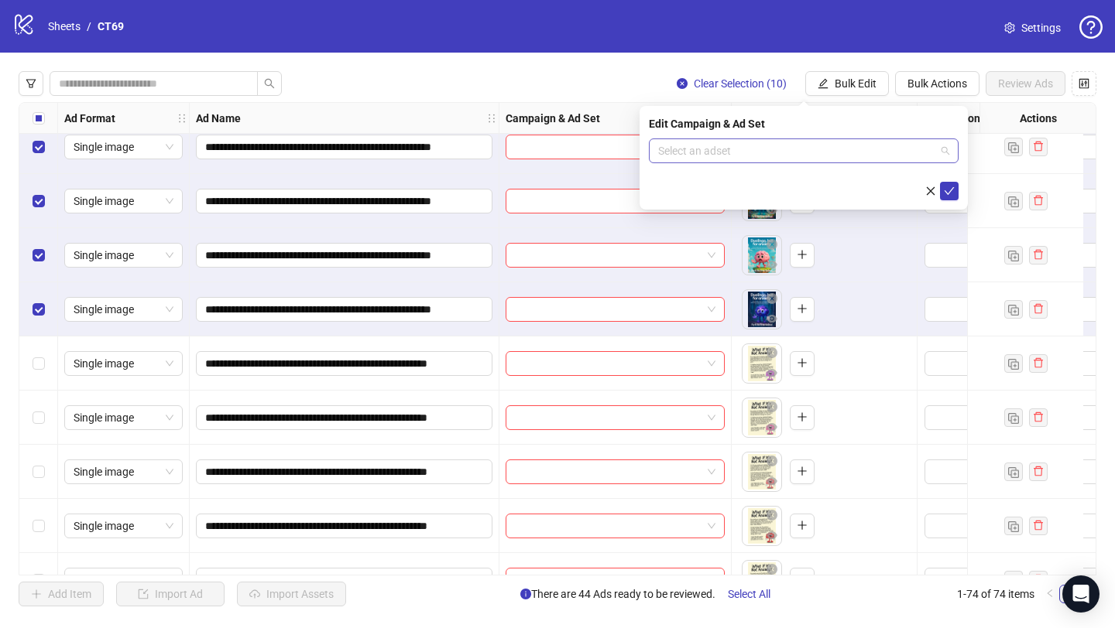
click at [775, 148] on input "search" at bounding box center [796, 150] width 277 height 23
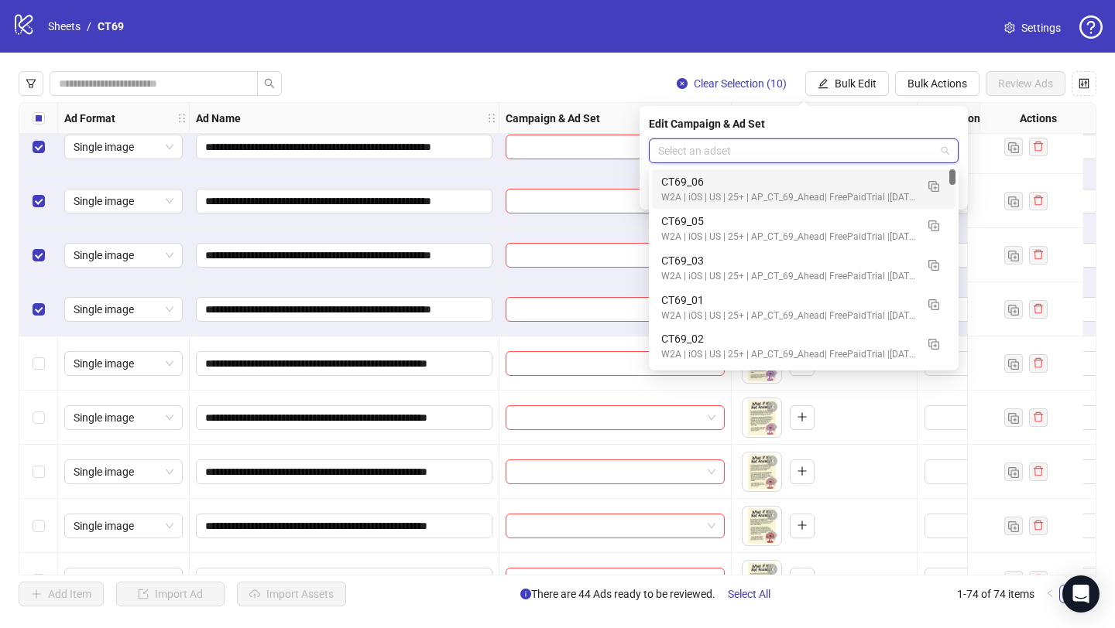
click at [713, 183] on div "CT69_06" at bounding box center [788, 181] width 254 height 17
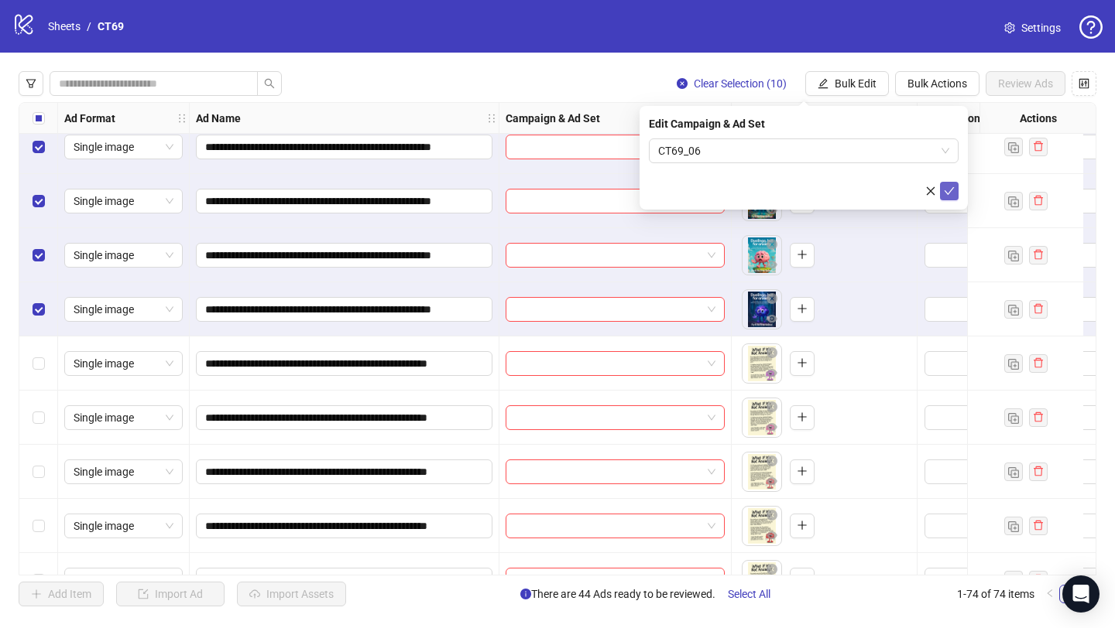
click at [949, 194] on icon "check" at bounding box center [949, 191] width 11 height 11
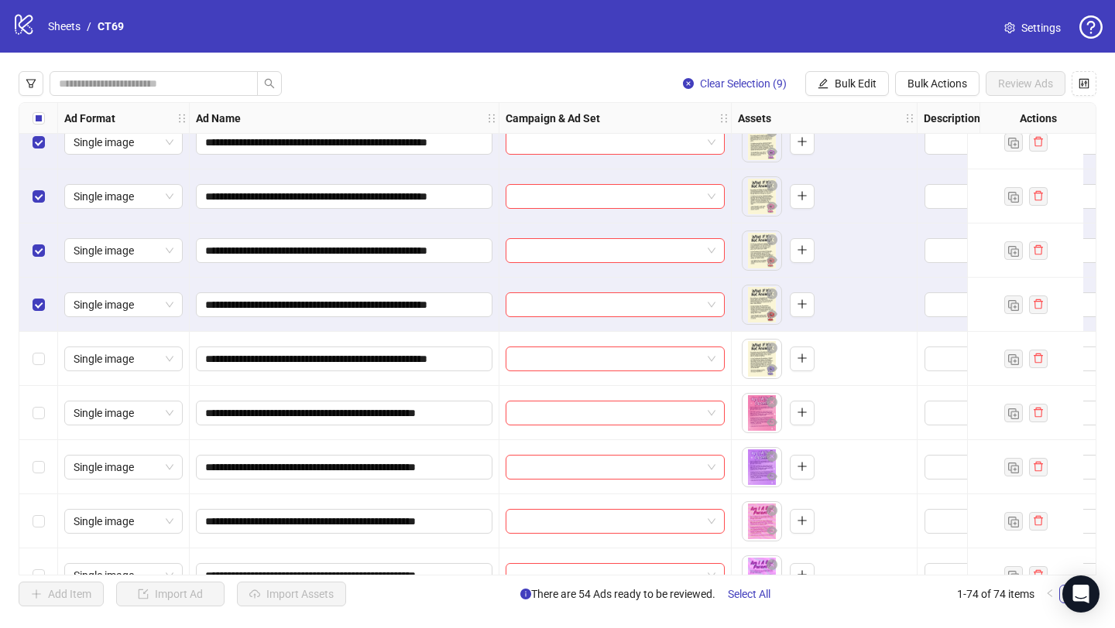
scroll to position [3233, 0]
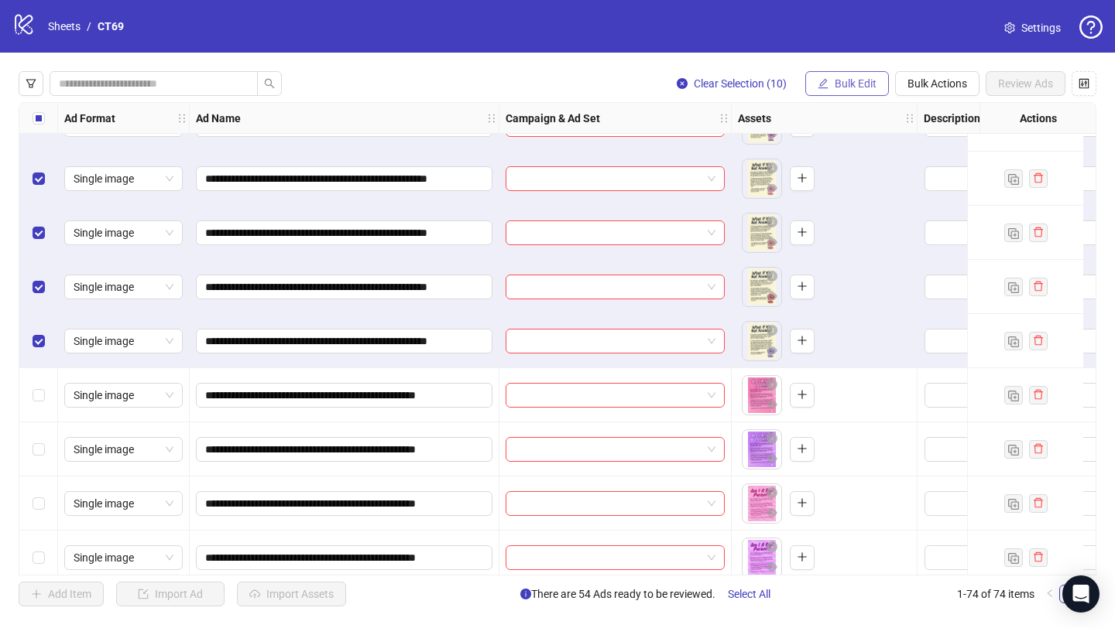
click at [839, 89] on span "Bulk Edit" at bounding box center [855, 83] width 42 height 12
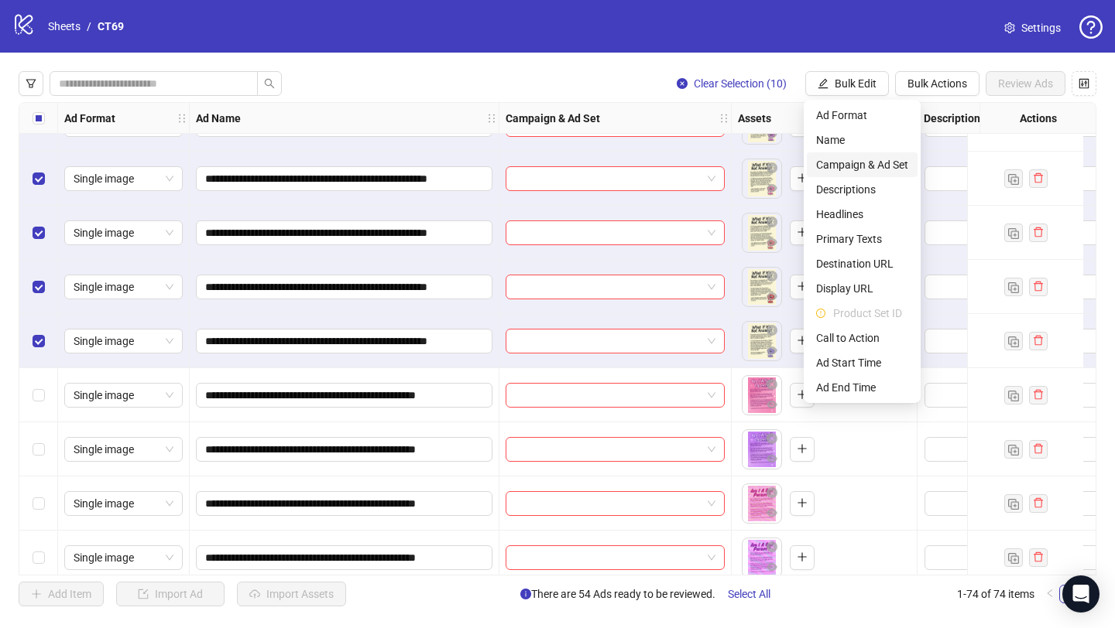
click at [846, 165] on span "Campaign & Ad Set" at bounding box center [862, 164] width 92 height 17
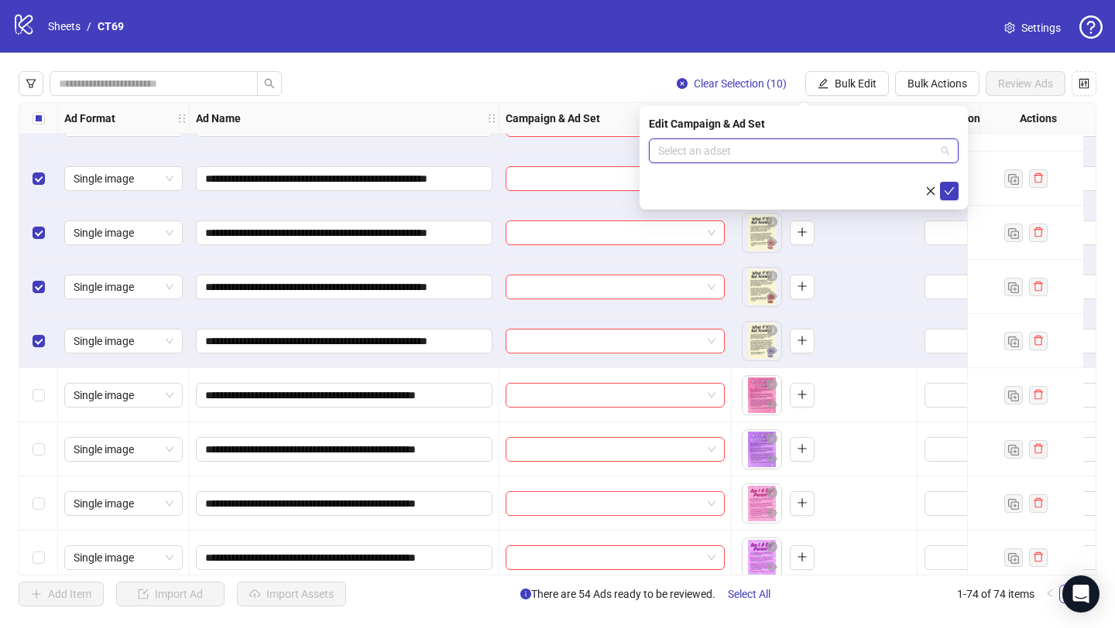
click at [750, 145] on input "search" at bounding box center [796, 150] width 277 height 23
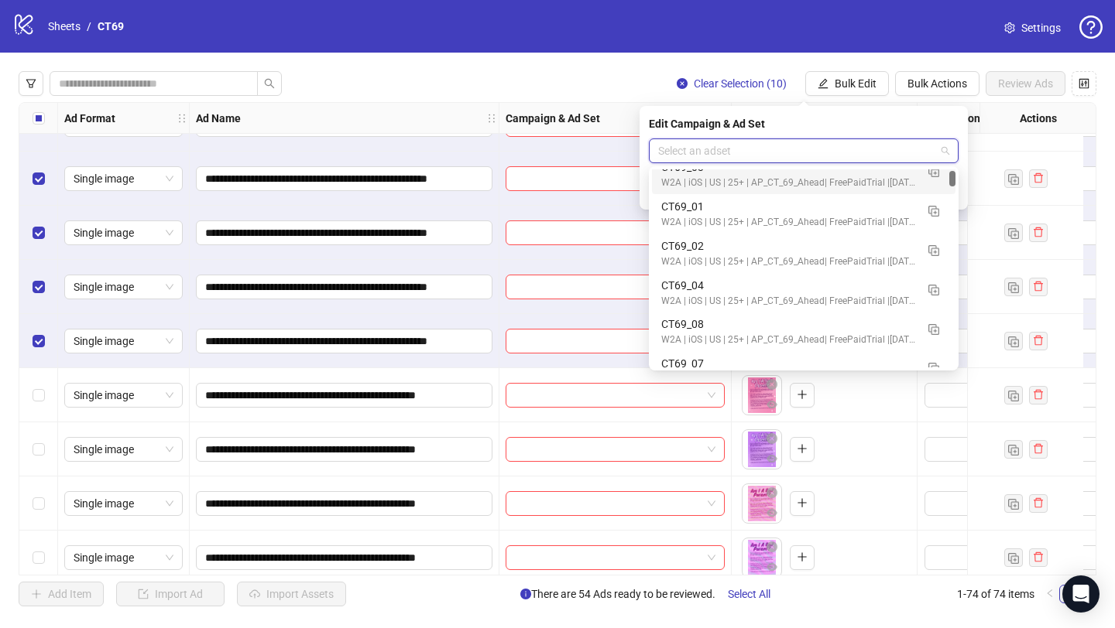
scroll to position [128, 0]
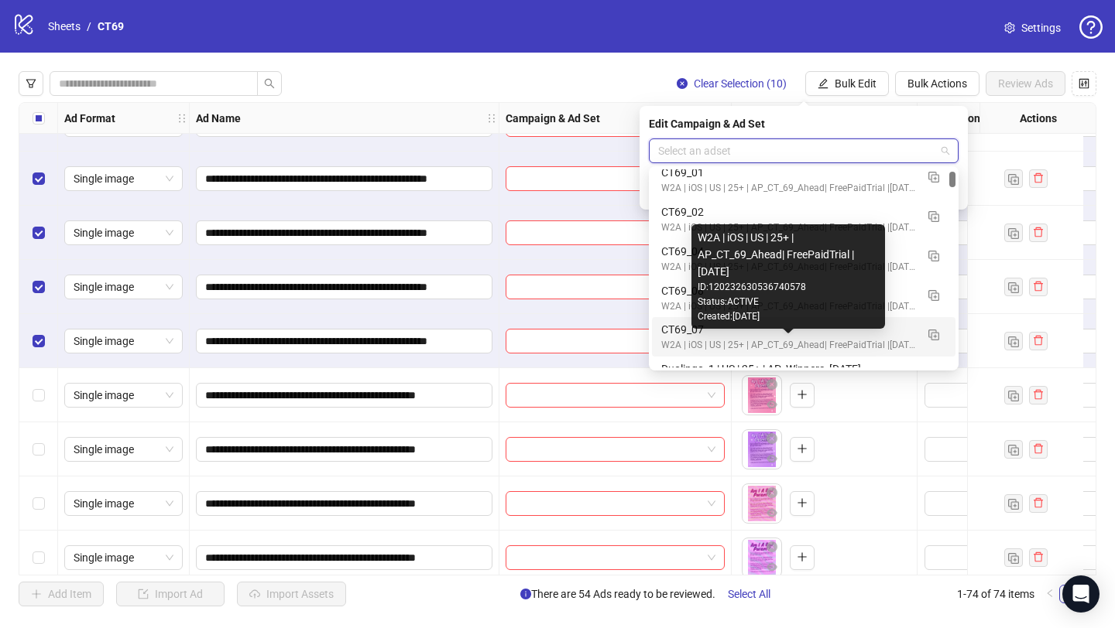
click at [700, 341] on div "W2A | iOS | US | 25+ | AP_CT_69_Ahead| FreePaidTrial |[DATE]" at bounding box center [788, 345] width 254 height 15
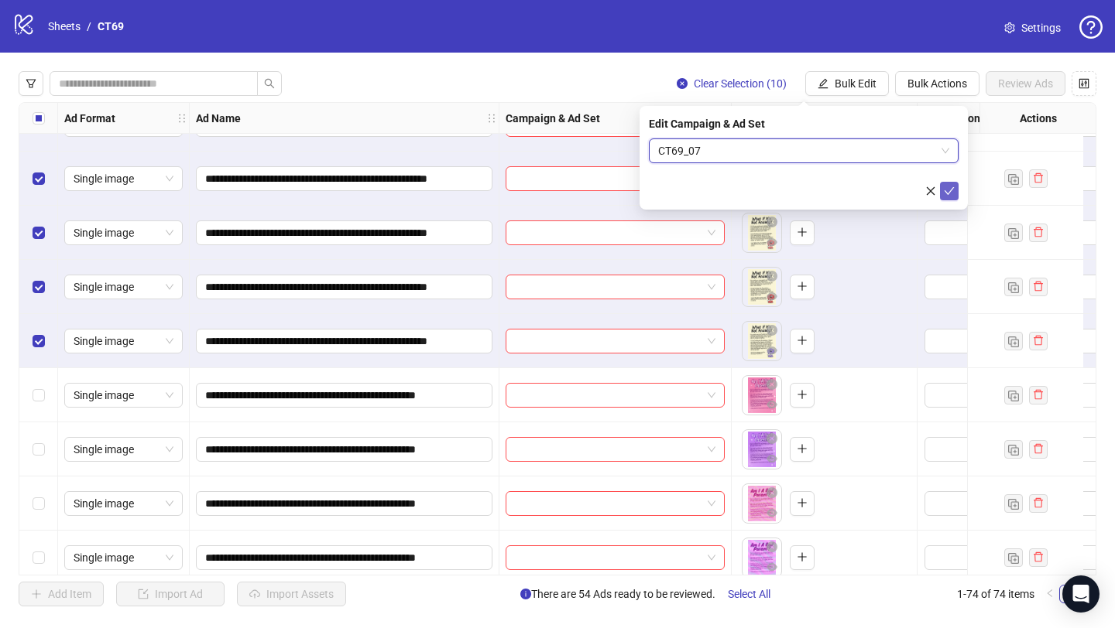
click at [949, 190] on icon "check" at bounding box center [949, 191] width 11 height 11
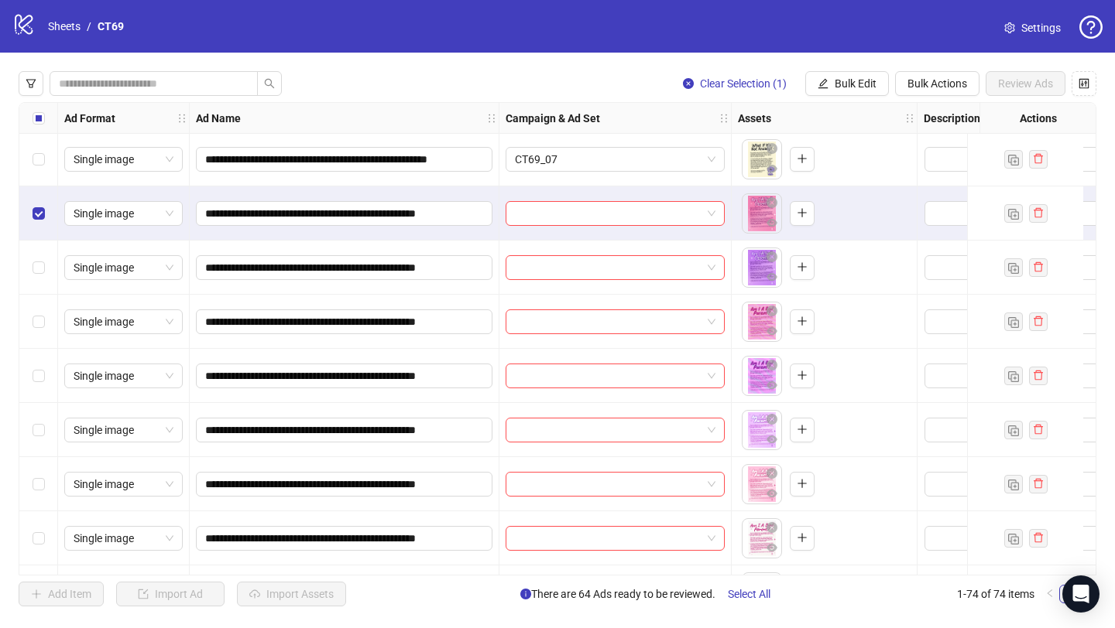
scroll to position [3418, 0]
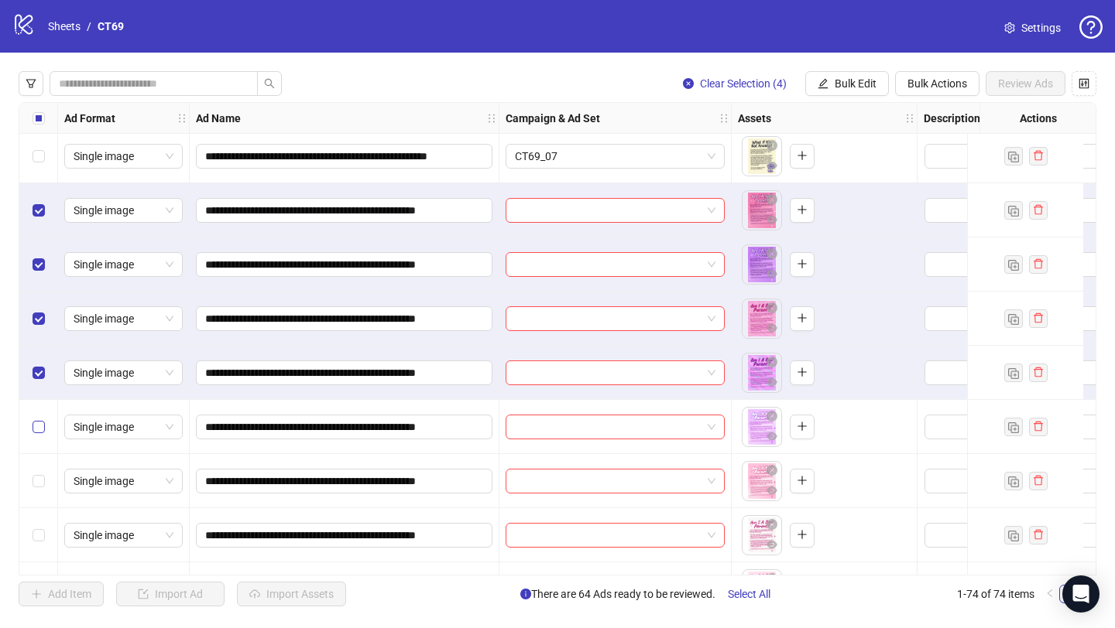
click at [37, 434] on label "Select row 69" at bounding box center [39, 427] width 12 height 17
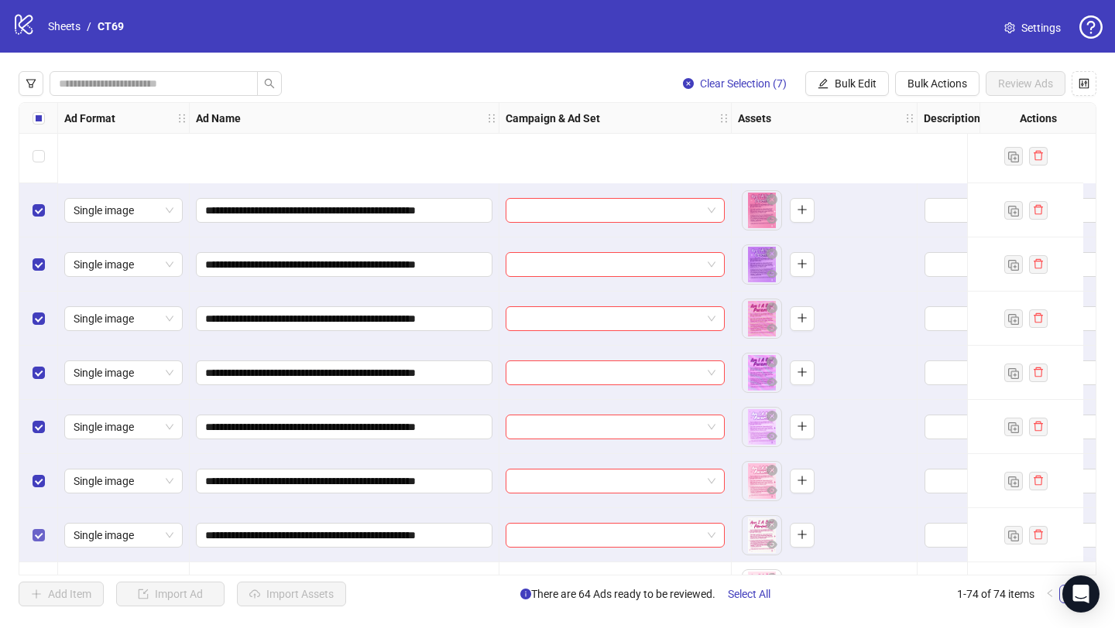
scroll to position [3574, 0]
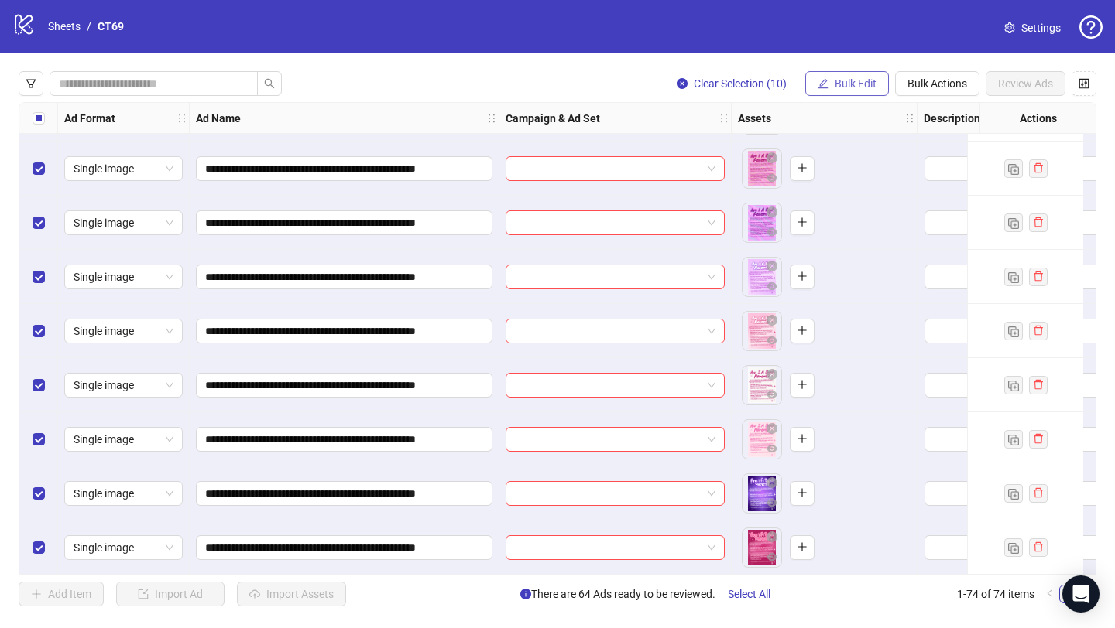
click at [836, 88] on span "Bulk Edit" at bounding box center [855, 83] width 42 height 12
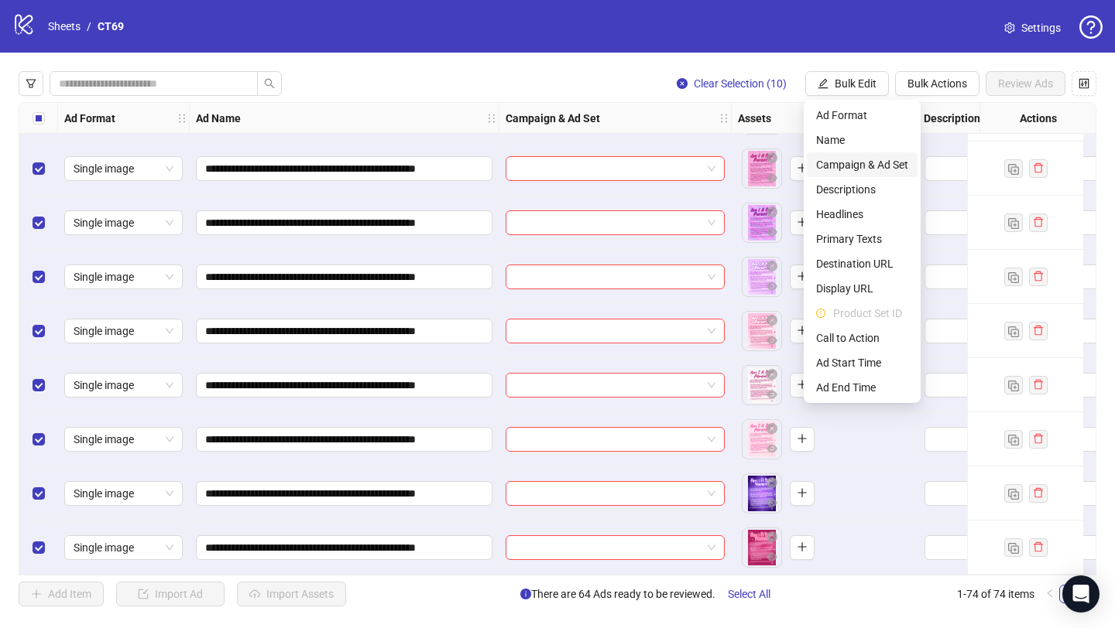
click at [842, 166] on span "Campaign & Ad Set" at bounding box center [862, 164] width 92 height 17
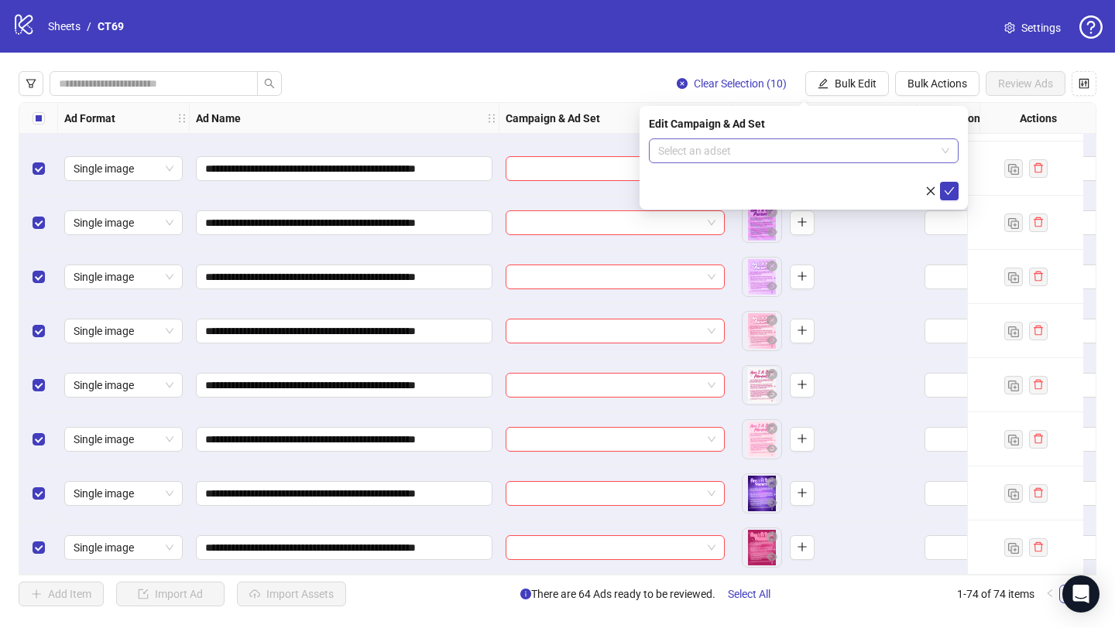
click at [741, 146] on input "search" at bounding box center [796, 150] width 277 height 23
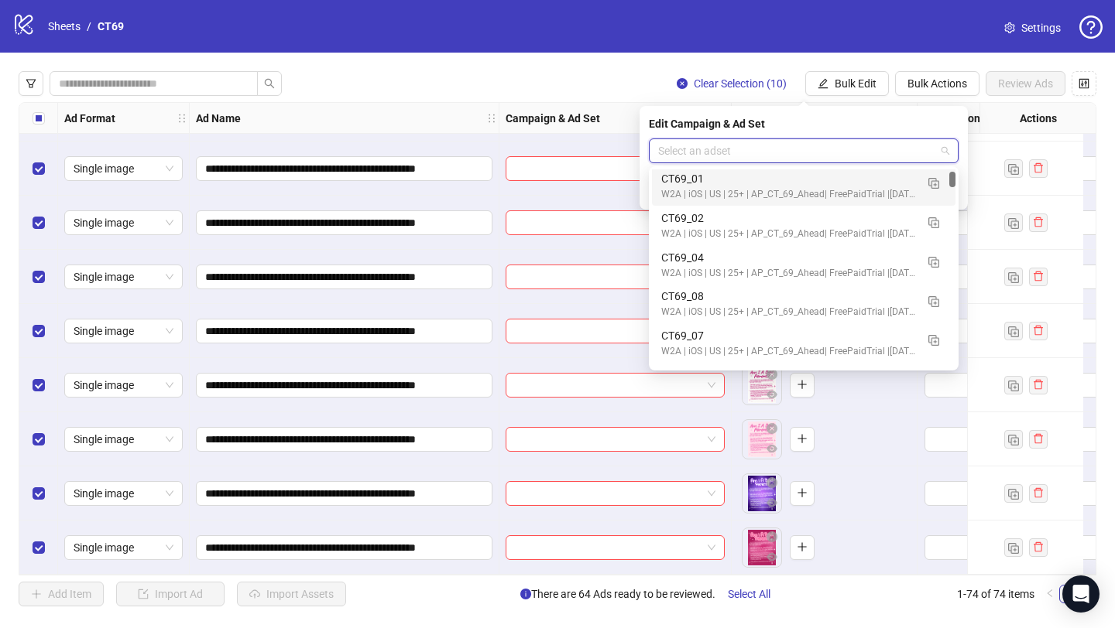
scroll to position [137, 0]
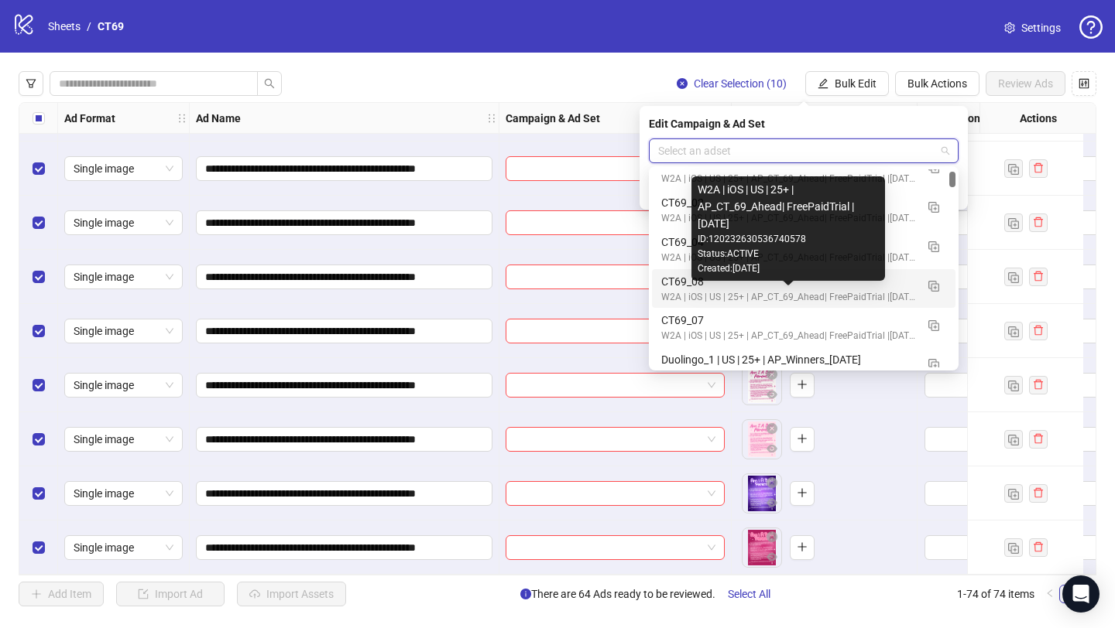
click at [707, 289] on div "CT69_08" at bounding box center [788, 281] width 254 height 17
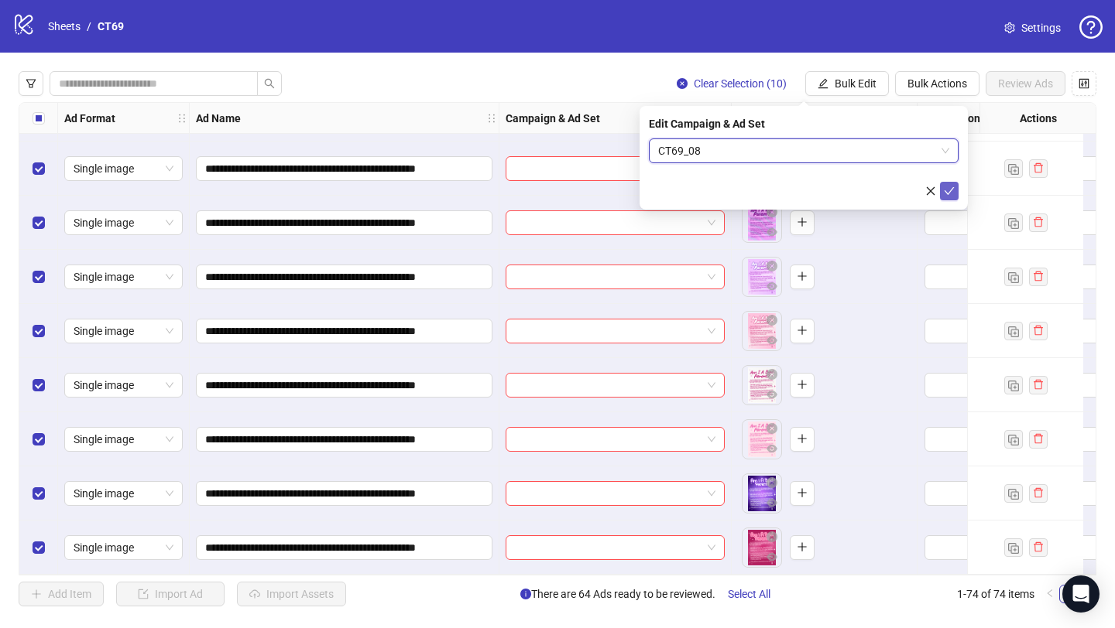
click at [947, 193] on icon "check" at bounding box center [949, 191] width 11 height 11
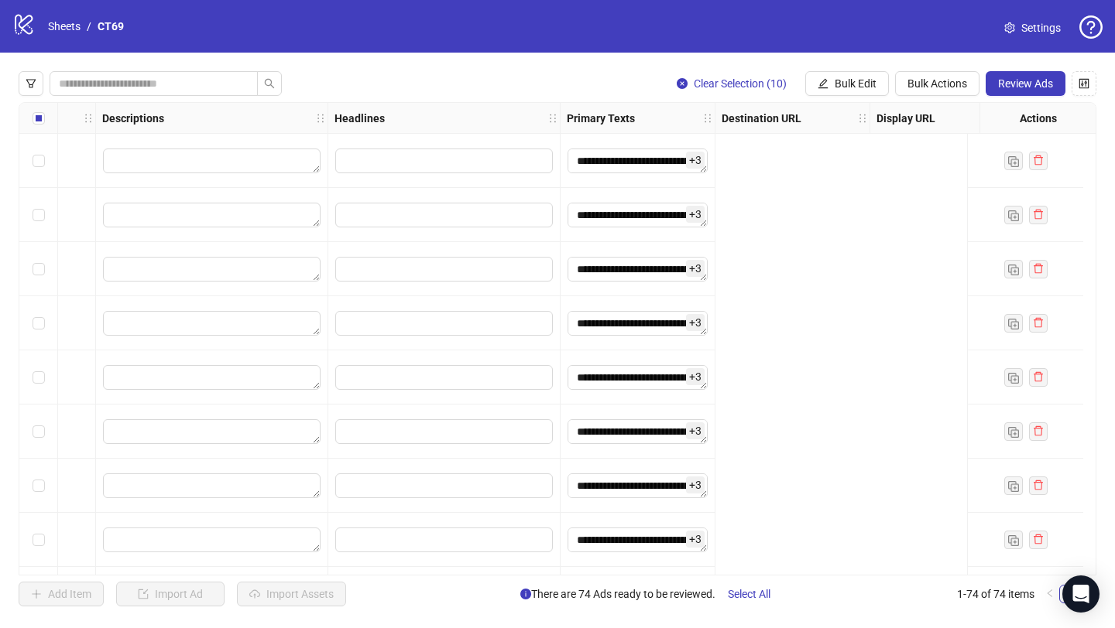
scroll to position [0, 0]
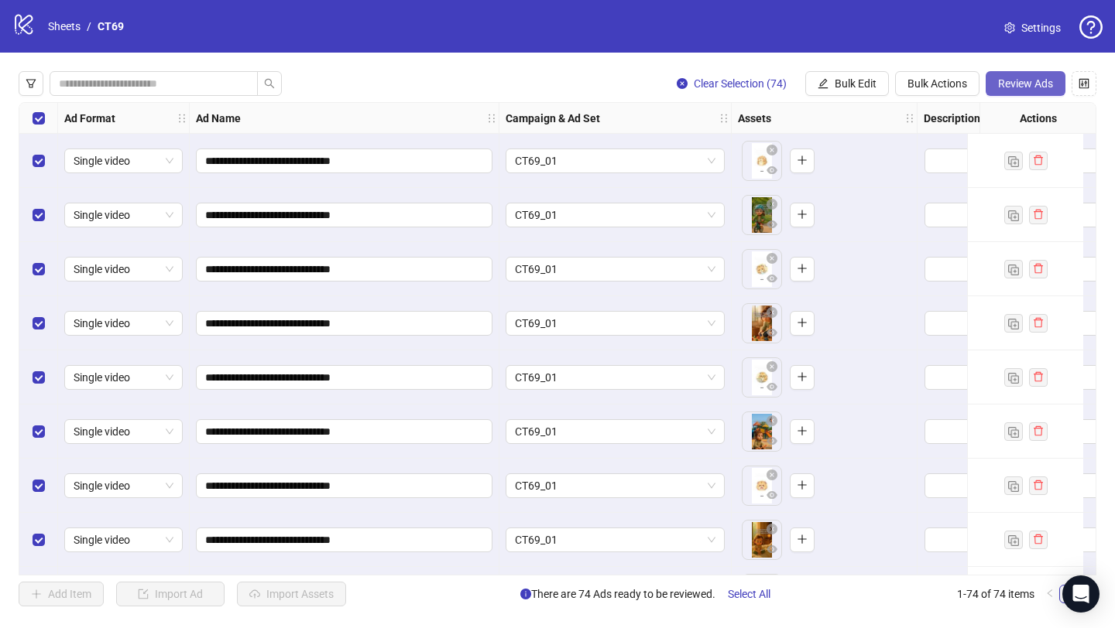
click at [1031, 87] on span "Review Ads" at bounding box center [1025, 83] width 55 height 12
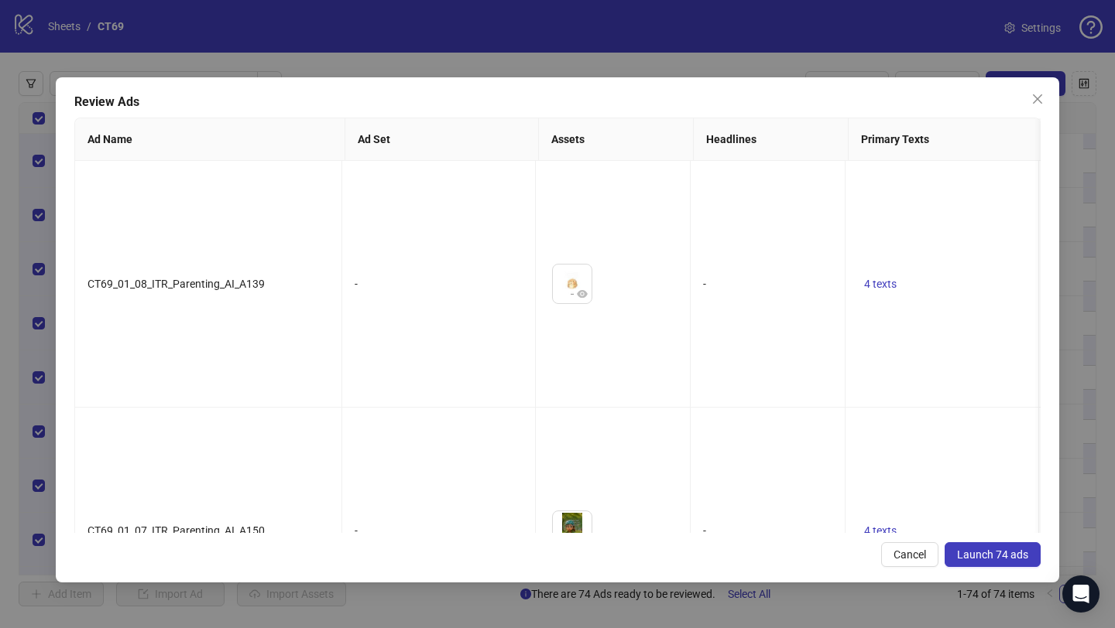
click at [976, 552] on span "Launch 74 ads" at bounding box center [992, 555] width 71 height 12
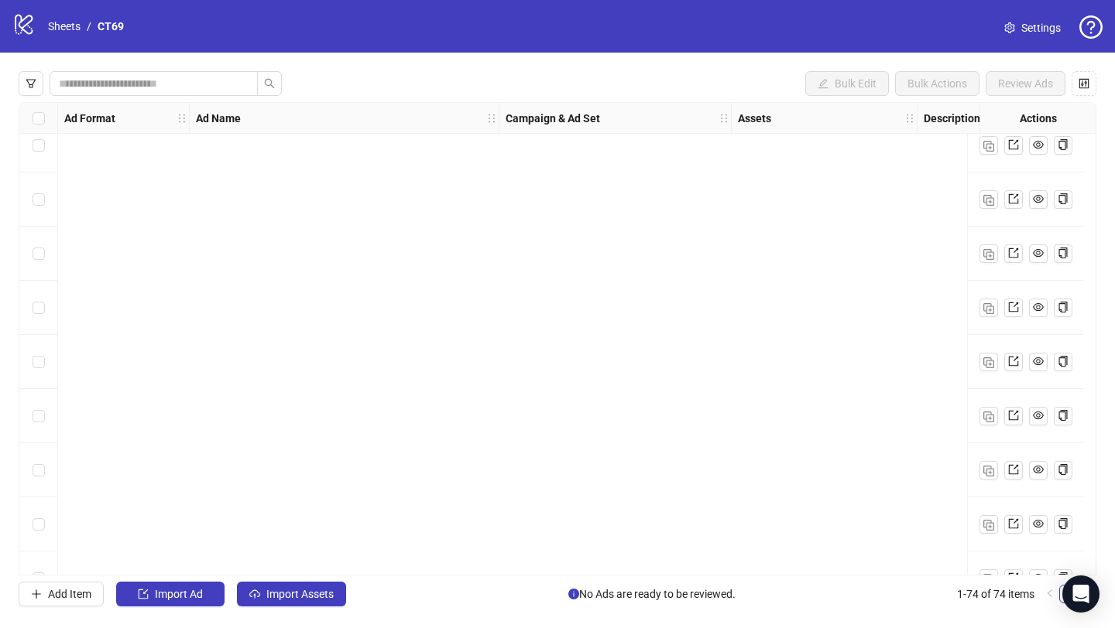
scroll to position [2611, 0]
